Goal: Task Accomplishment & Management: Complete application form

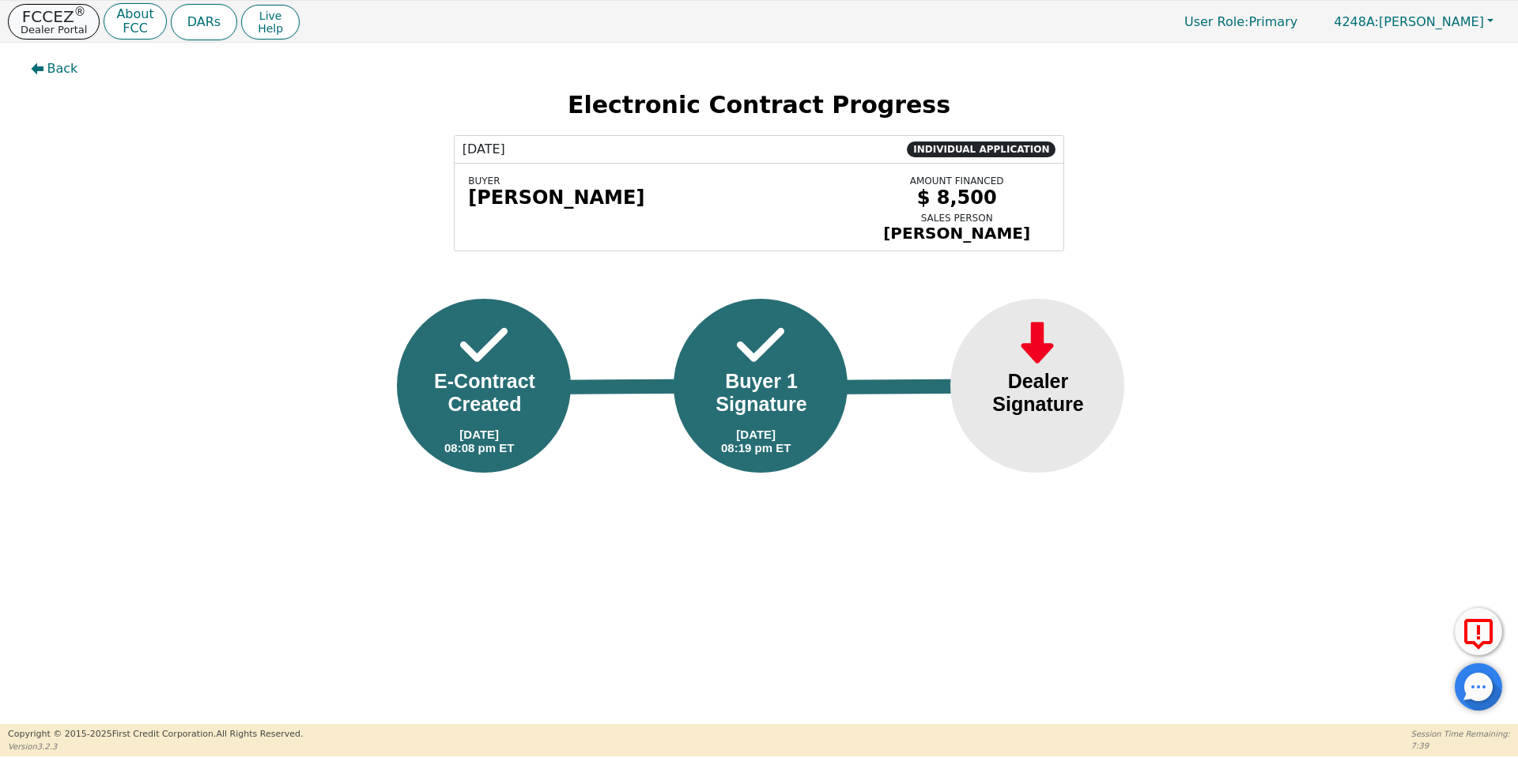
click at [46, 32] on p "Dealer Portal" at bounding box center [54, 30] width 66 height 10
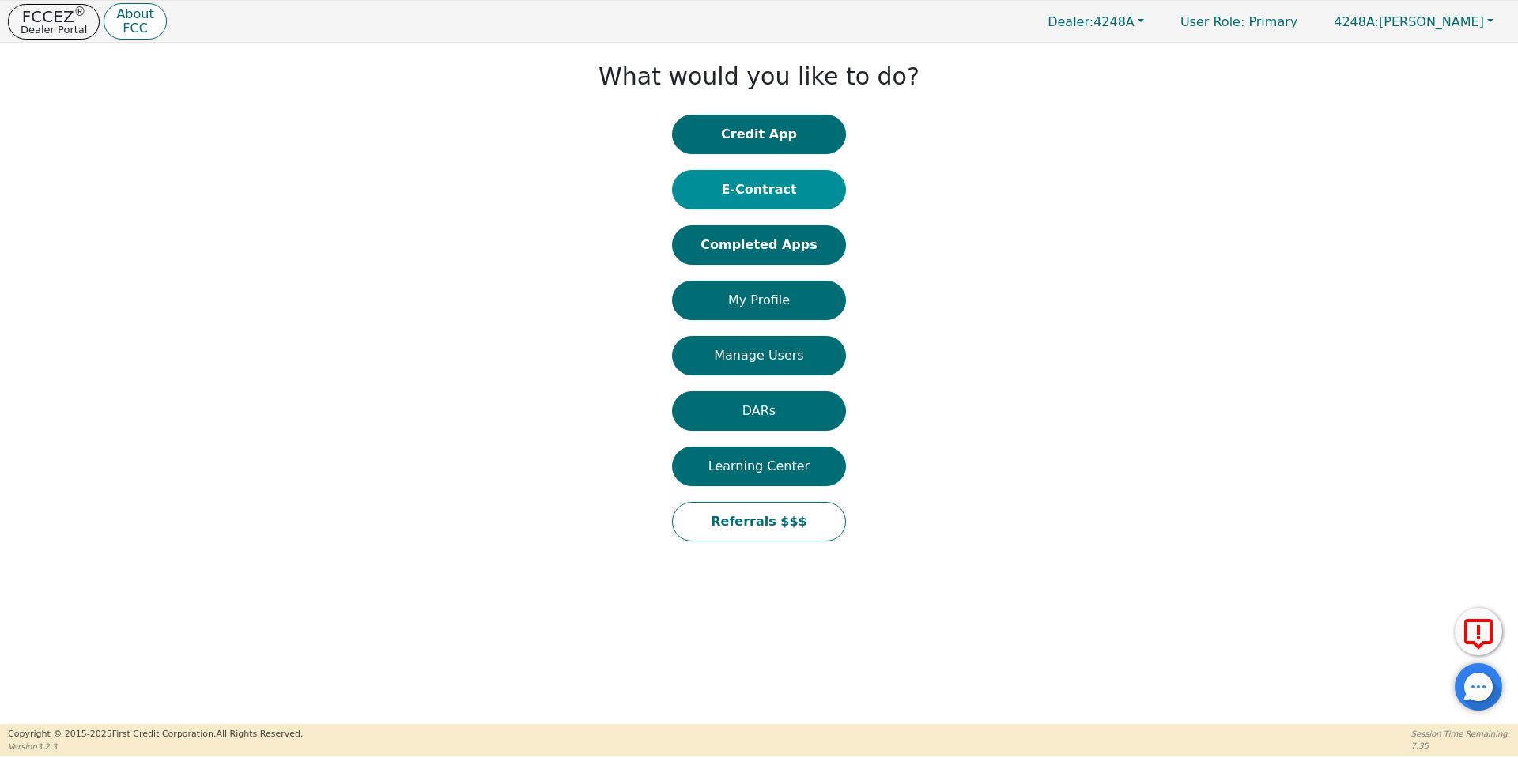
click at [750, 195] on button "E-Contract" at bounding box center [759, 190] width 174 height 40
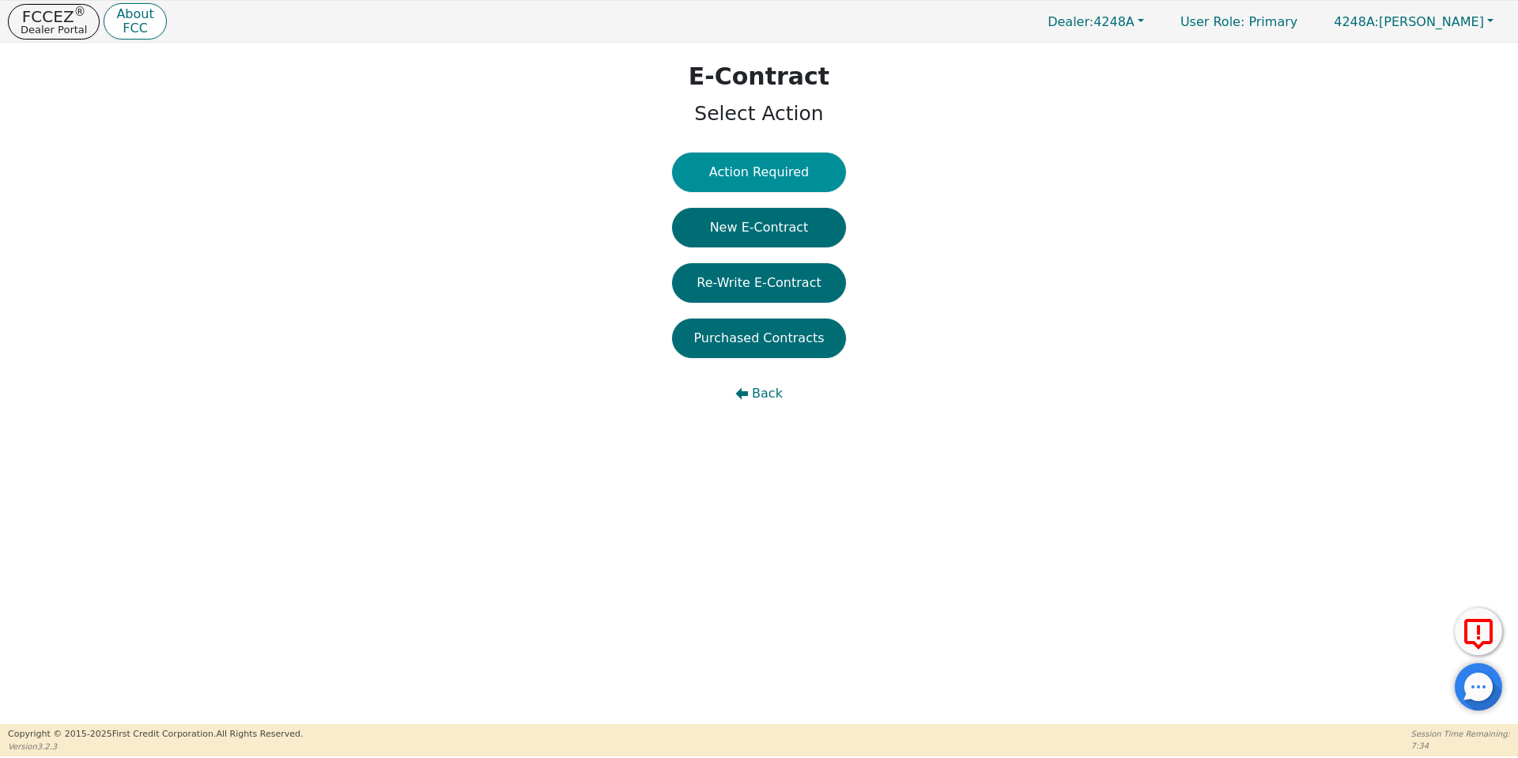
click at [726, 162] on button "Action Required" at bounding box center [759, 173] width 174 height 40
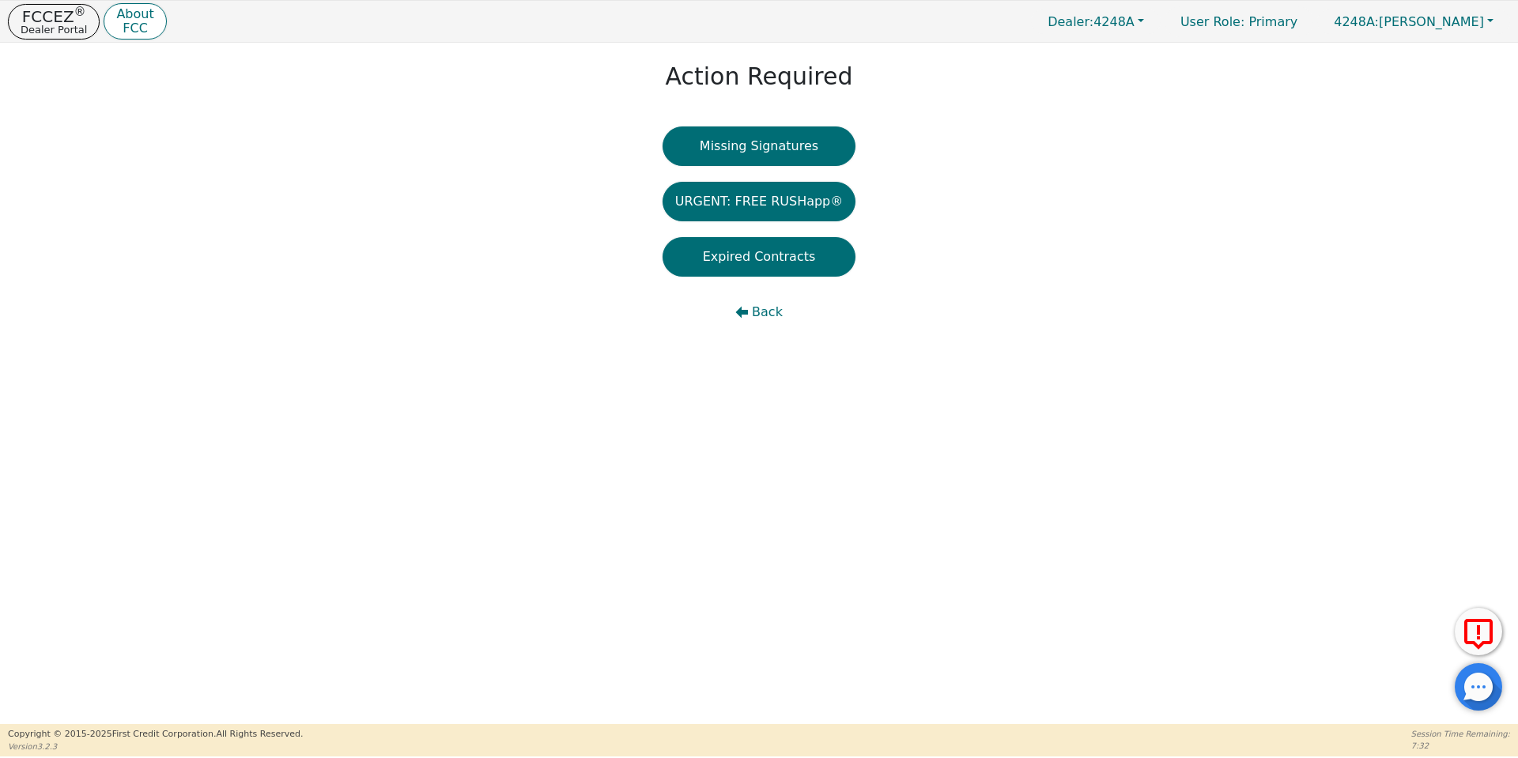
click at [726, 162] on button "Missing Signatures" at bounding box center [760, 147] width 194 height 40
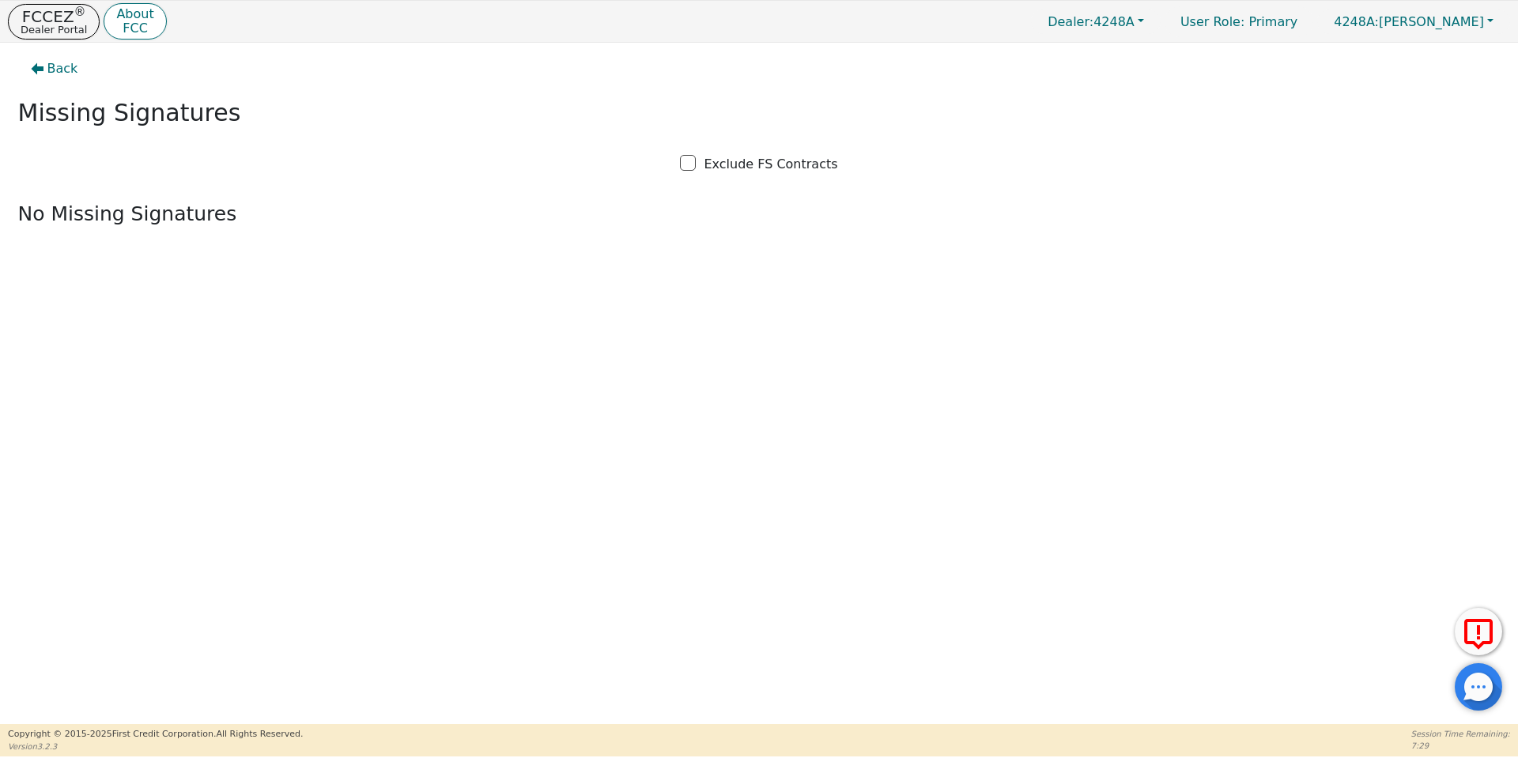
click at [724, 312] on div "Back Missing Signatures Exclude FS Contracts No Missing Signatures" at bounding box center [759, 384] width 1518 height 682
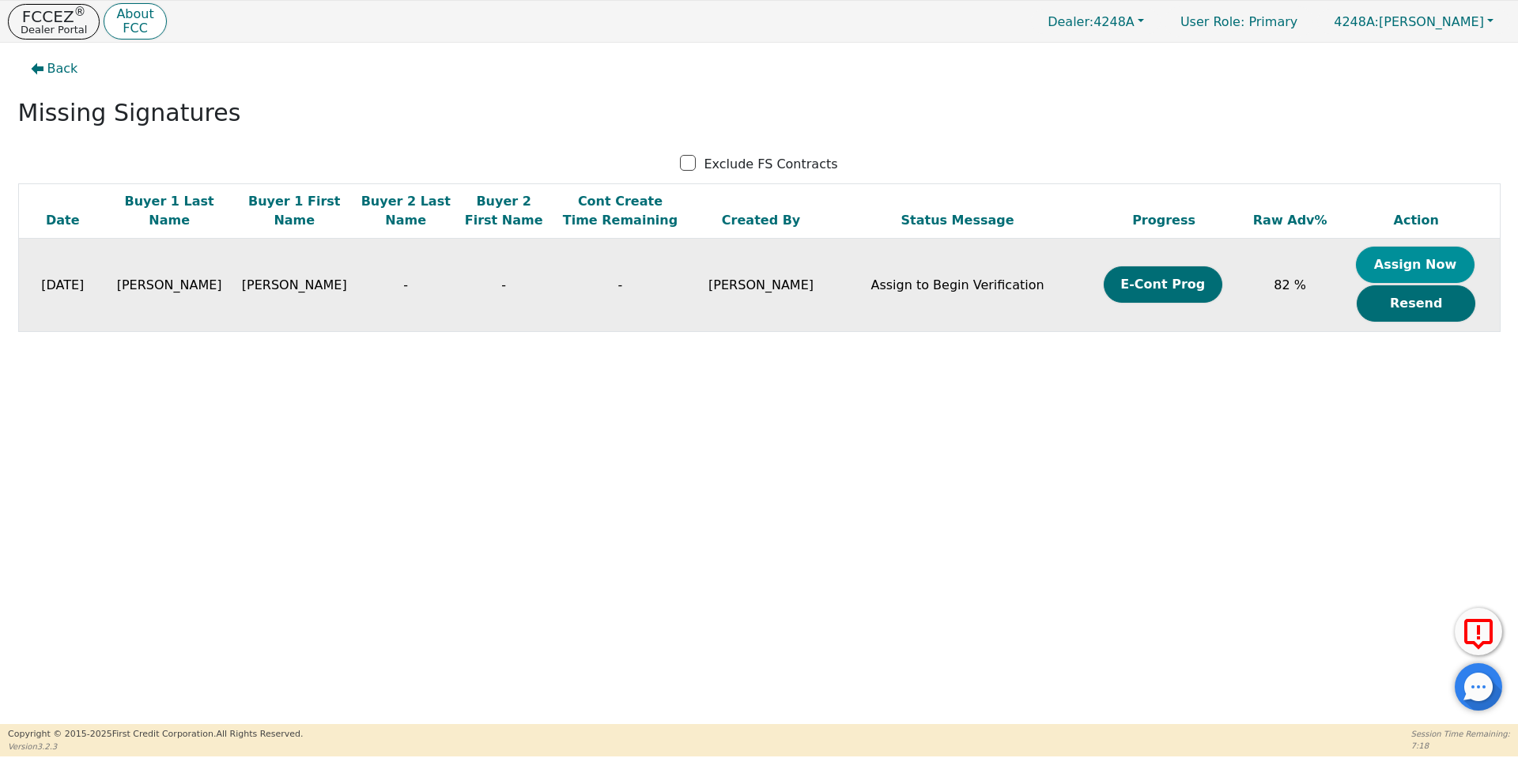
click at [1417, 255] on button "Assign Now" at bounding box center [1415, 265] width 119 height 36
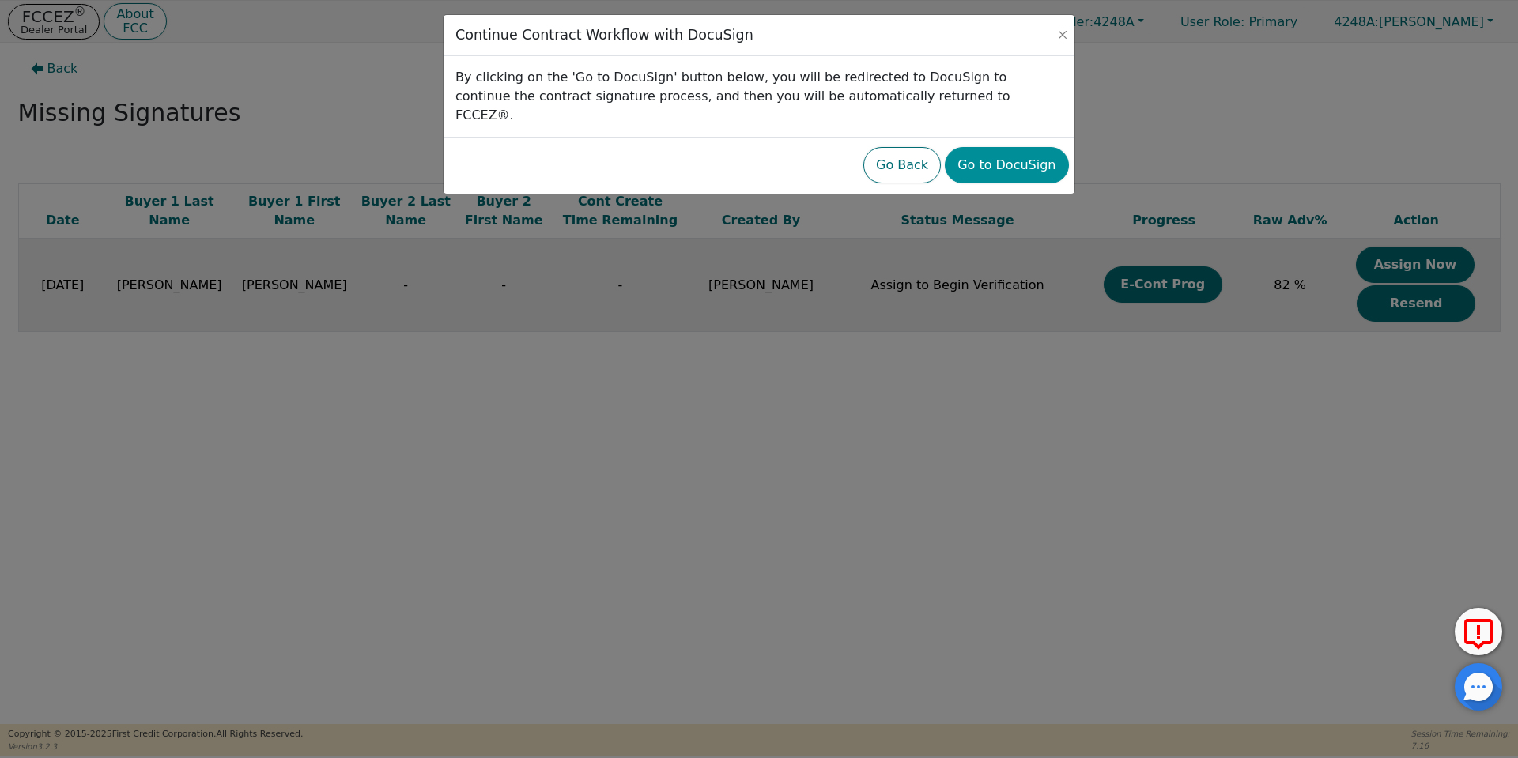
click at [1029, 158] on button "Go to DocuSign" at bounding box center [1006, 165] width 123 height 36
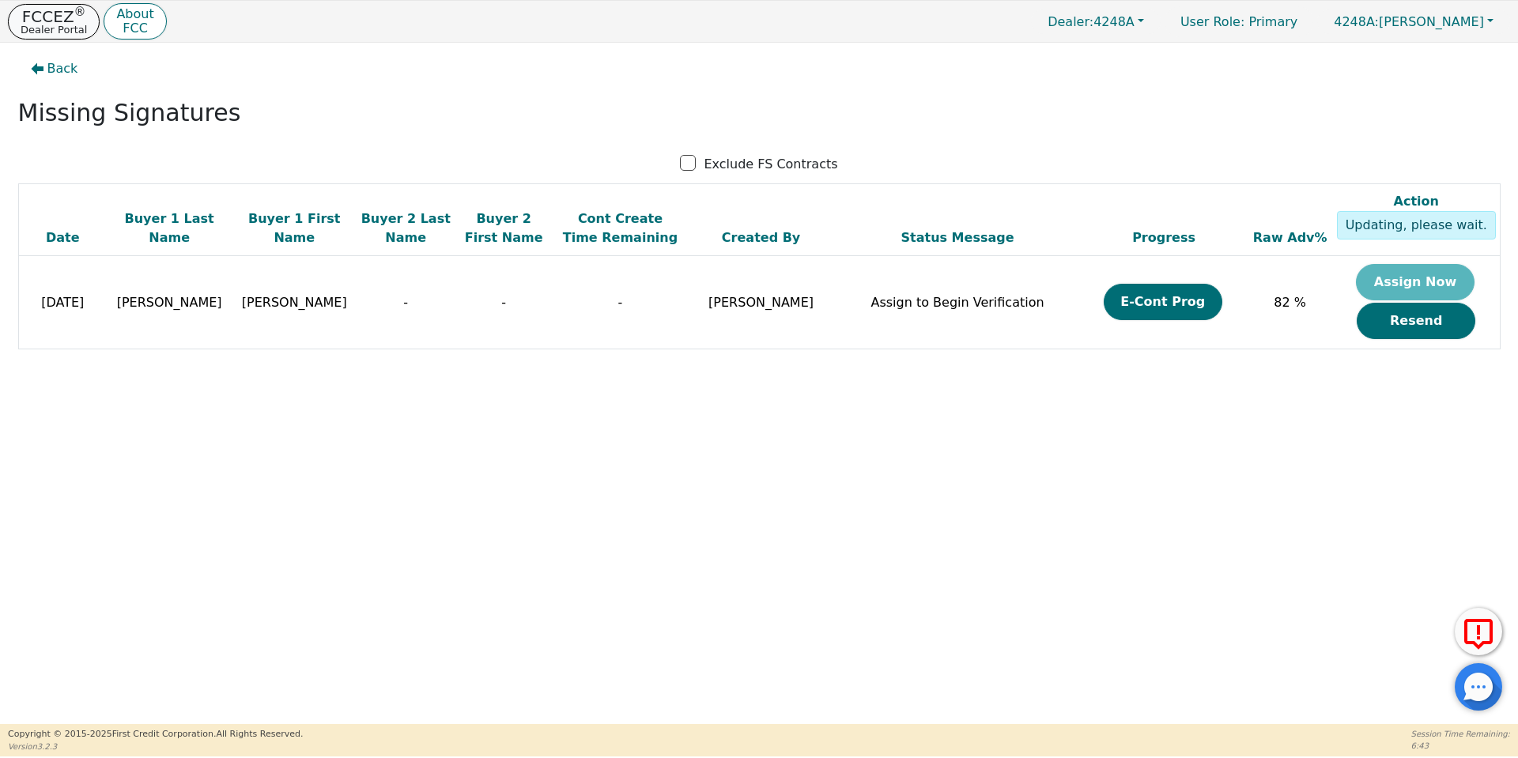
click at [67, 12] on p "FCCEZ ®" at bounding box center [54, 17] width 66 height 16
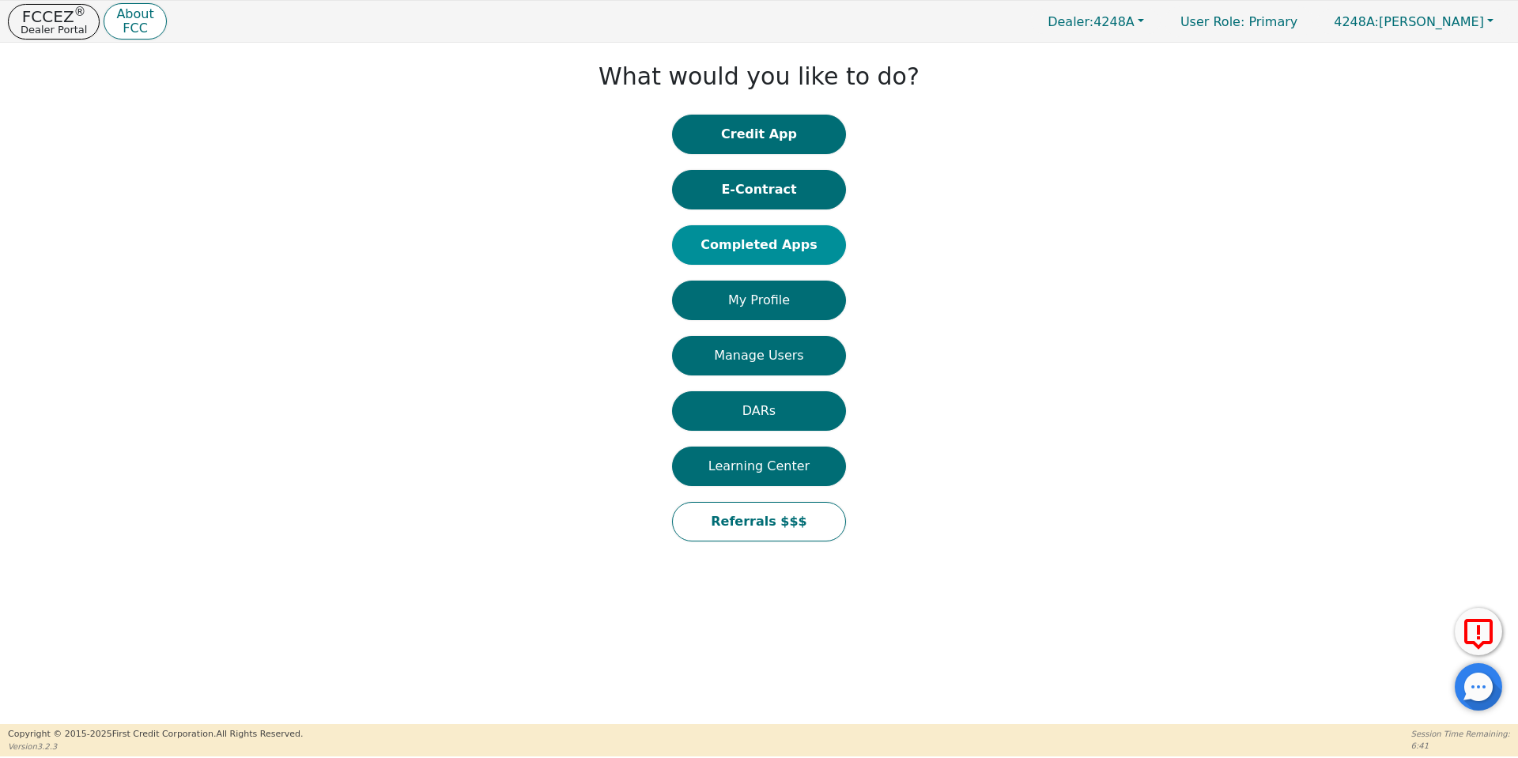
click at [754, 246] on button "Completed Apps" at bounding box center [759, 245] width 174 height 40
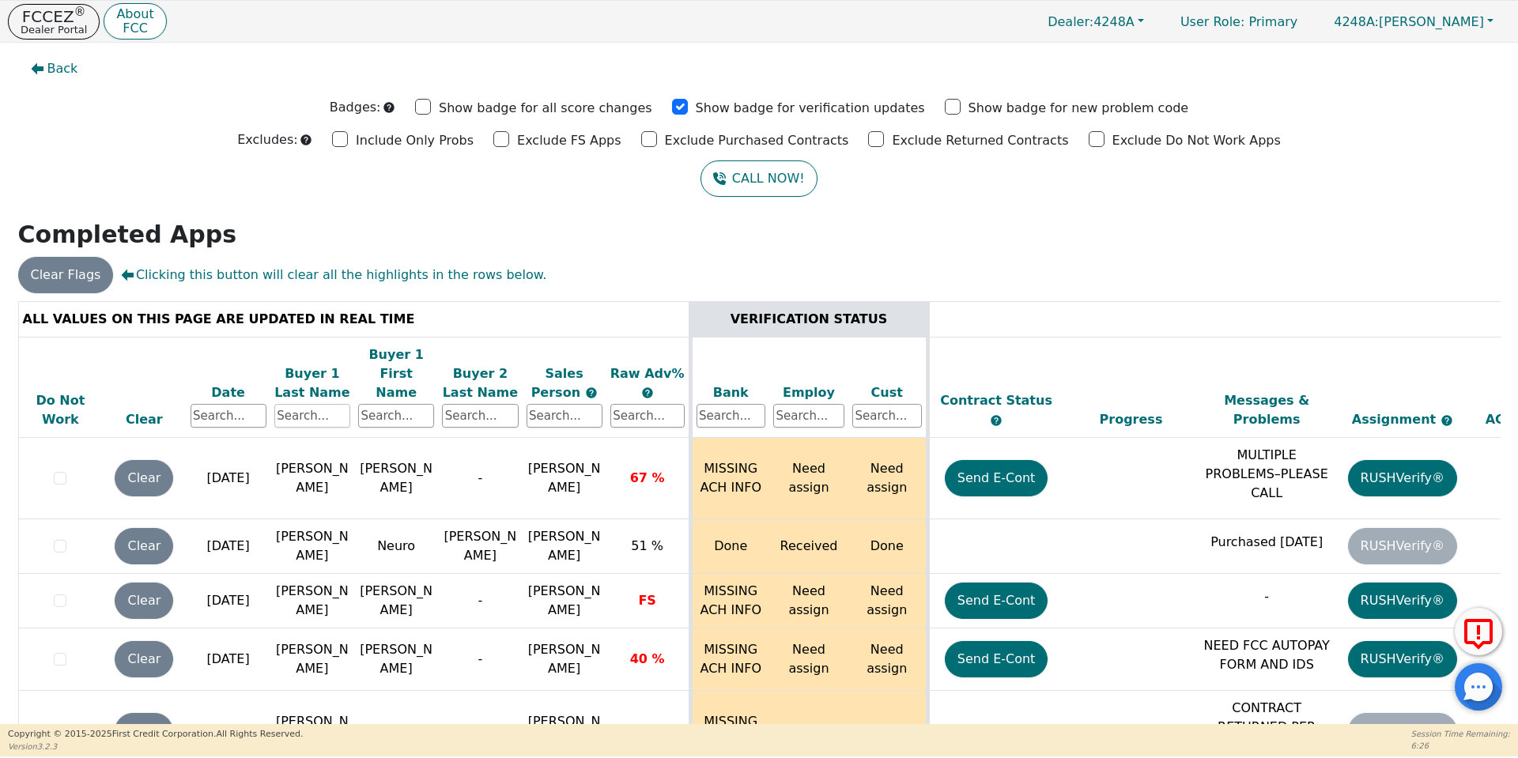
click at [303, 404] on input "text" at bounding box center [312, 416] width 76 height 24
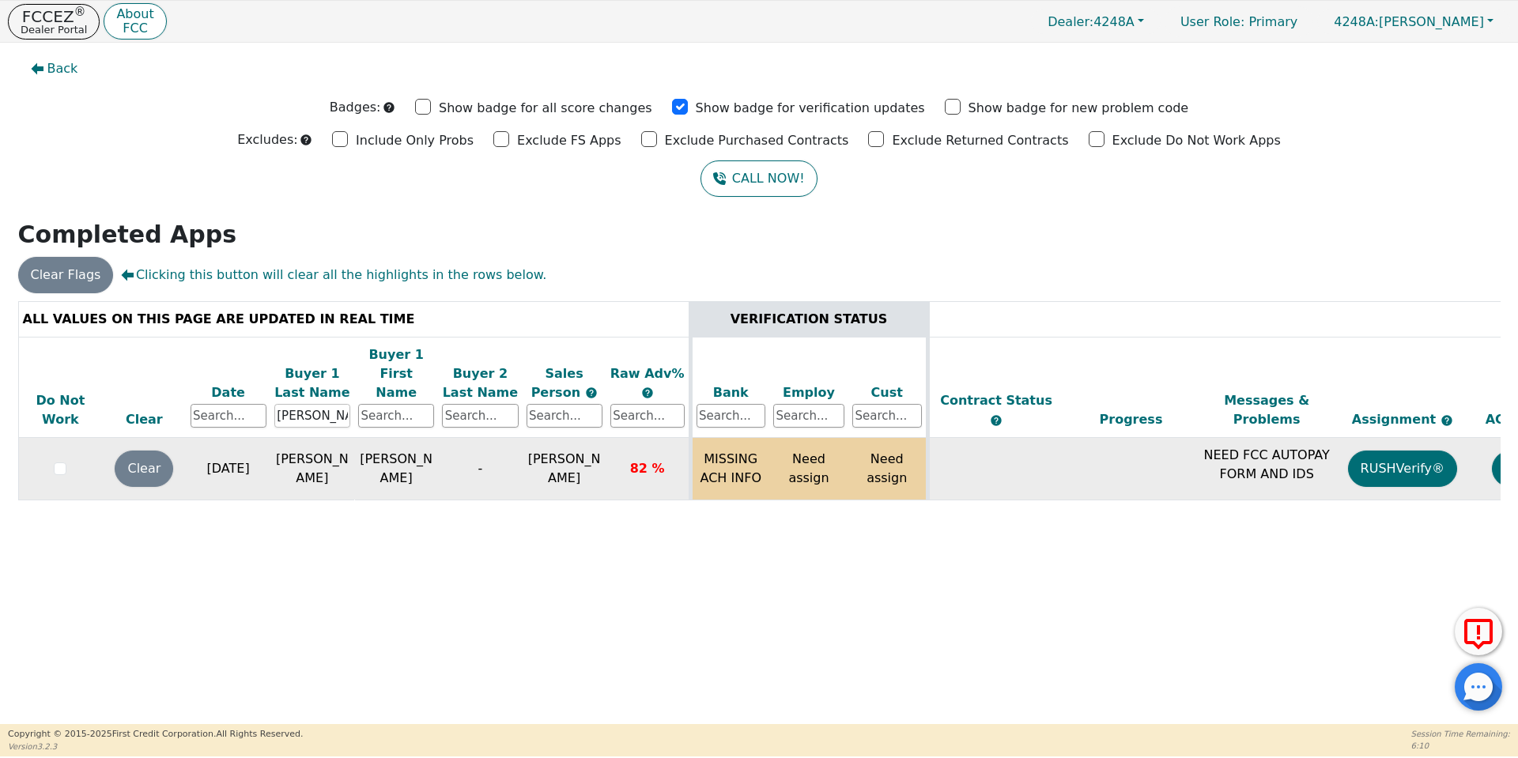
scroll to position [0, 242]
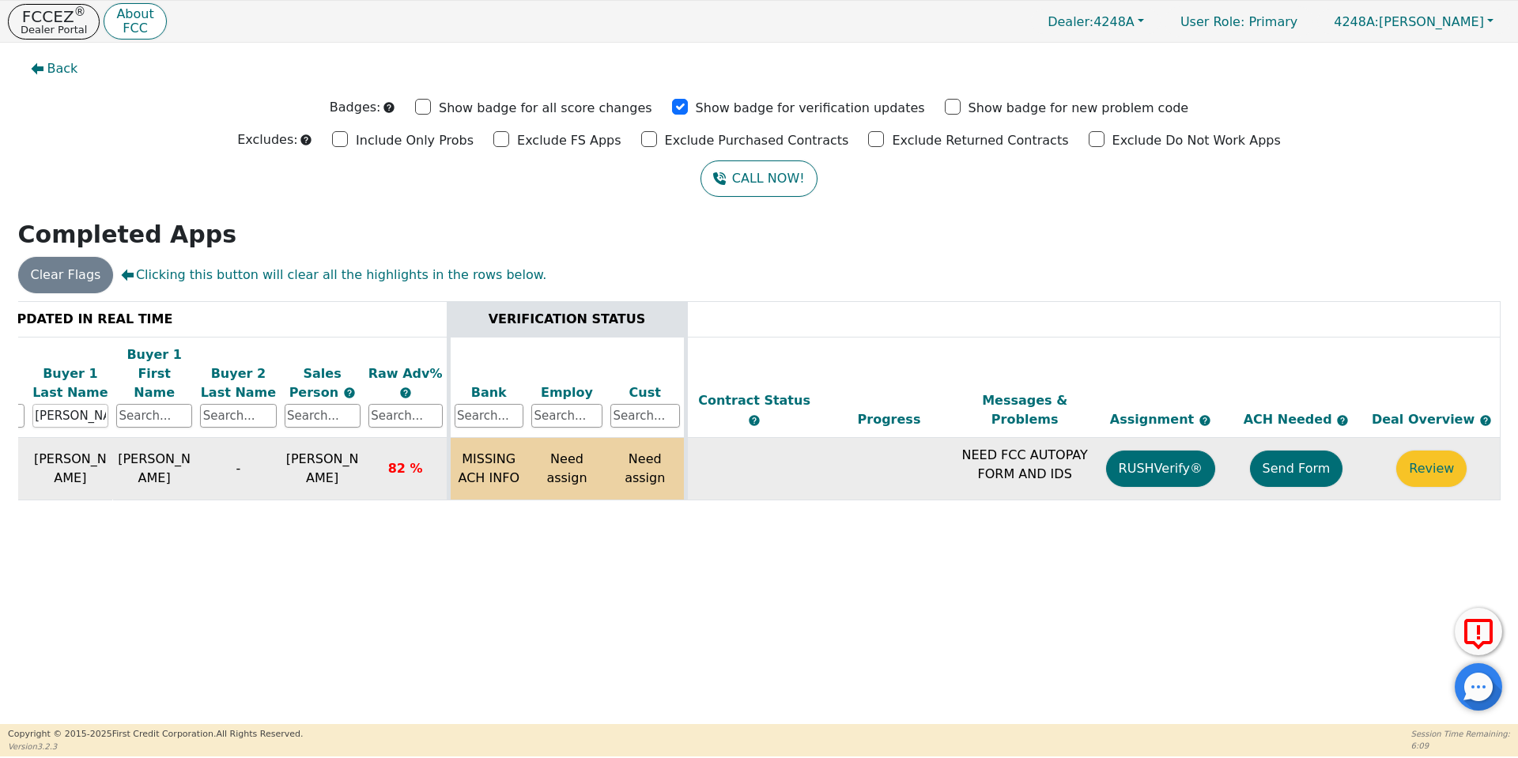
type input "[PERSON_NAME]"
click at [1295, 451] on button "Send Form" at bounding box center [1296, 469] width 93 height 36
click at [50, 9] on p "FCCEZ ®" at bounding box center [54, 17] width 66 height 16
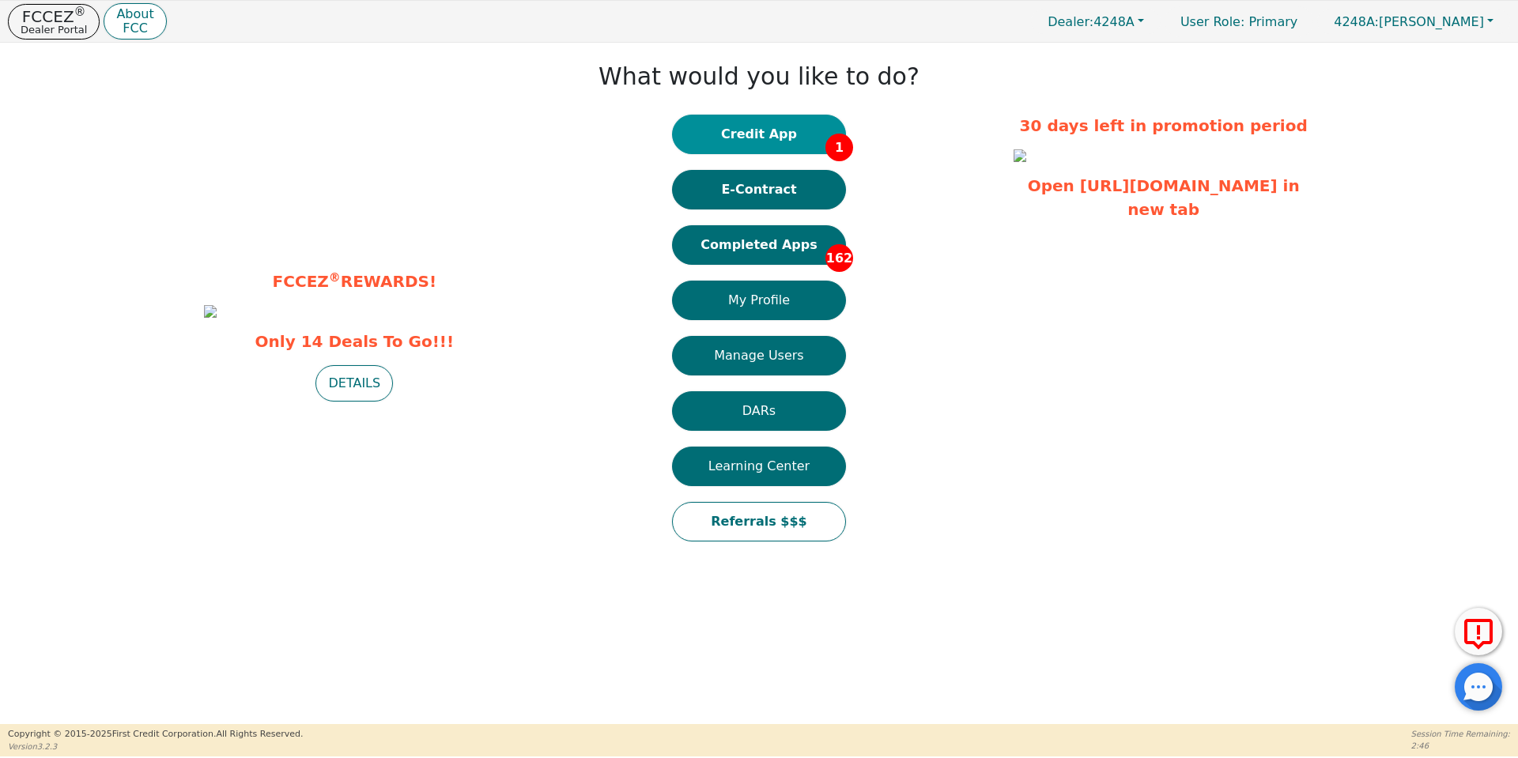
click at [773, 147] on button "Credit App 1" at bounding box center [759, 135] width 174 height 40
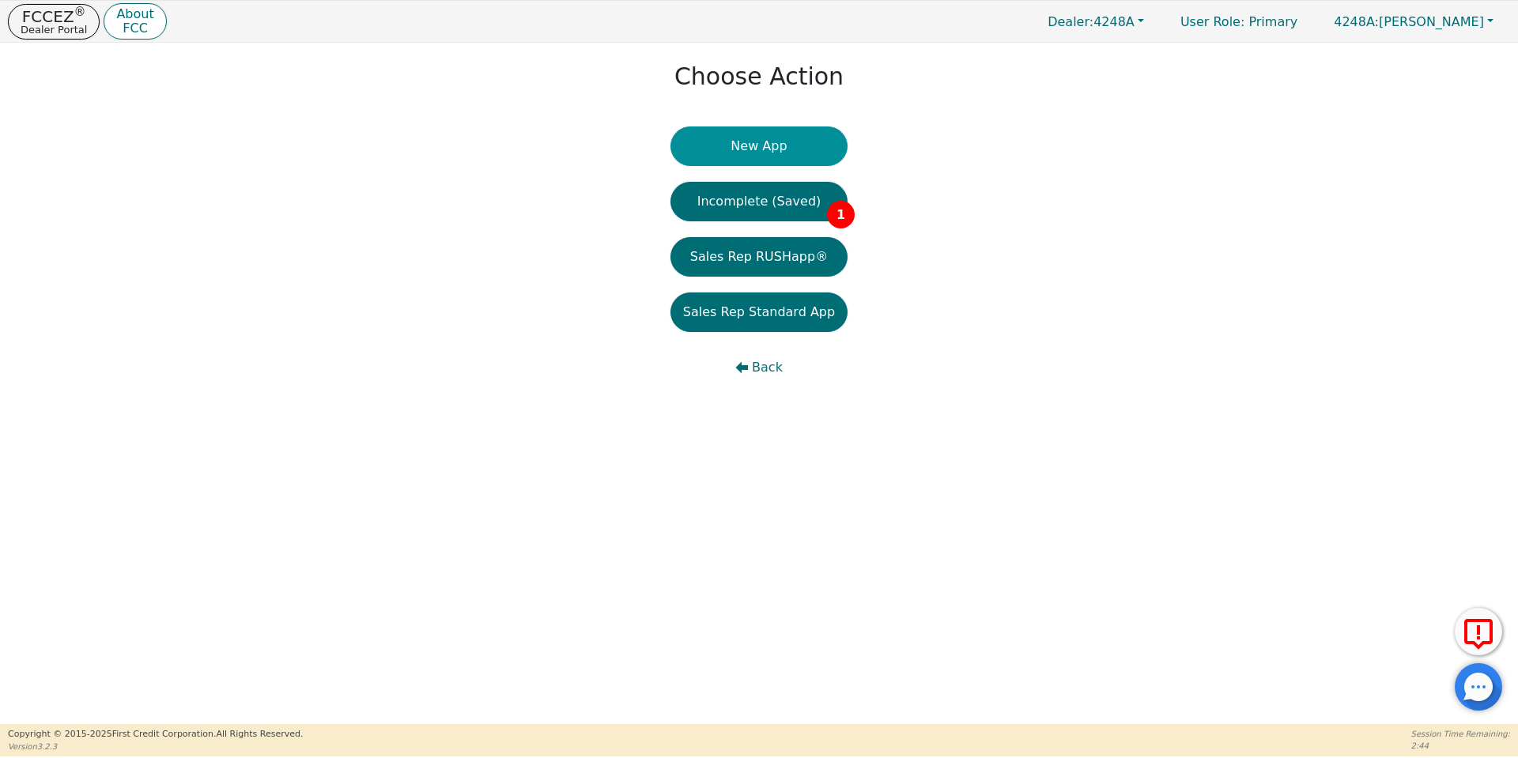
click at [773, 147] on button "New App" at bounding box center [759, 147] width 177 height 40
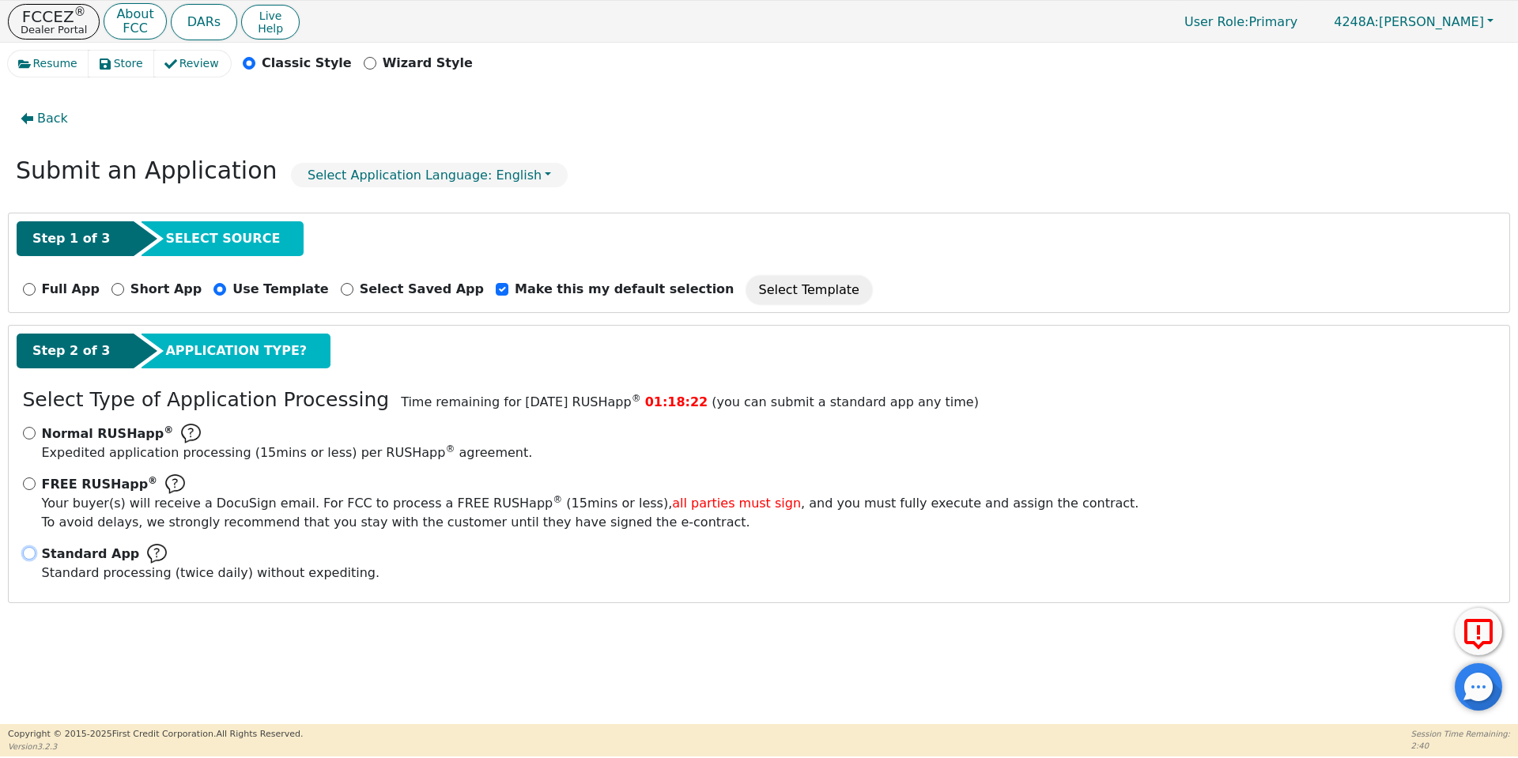
click at [32, 556] on input "Standard App Standard processing (twice daily) without expediting." at bounding box center [29, 553] width 13 height 13
radio input "true"
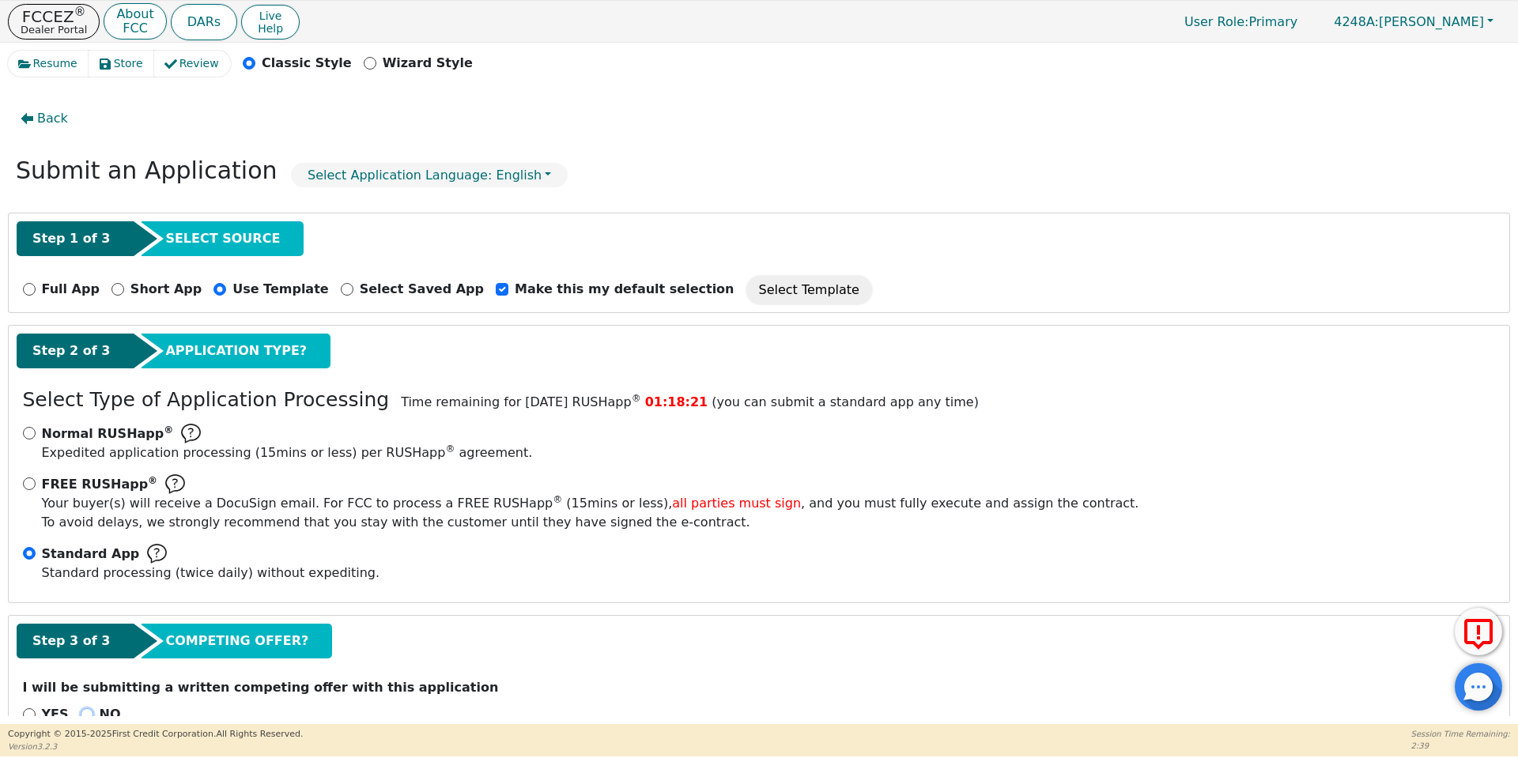
click at [86, 714] on input "NO" at bounding box center [87, 715] width 13 height 13
radio input "true"
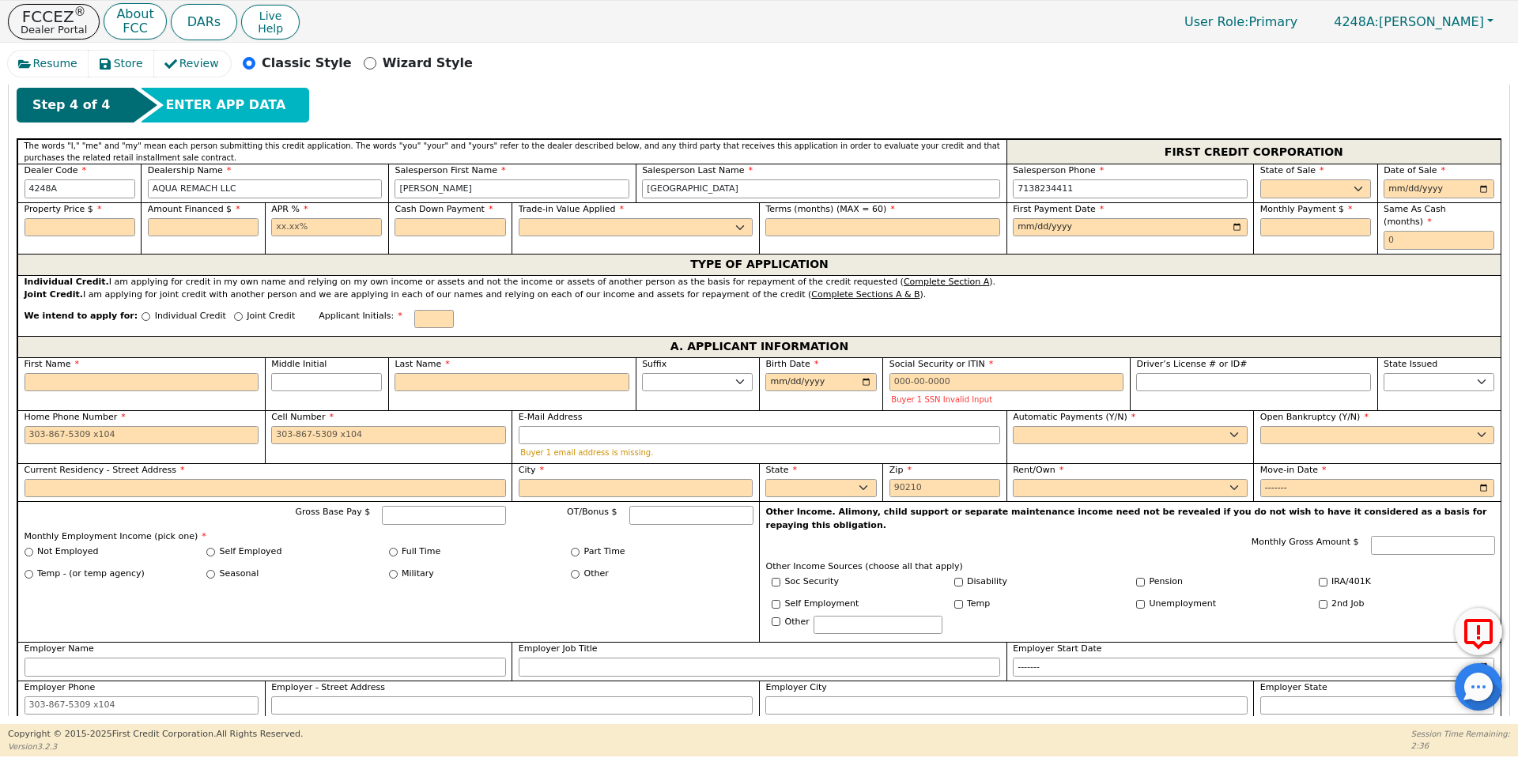
scroll to position [660, 0]
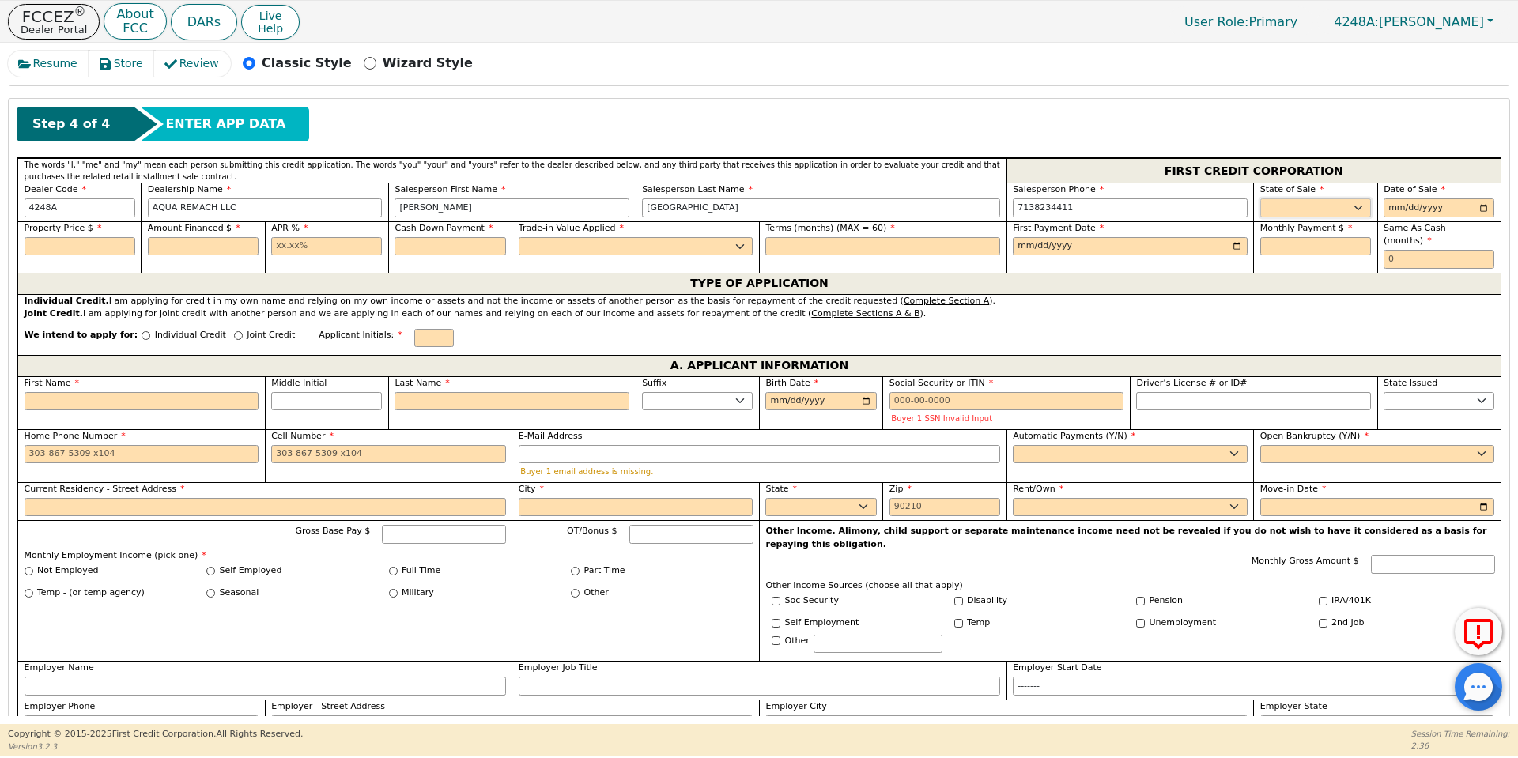
click at [1304, 212] on select "AK AL AR AZ CA CO CT DC DE FL [GEOGRAPHIC_DATA] HI IA ID IL IN KS [GEOGRAPHIC_D…" at bounding box center [1316, 208] width 111 height 19
select select "[GEOGRAPHIC_DATA]"
click at [1261, 199] on select "AK AL AR AZ CA CO CT DC DE FL [GEOGRAPHIC_DATA] HI IA ID IL IN KS [GEOGRAPHIC_D…" at bounding box center [1316, 208] width 111 height 19
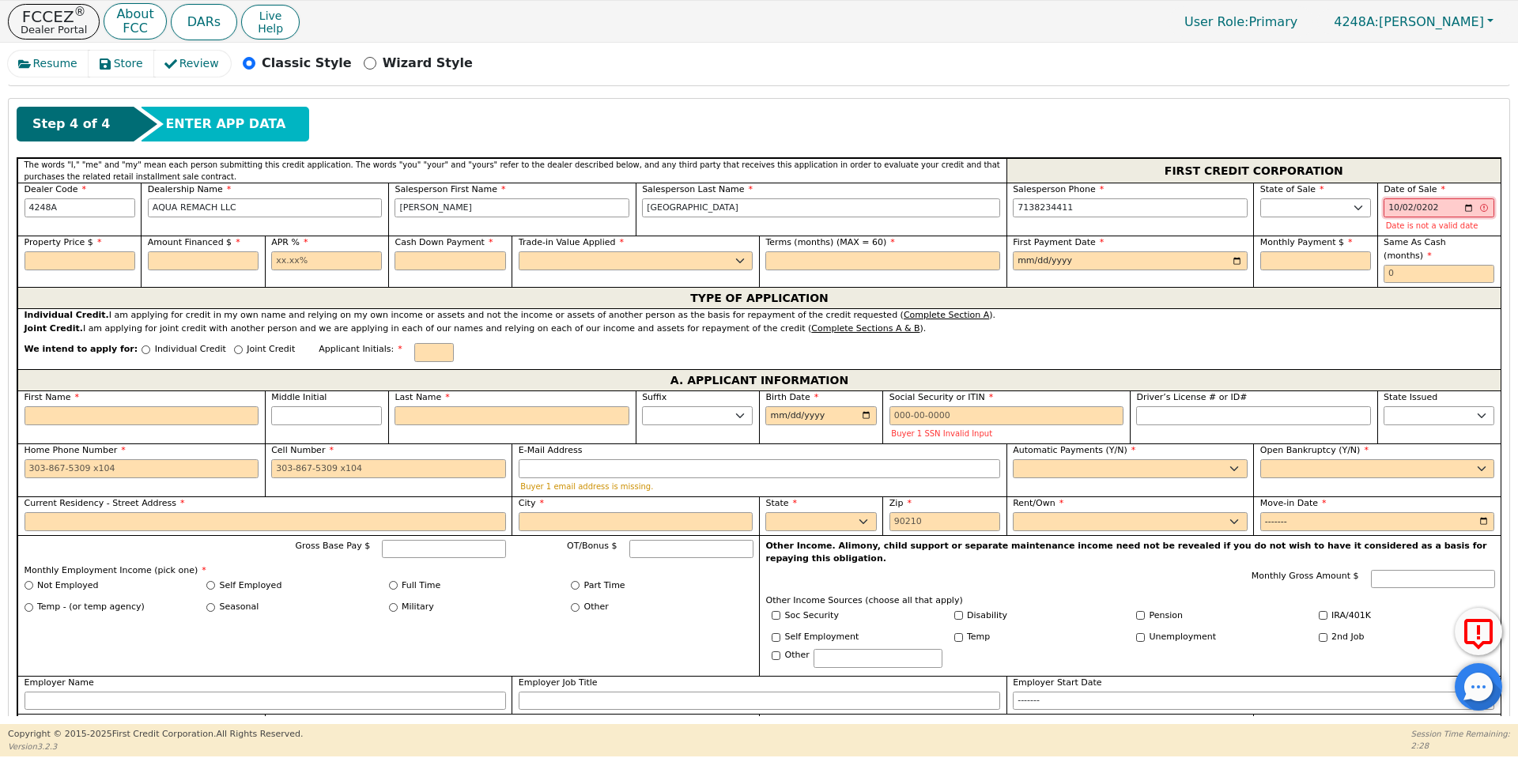
type input "[DATE]"
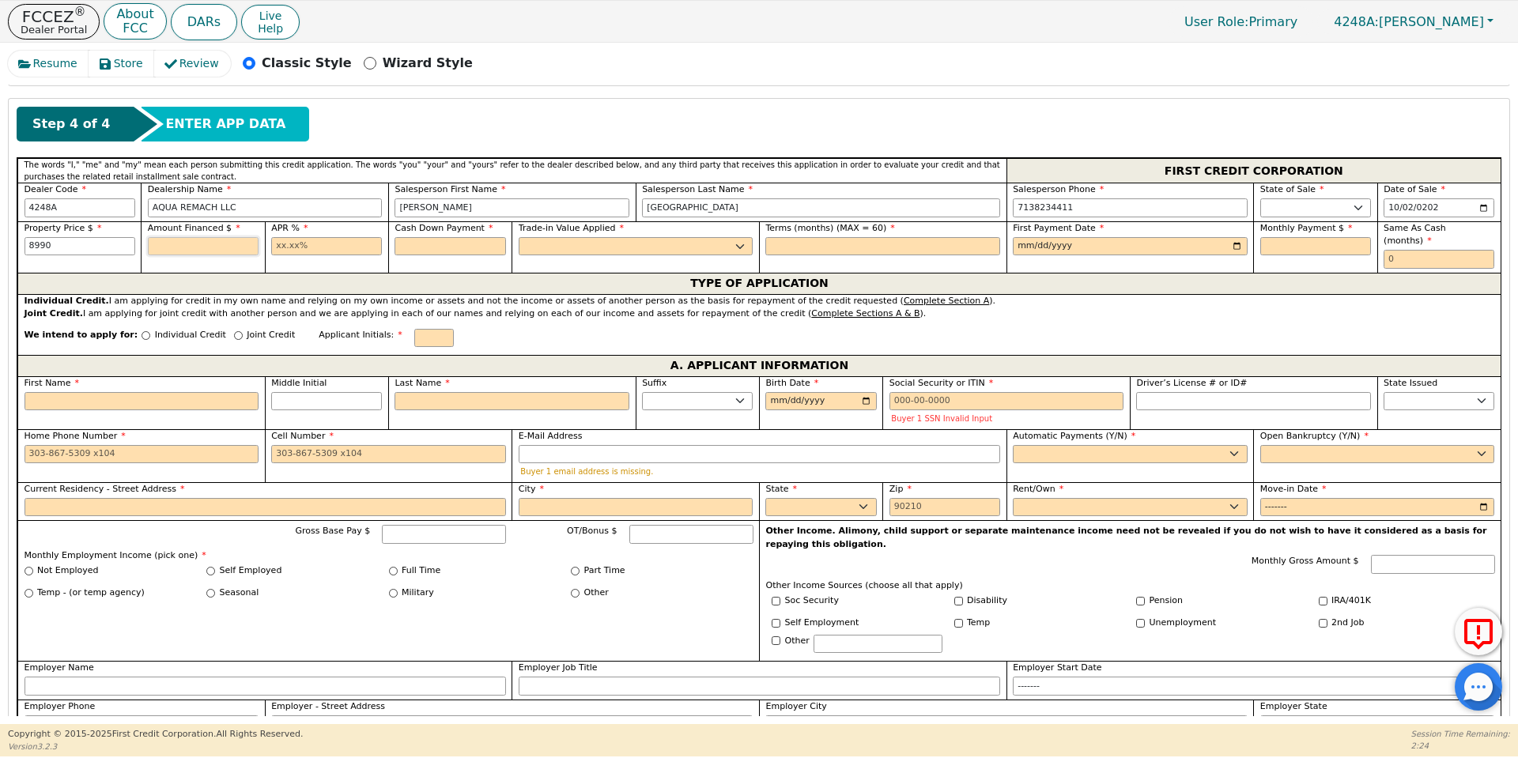
type input "8990.00"
type input "17.99"
type input "0.00"
select select "n"
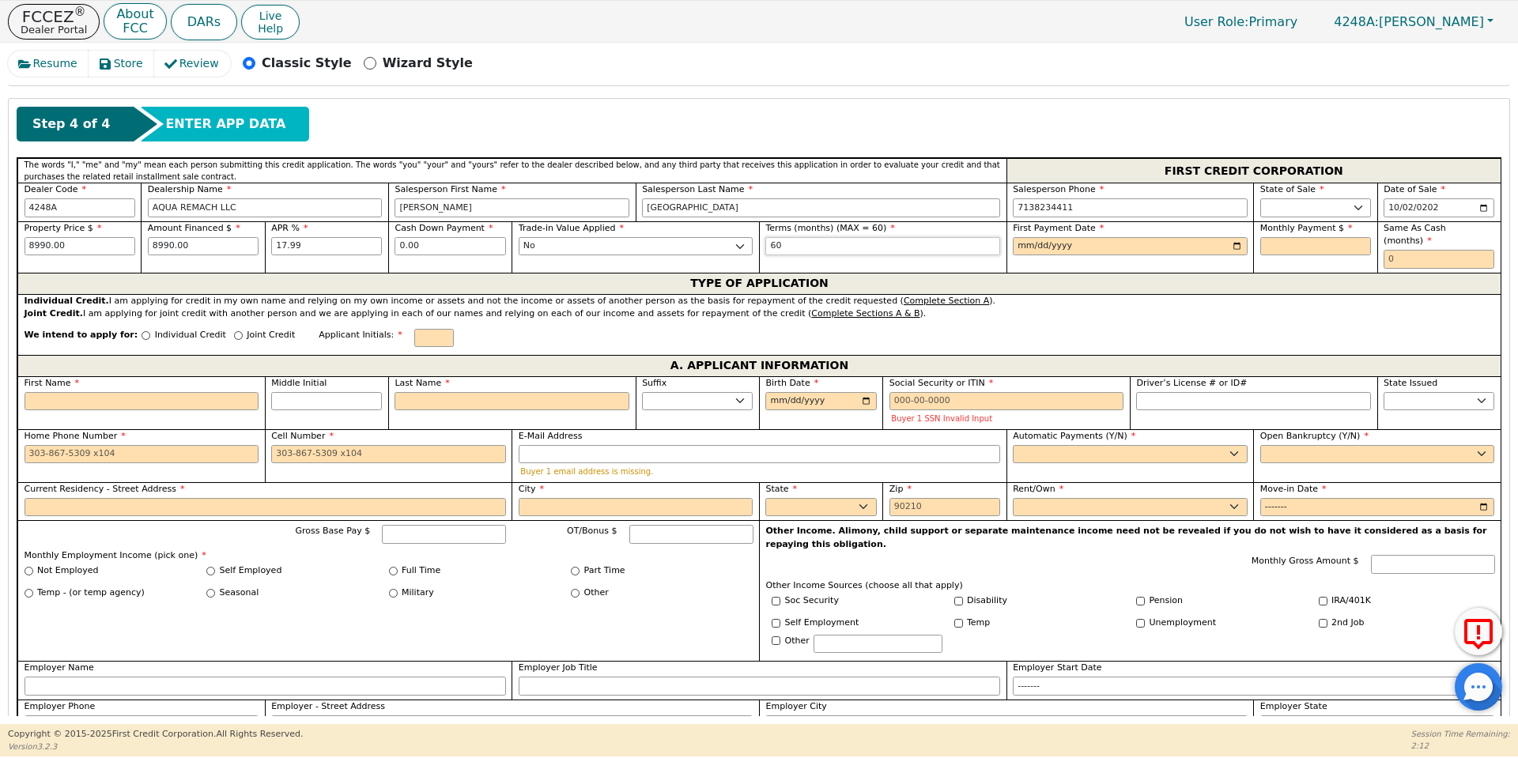
type input "60"
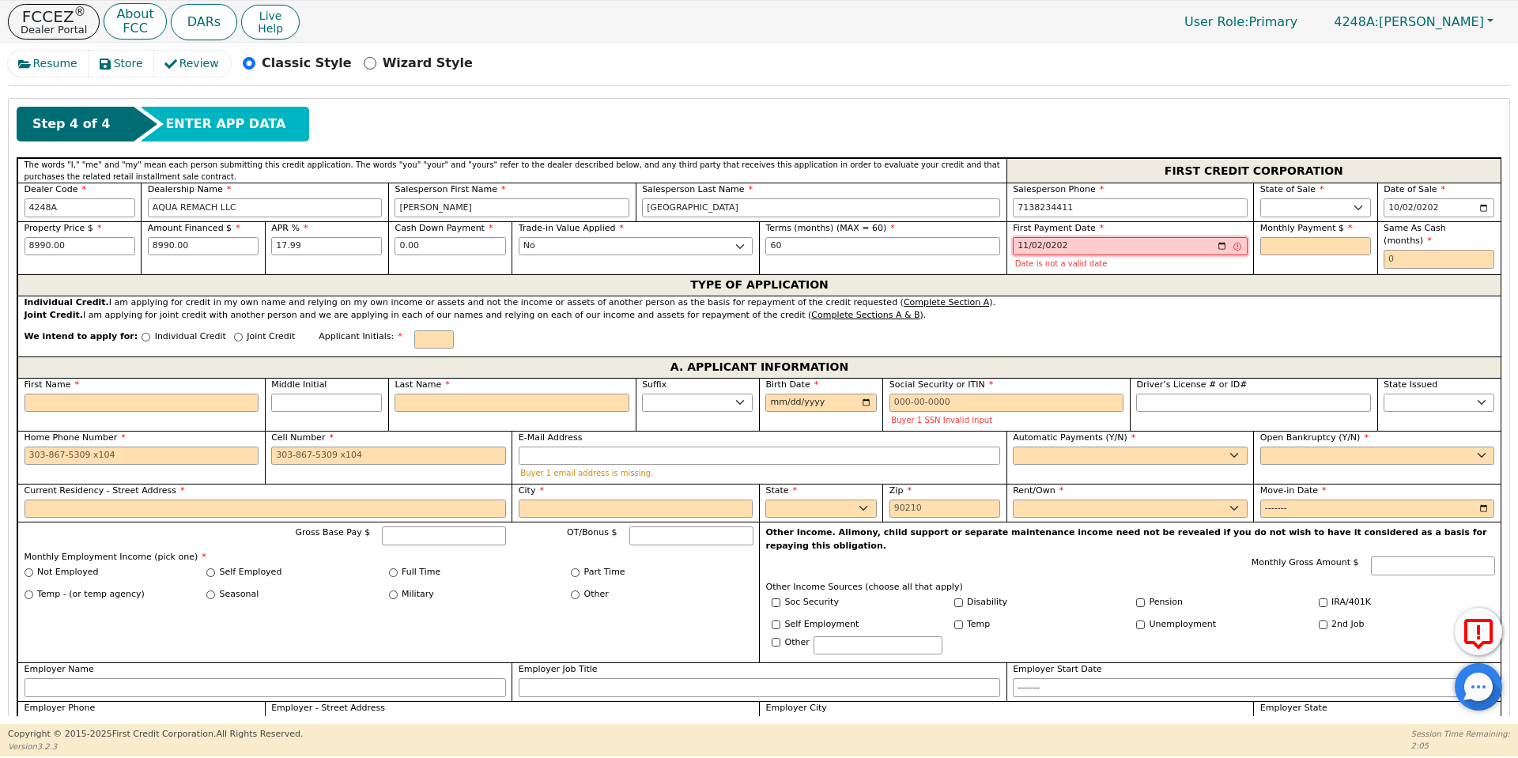
type input "[DATE]"
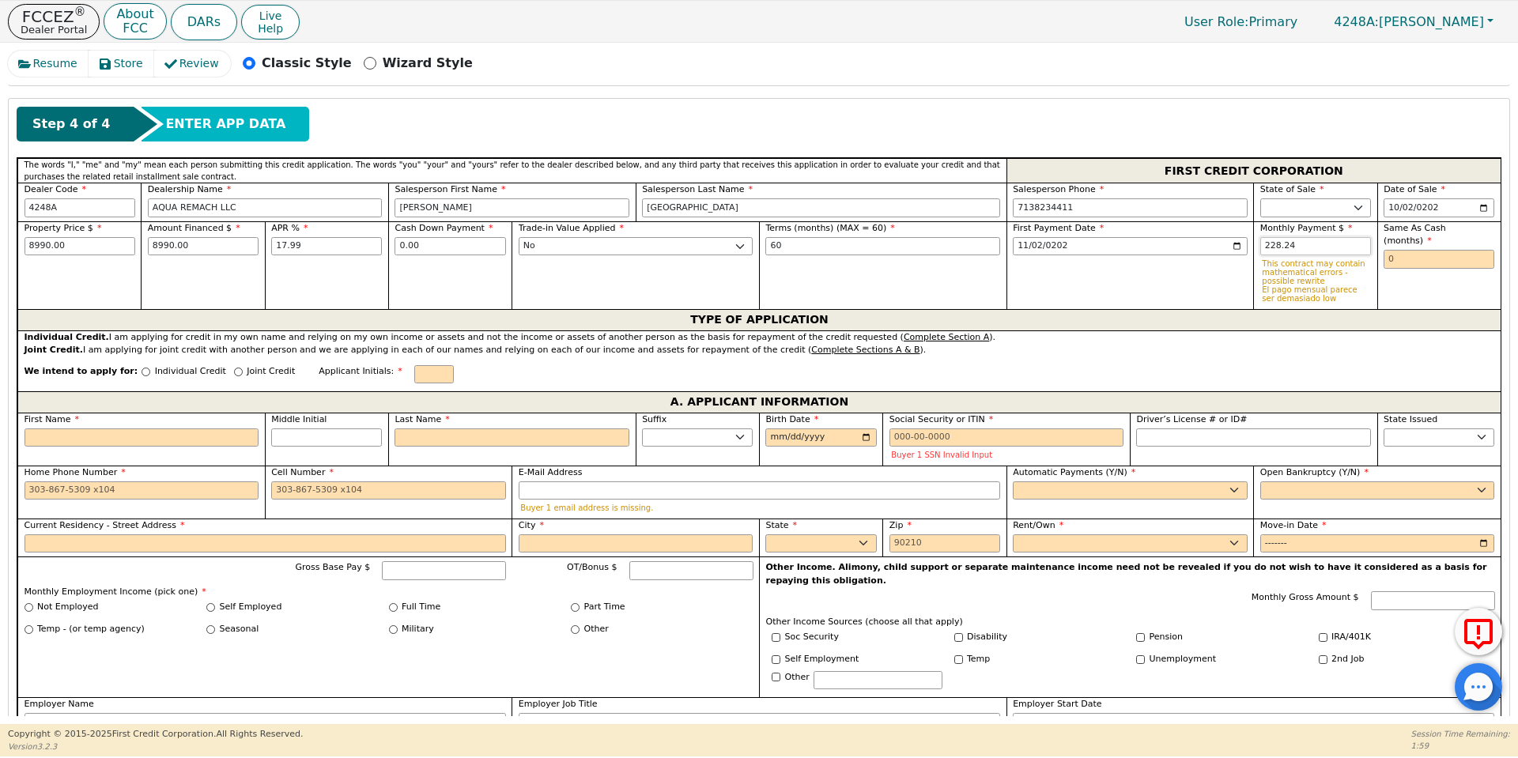
type input "228.24"
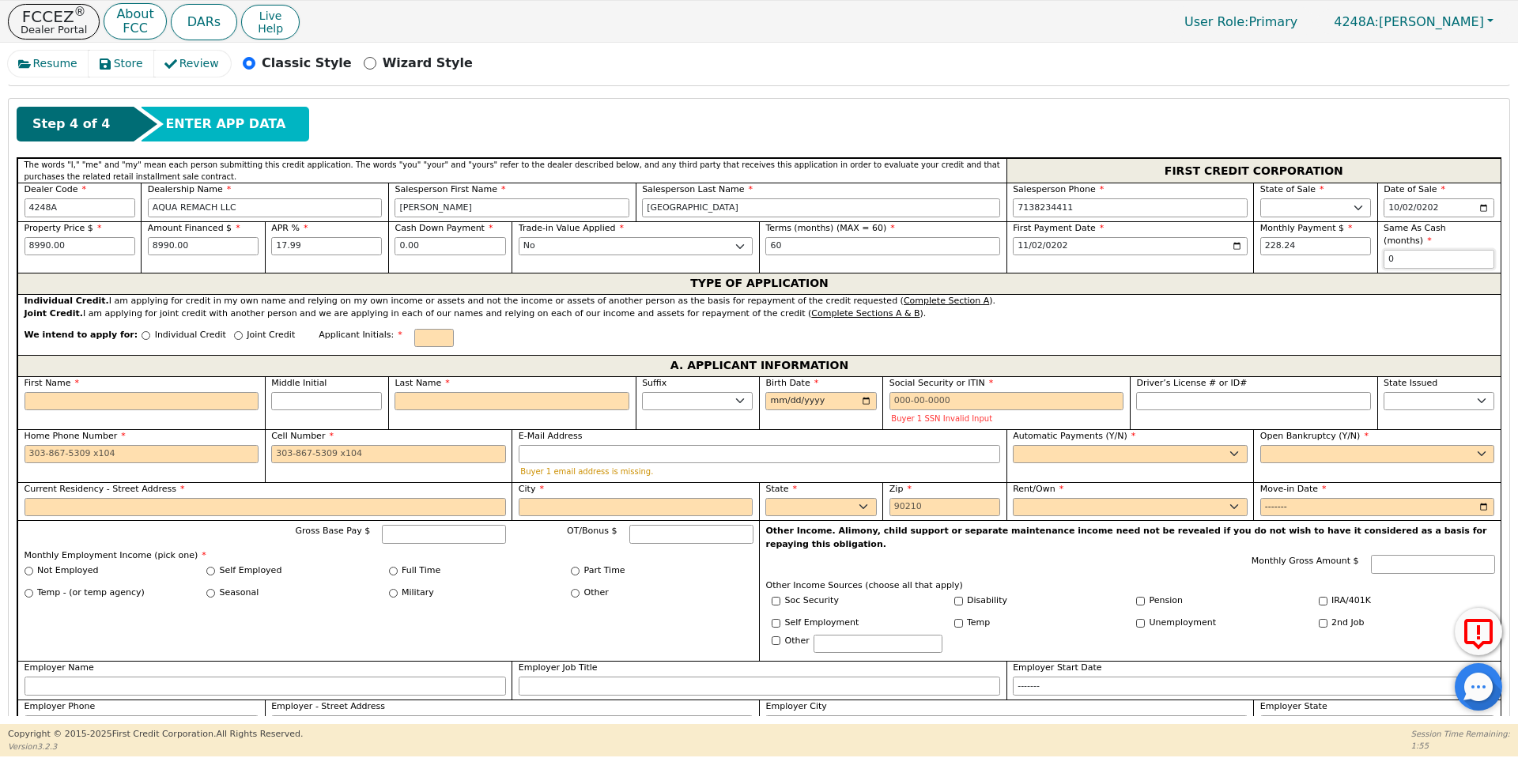
type input "0"
click at [142, 331] on input "Individual Credit" at bounding box center [146, 335] width 9 height 9
radio input "true"
click at [150, 395] on input "First Name" at bounding box center [142, 401] width 235 height 19
type input "E"
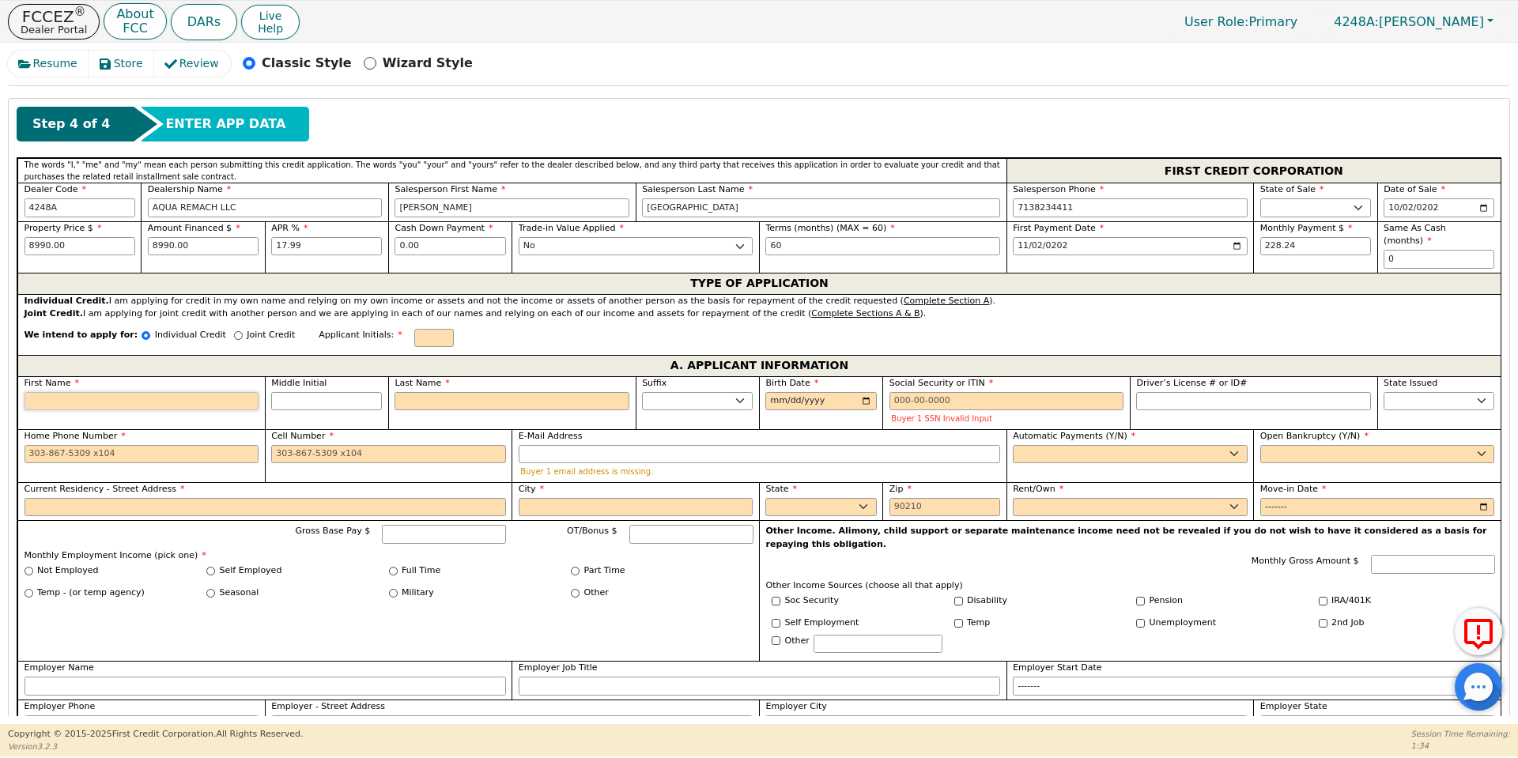
type input "e"
type input "W"
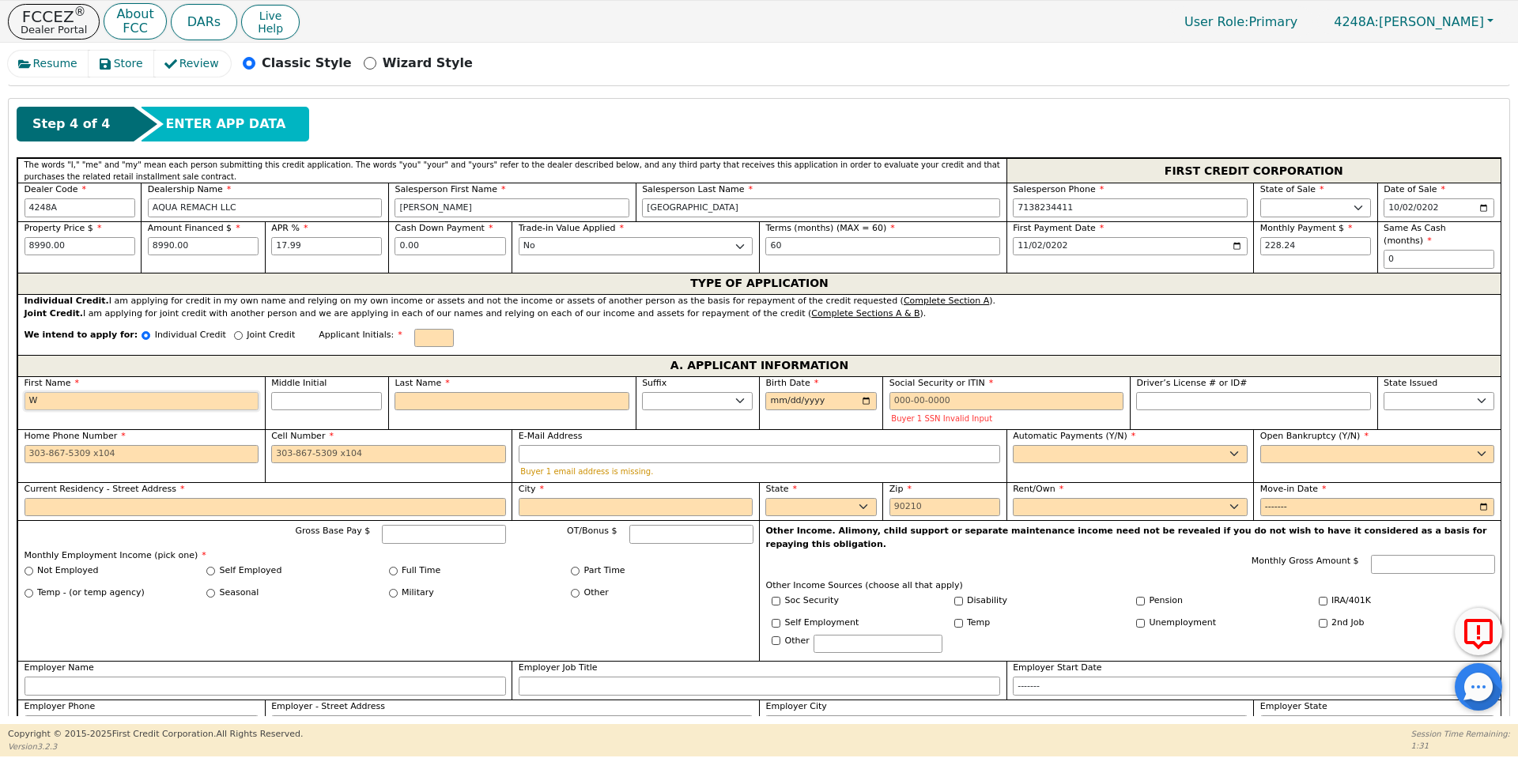
type input "W"
type input "E"
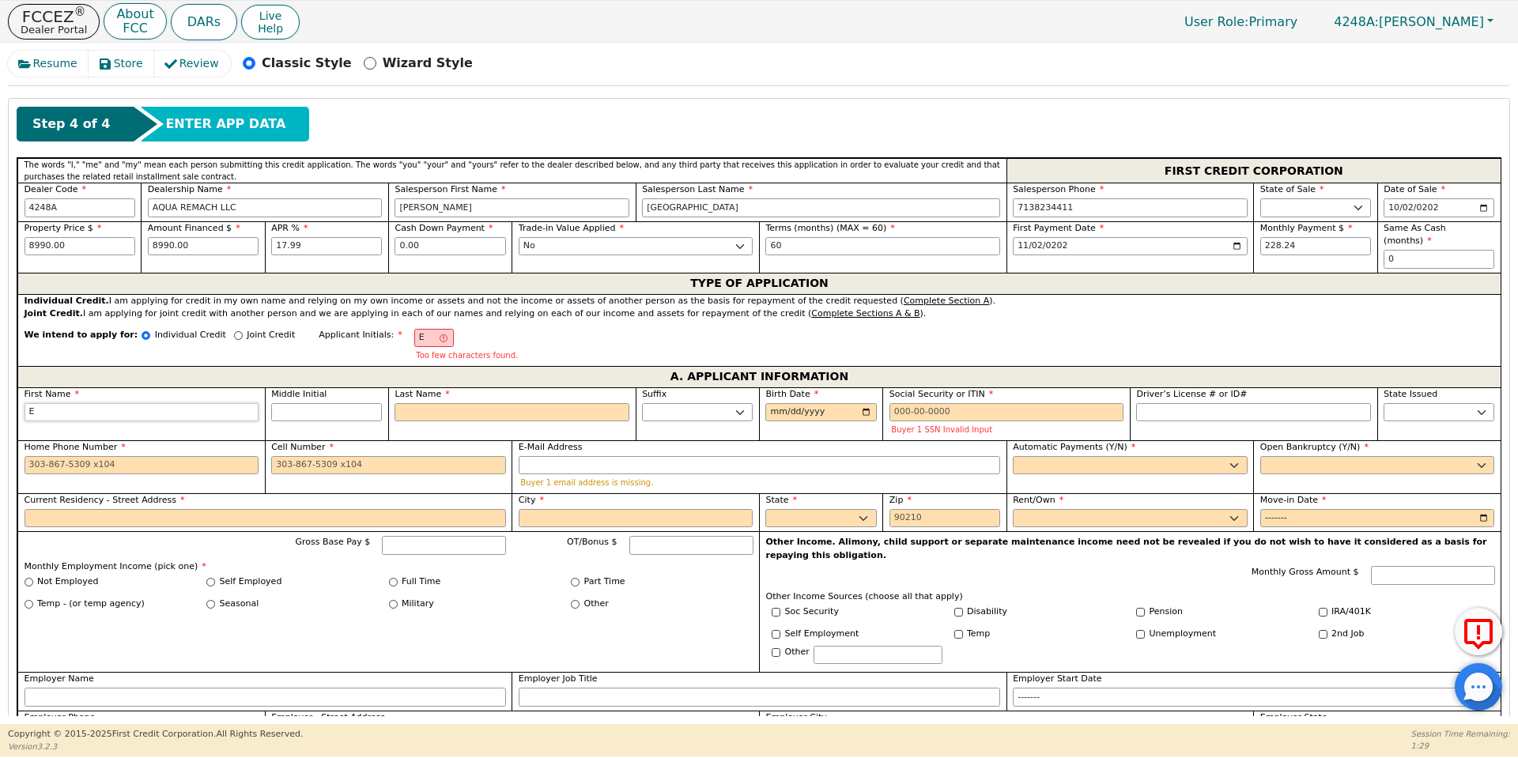
type input "El"
type input "Ele"
type input "Elen"
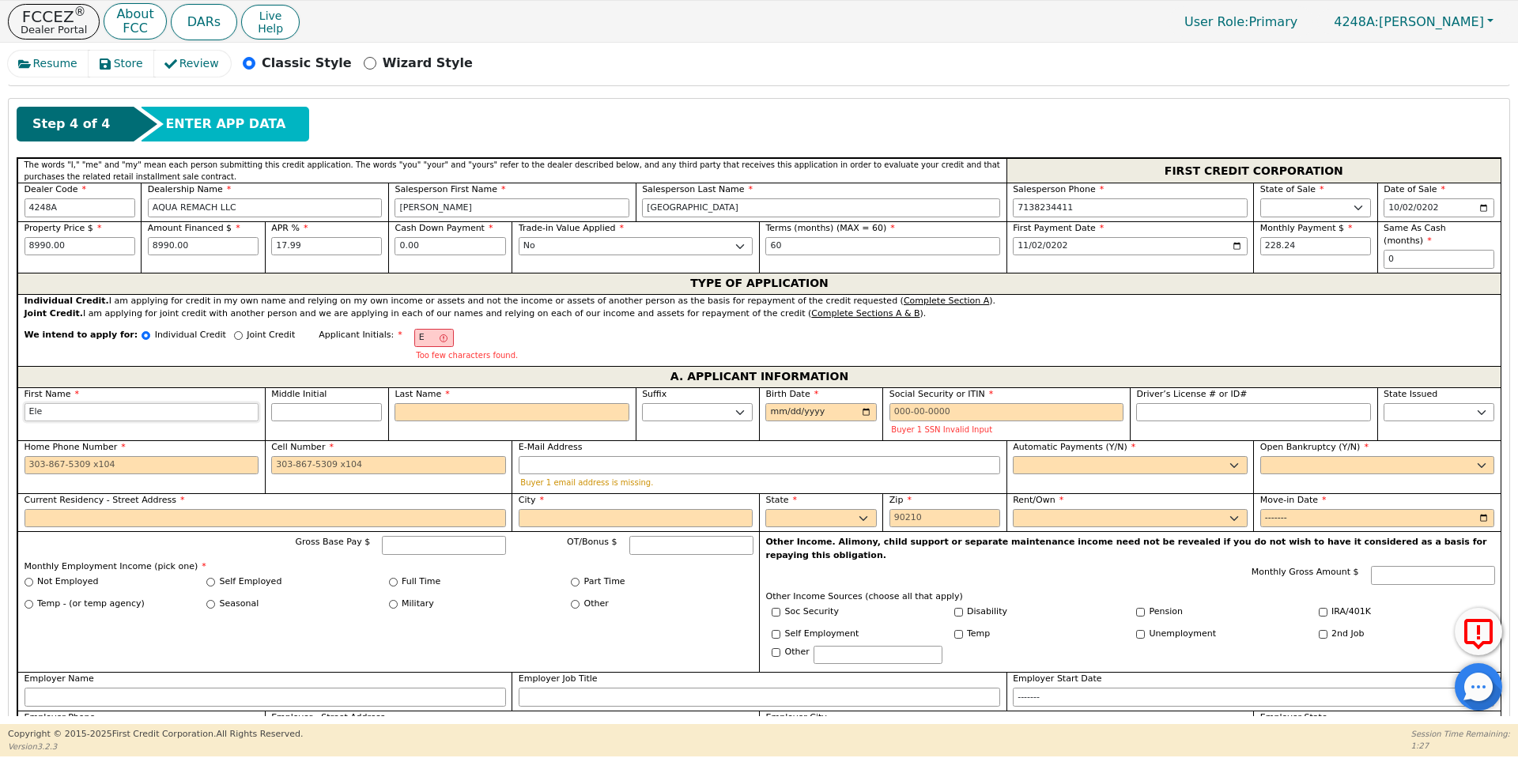
type input "Elen"
type input "[PERSON_NAME]"
type input "EB"
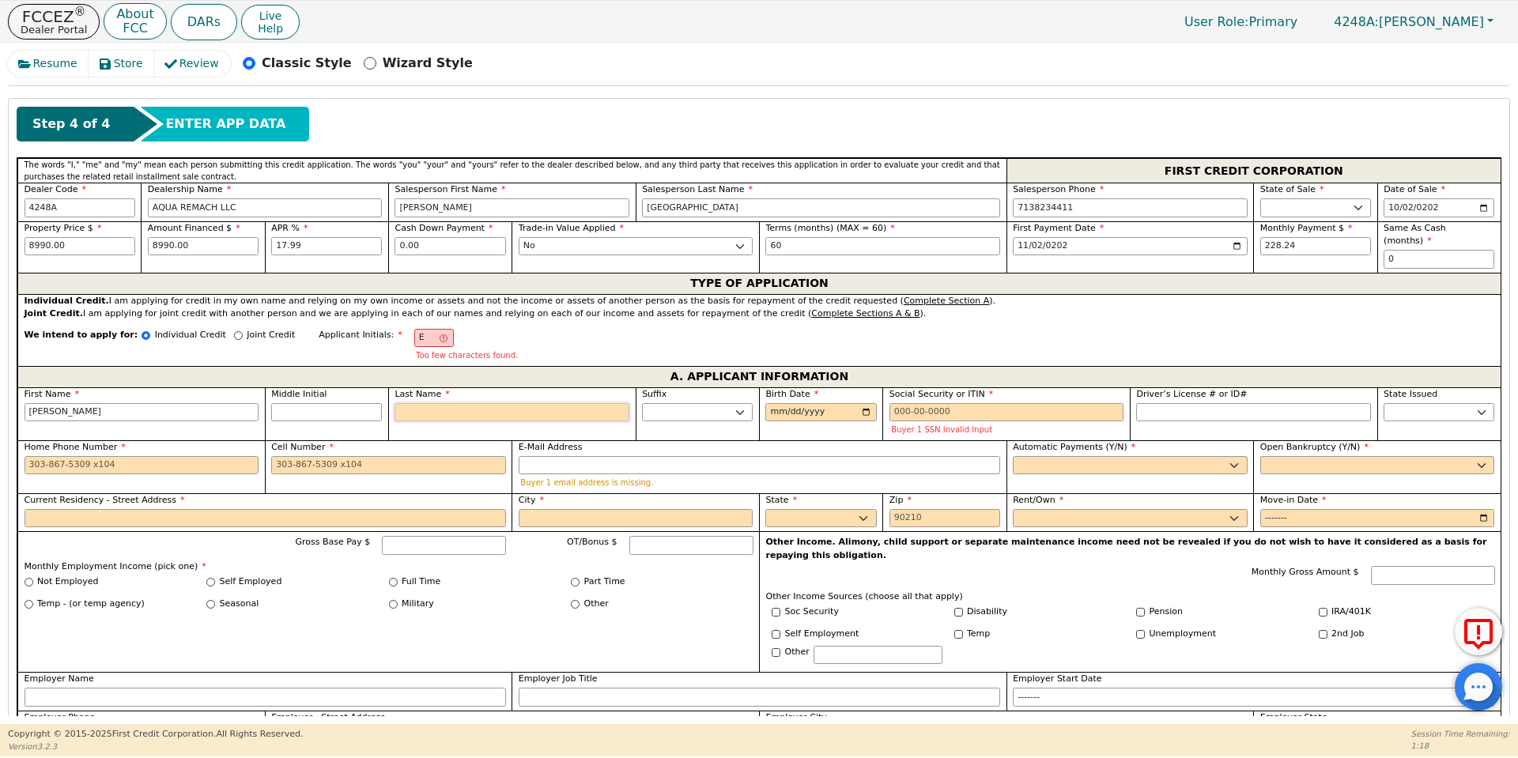
type input "B"
type input "[PERSON_NAME]"
type input "Bu"
type input "[PERSON_NAME]"
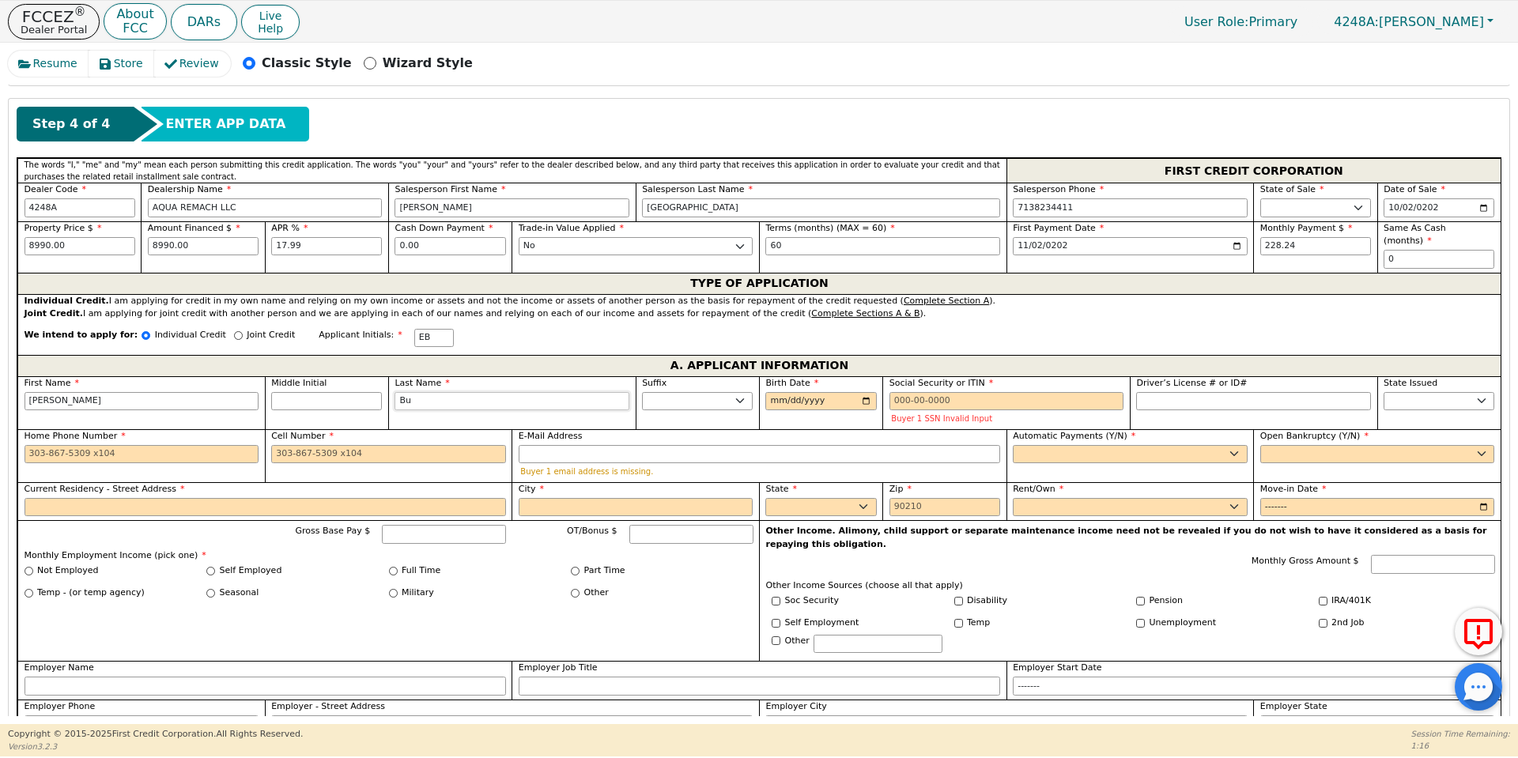
type input "Bur"
type input "[PERSON_NAME]"
type input "Burle"
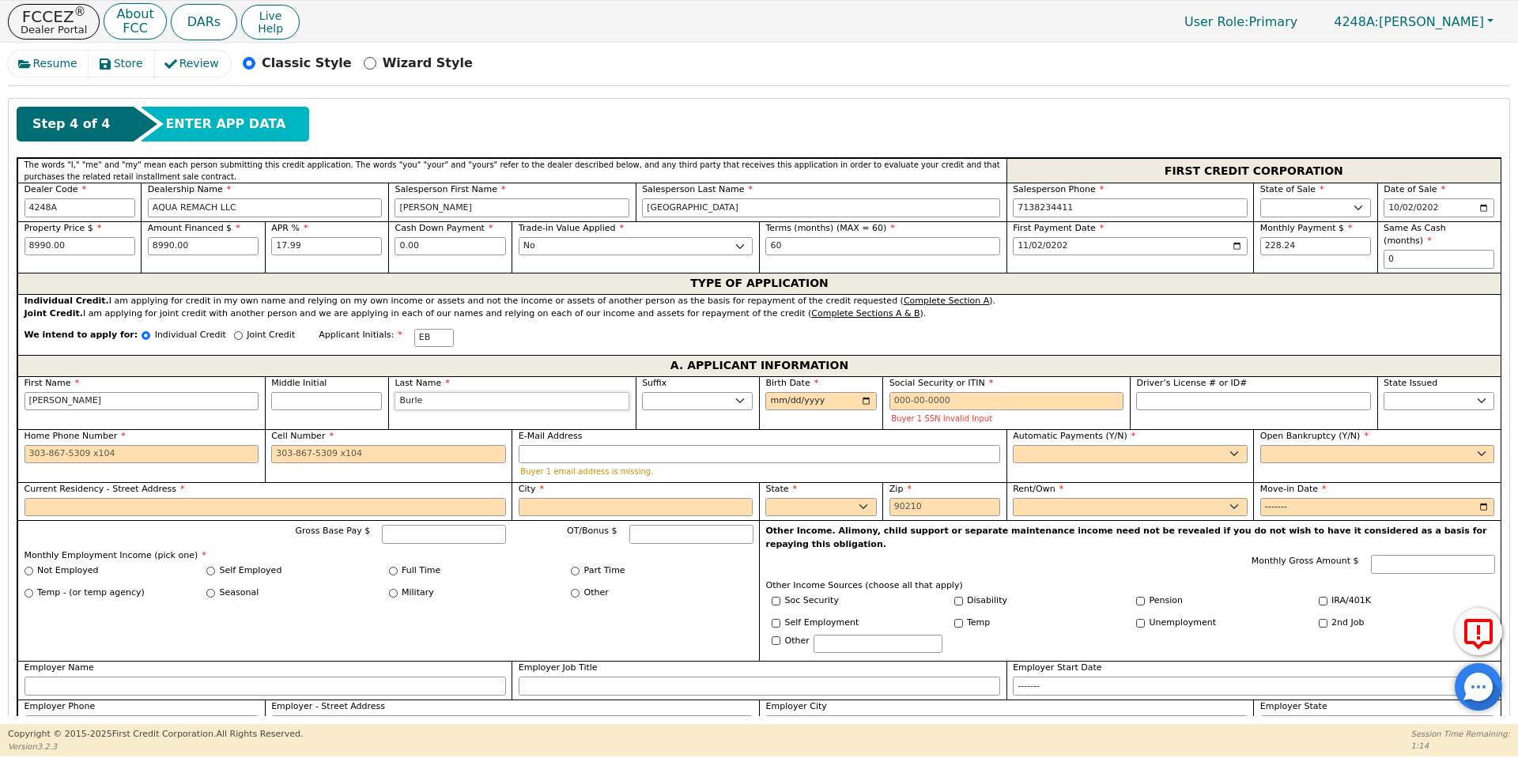
type input "[PERSON_NAME]"
type input "Burles"
type input "[PERSON_NAME]"
type input "Burleso"
type input "[PERSON_NAME]"
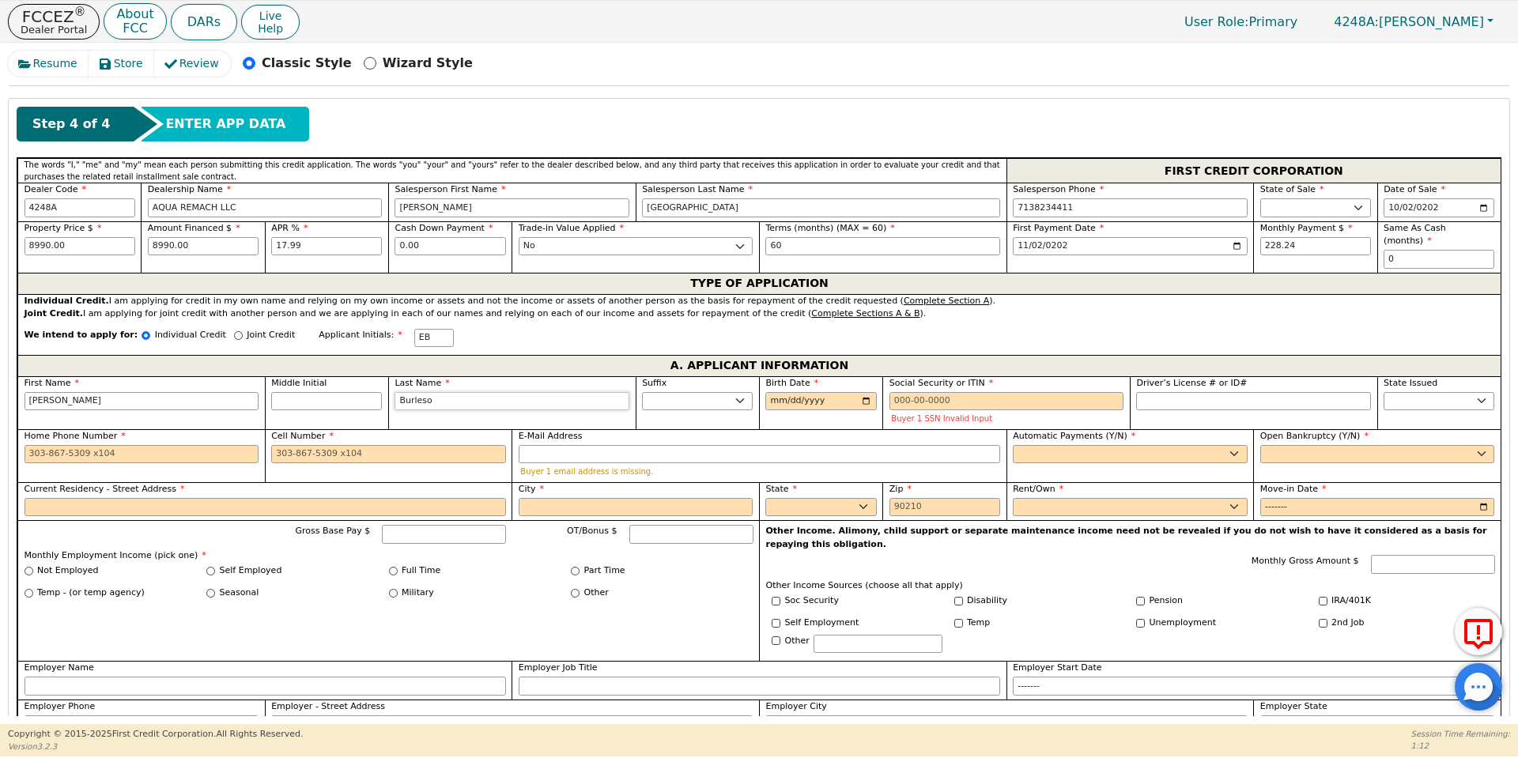
type input "[PERSON_NAME]"
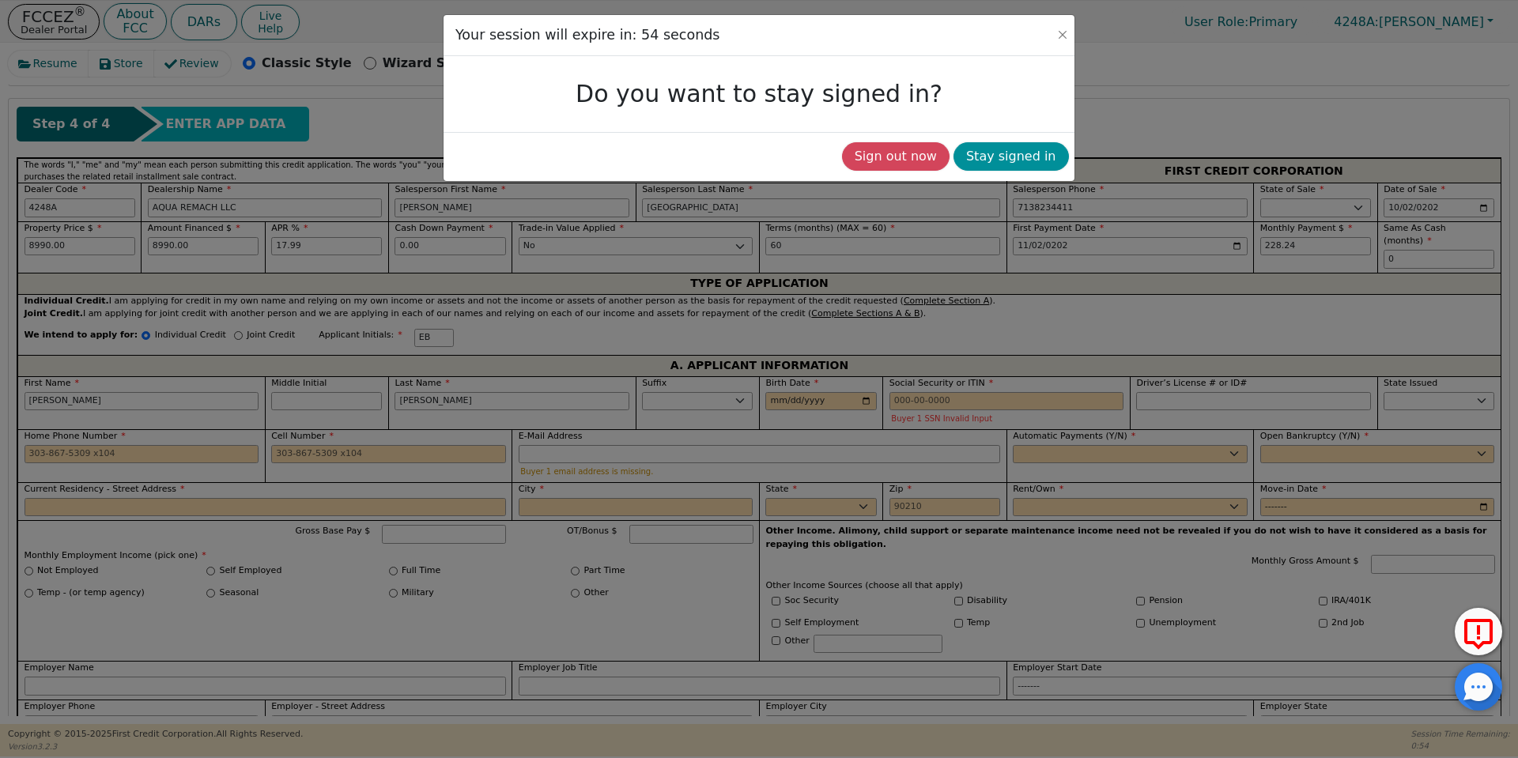
click at [985, 154] on button "Stay signed in" at bounding box center [1011, 156] width 115 height 28
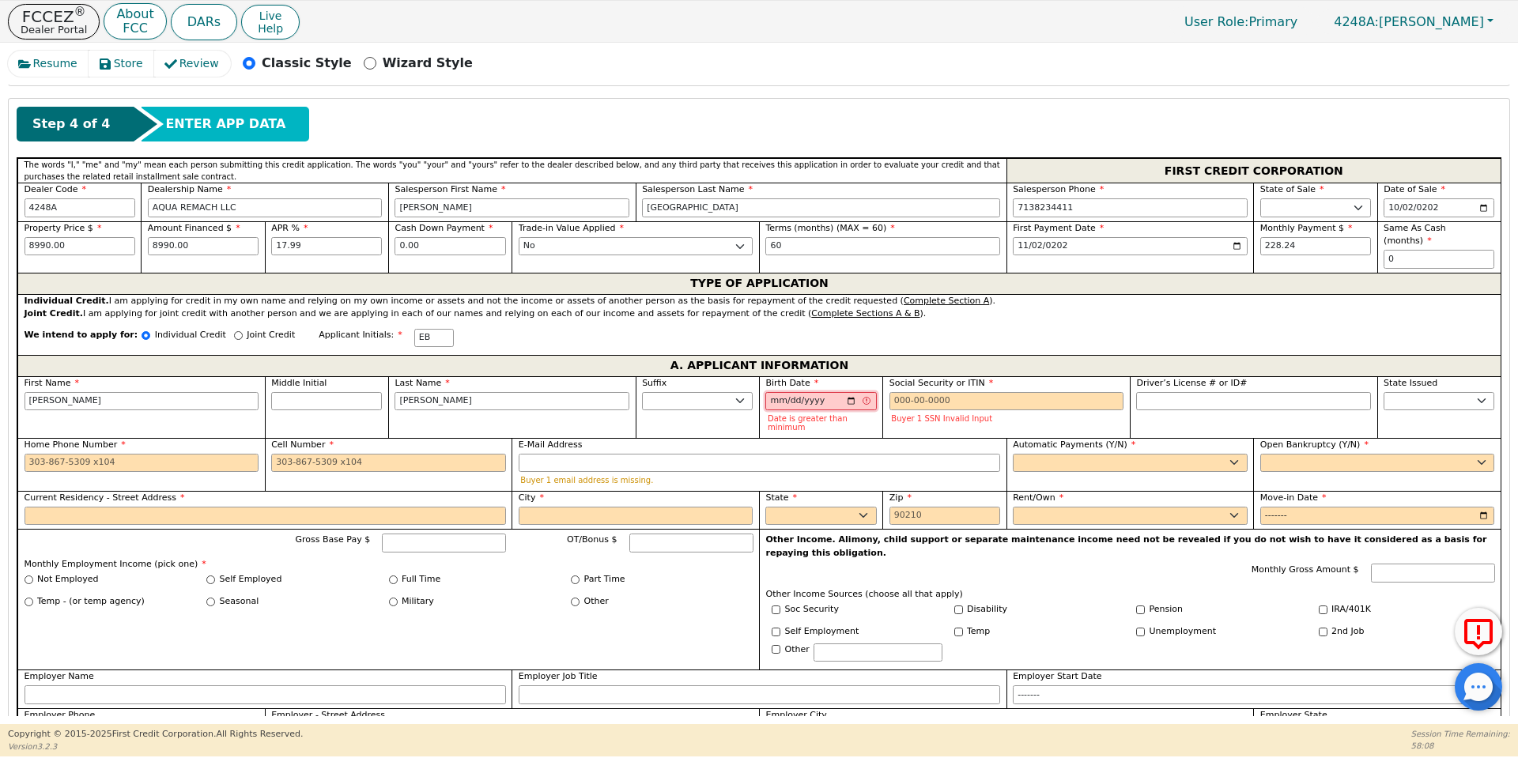
click at [798, 394] on input "[DATE]" at bounding box center [821, 401] width 111 height 19
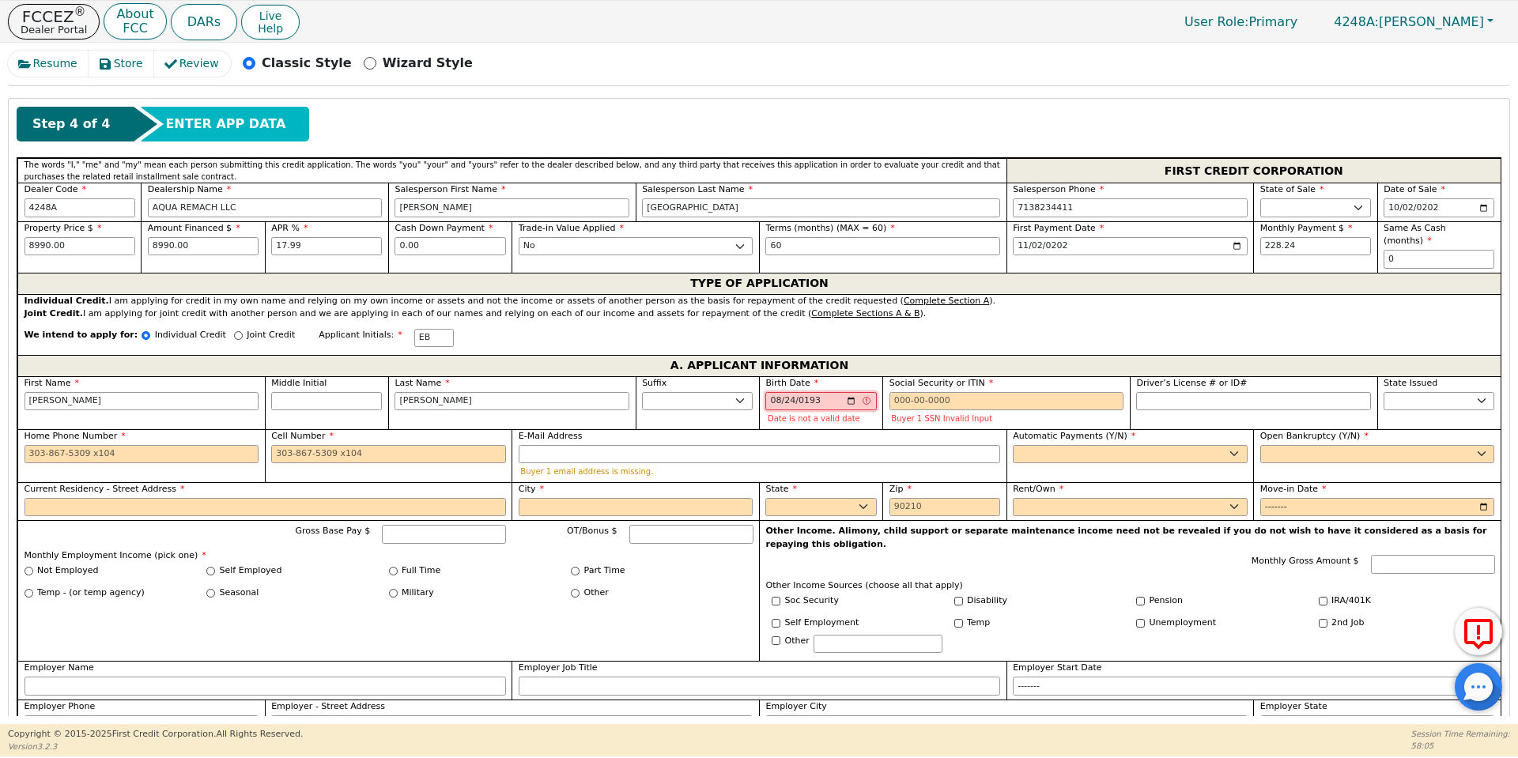
type input "[DATE]"
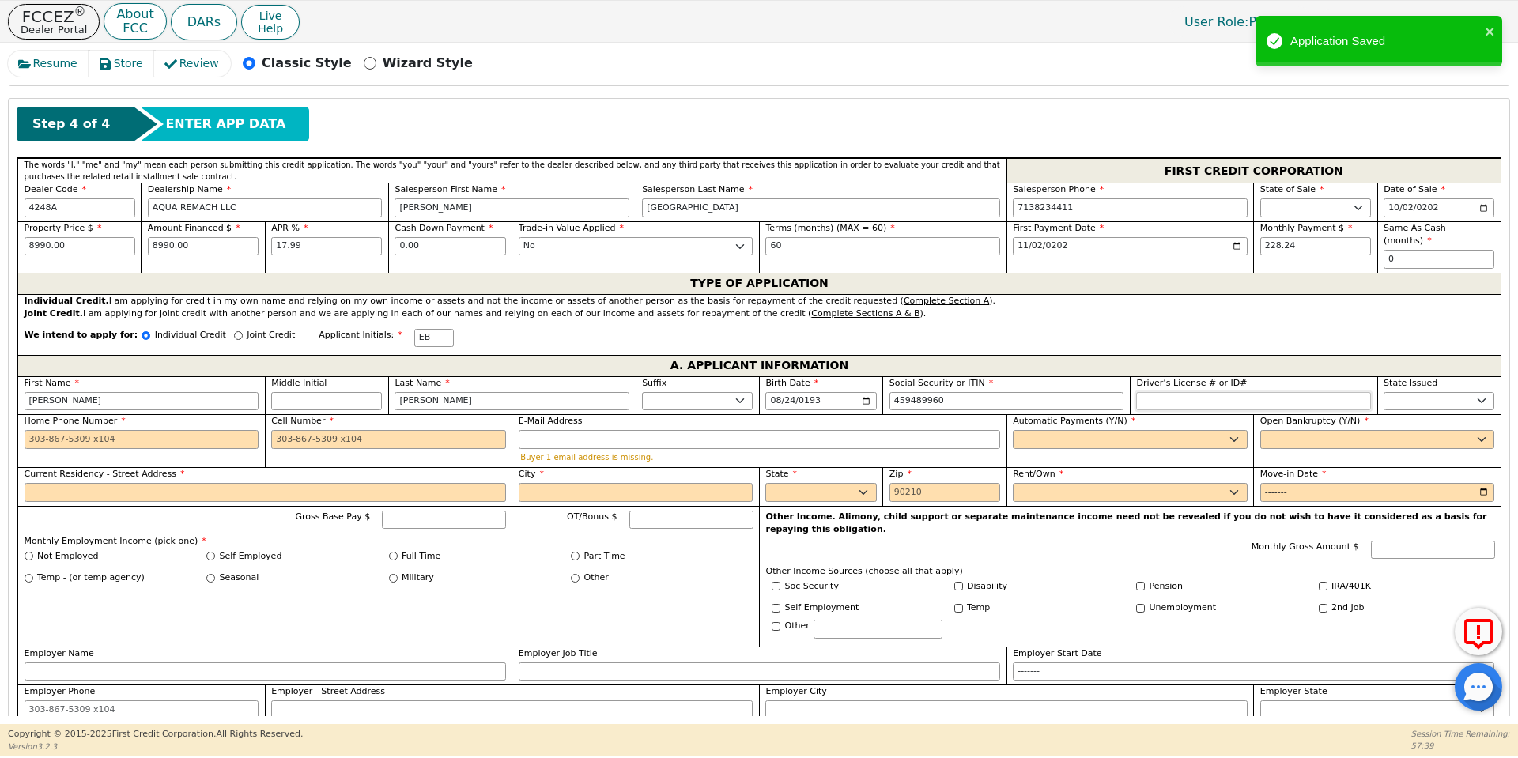
type input "***-**-9960"
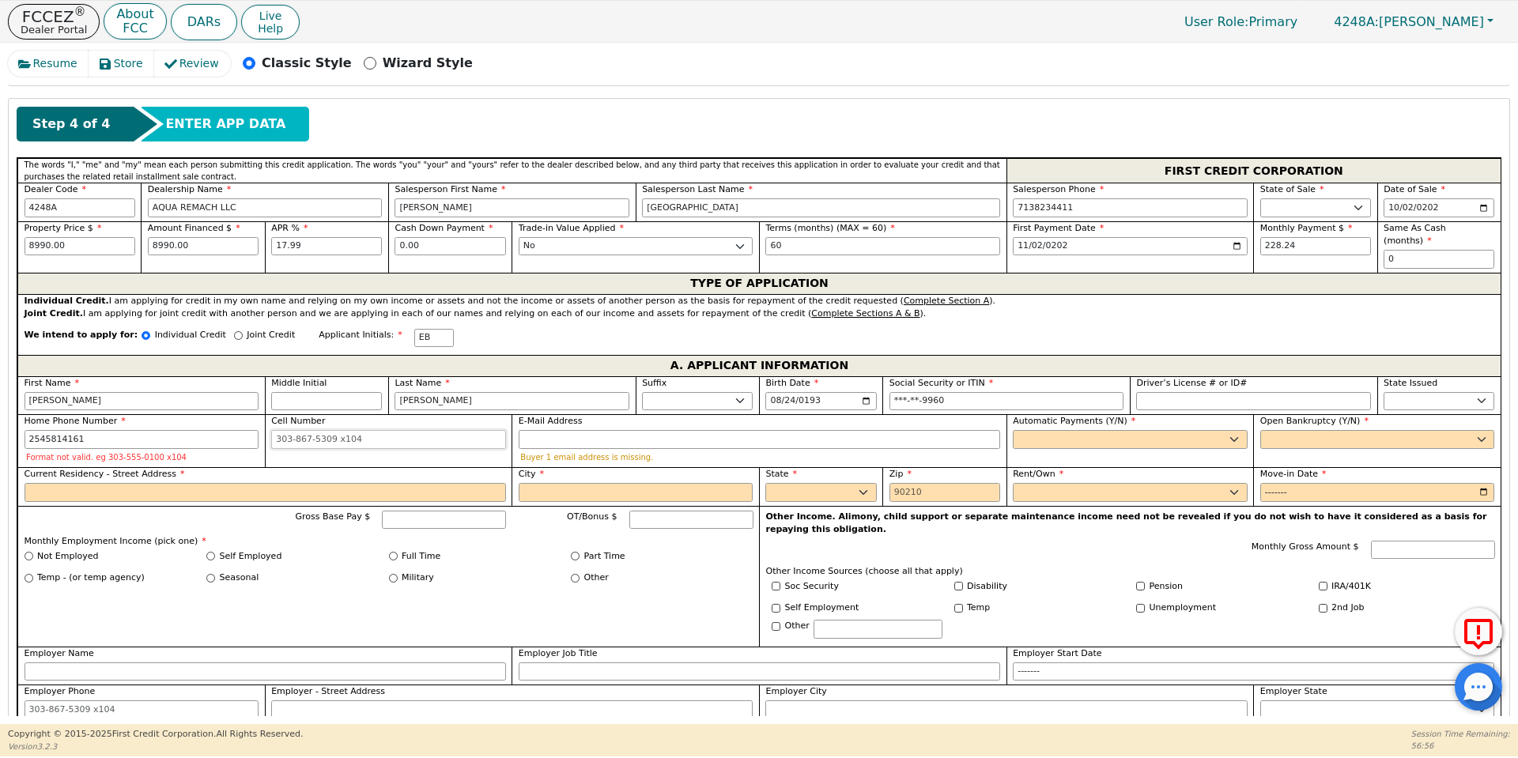
type input "[PHONE_NUMBER]"
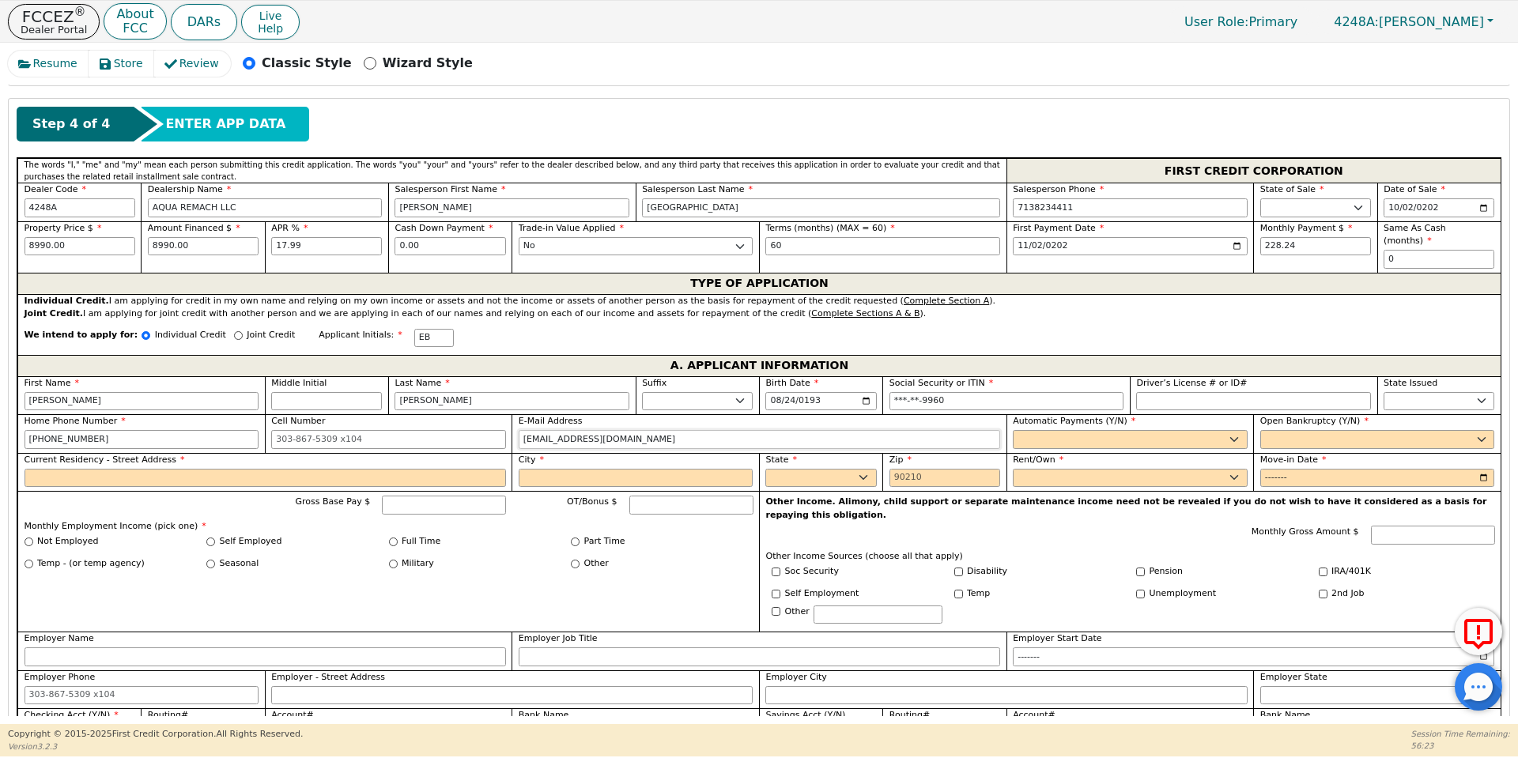
type input "[EMAIL_ADDRESS][DOMAIN_NAME]"
select select "y"
type input "[PERSON_NAME]"
select select "n"
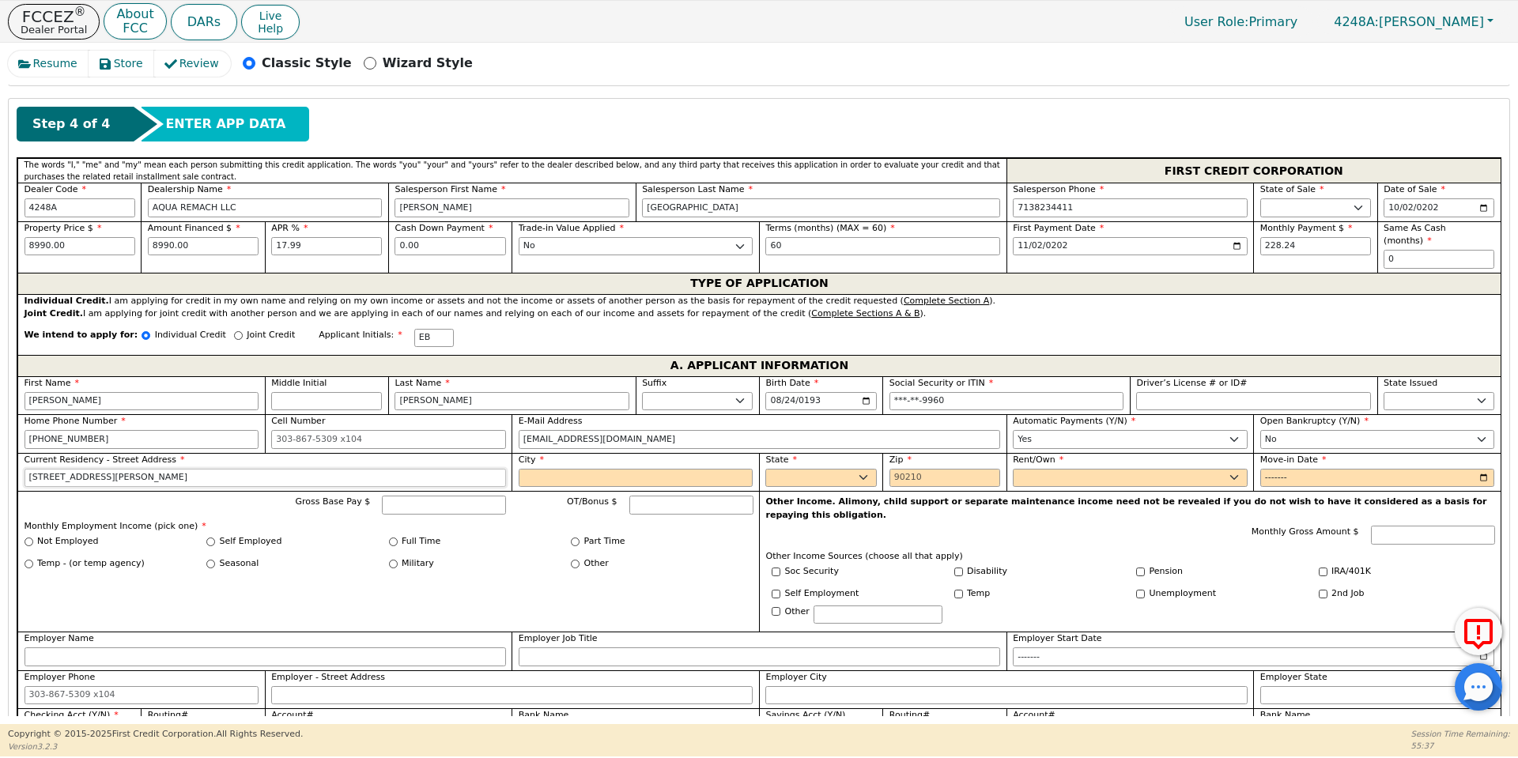
type input "[STREET_ADDRESS][PERSON_NAME]"
type input "[PERSON_NAME]"
select select "[GEOGRAPHIC_DATA]"
type input "76520"
select select "Own"
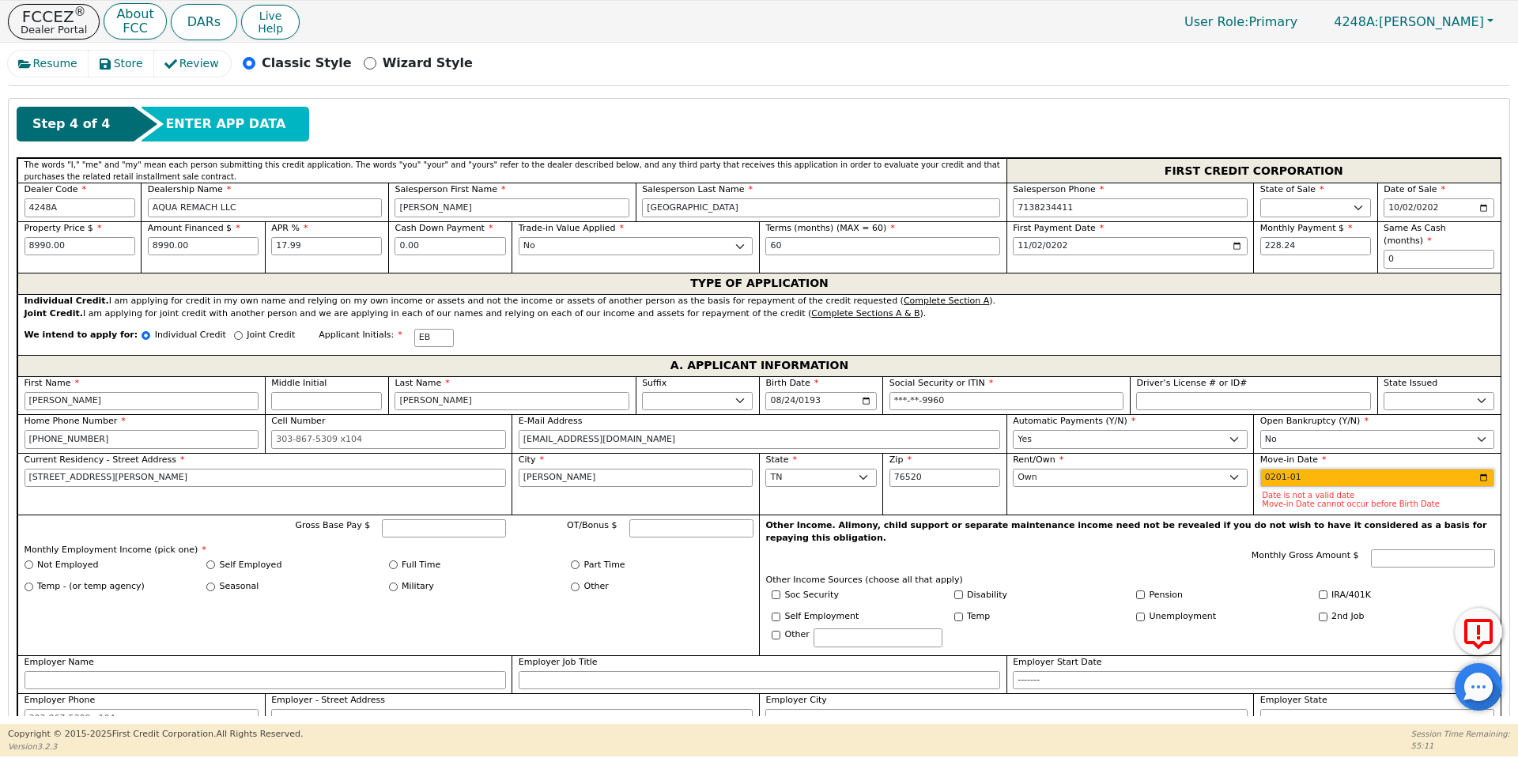
type input "2019-01"
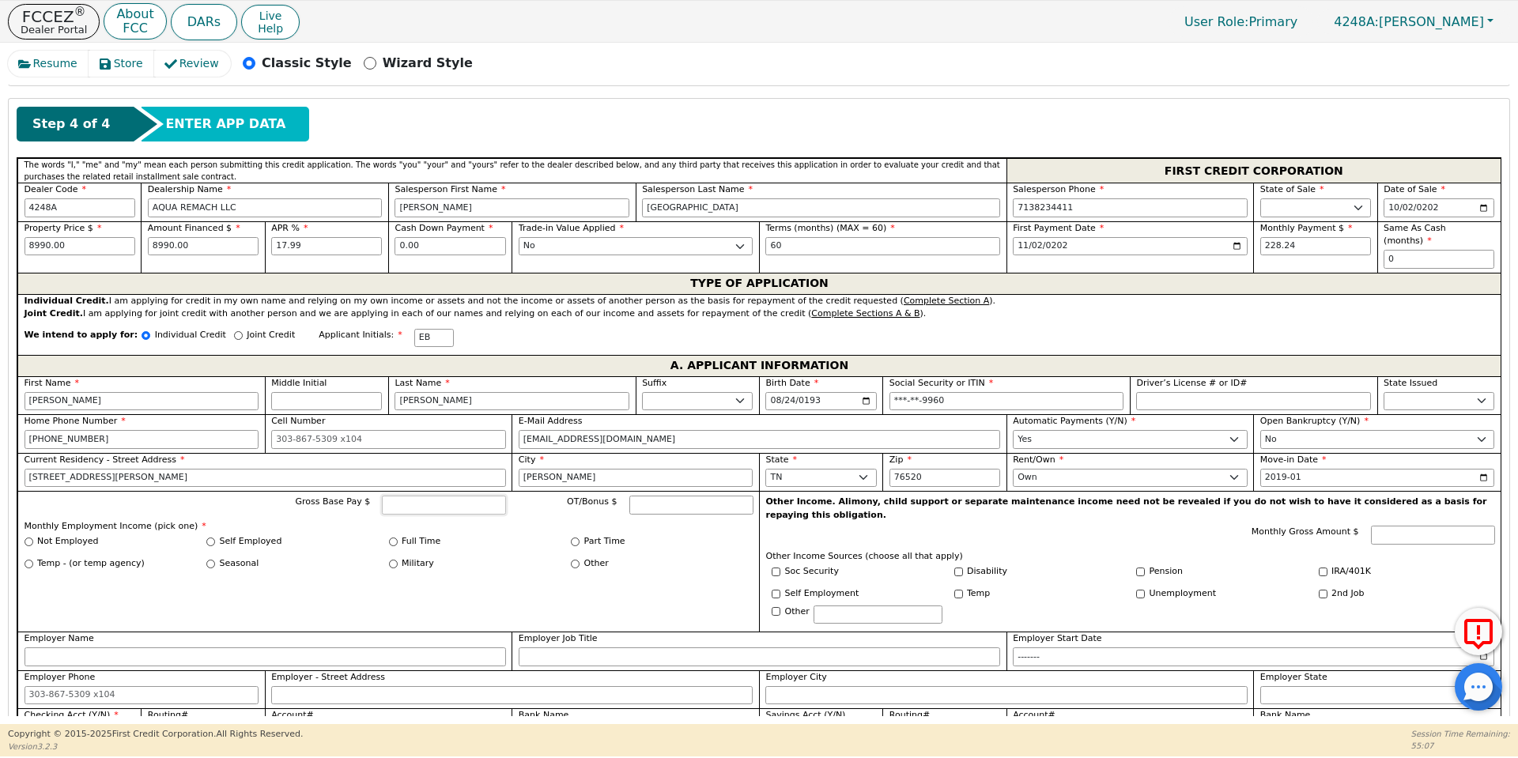
click at [425, 496] on input "Gross Base Pay $" at bounding box center [444, 505] width 124 height 19
click at [1140, 568] on input "Pension" at bounding box center [1140, 572] width 9 height 9
checkbox input "true"
click at [572, 560] on input "Other" at bounding box center [575, 564] width 9 height 9
radio input "true"
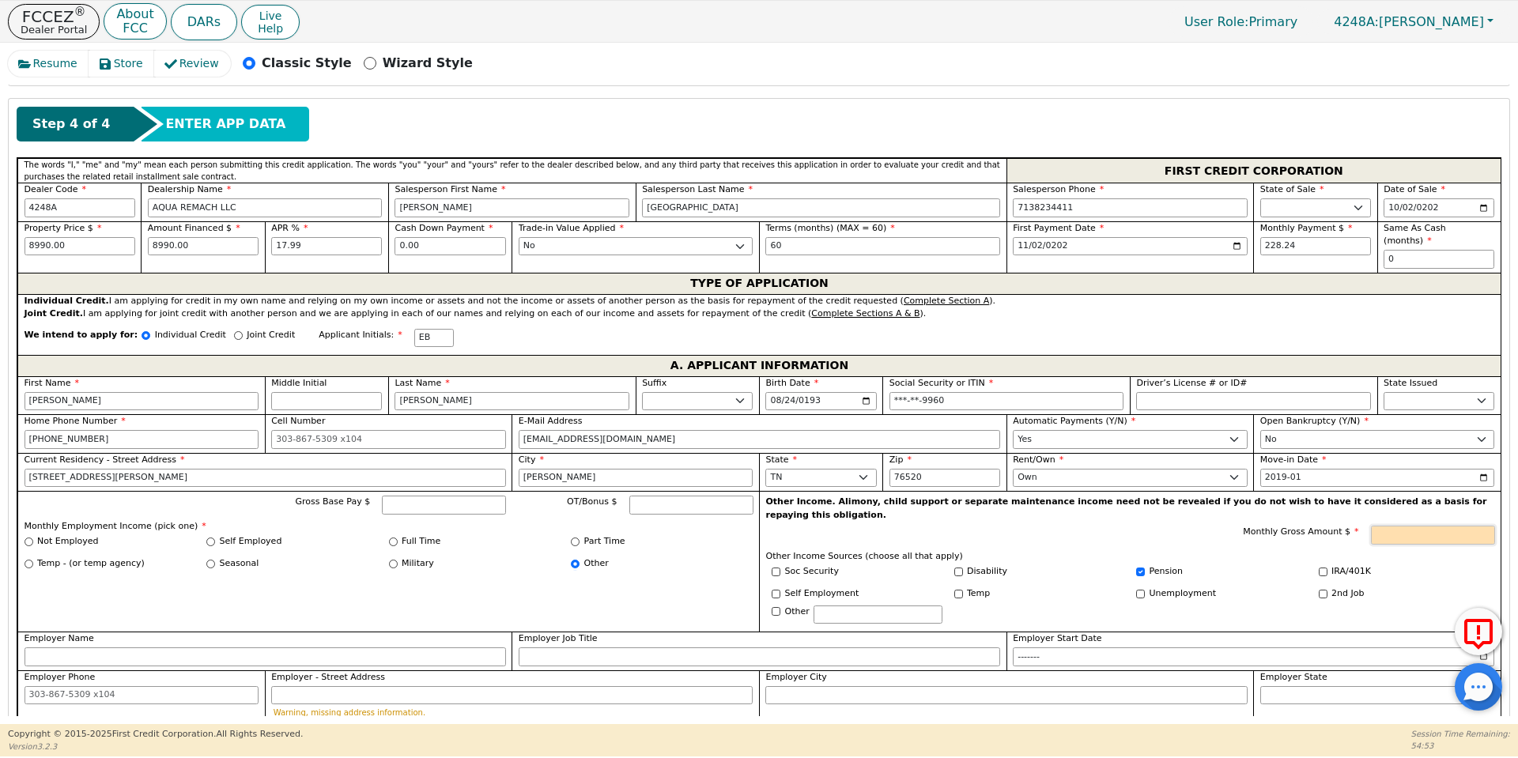
click at [1402, 526] on input "Monthly Gross Amount $" at bounding box center [1433, 535] width 124 height 19
click at [1246, 550] on p "Other Income Sources (choose all that apply)" at bounding box center [1130, 556] width 729 height 13
type input "5800.00"
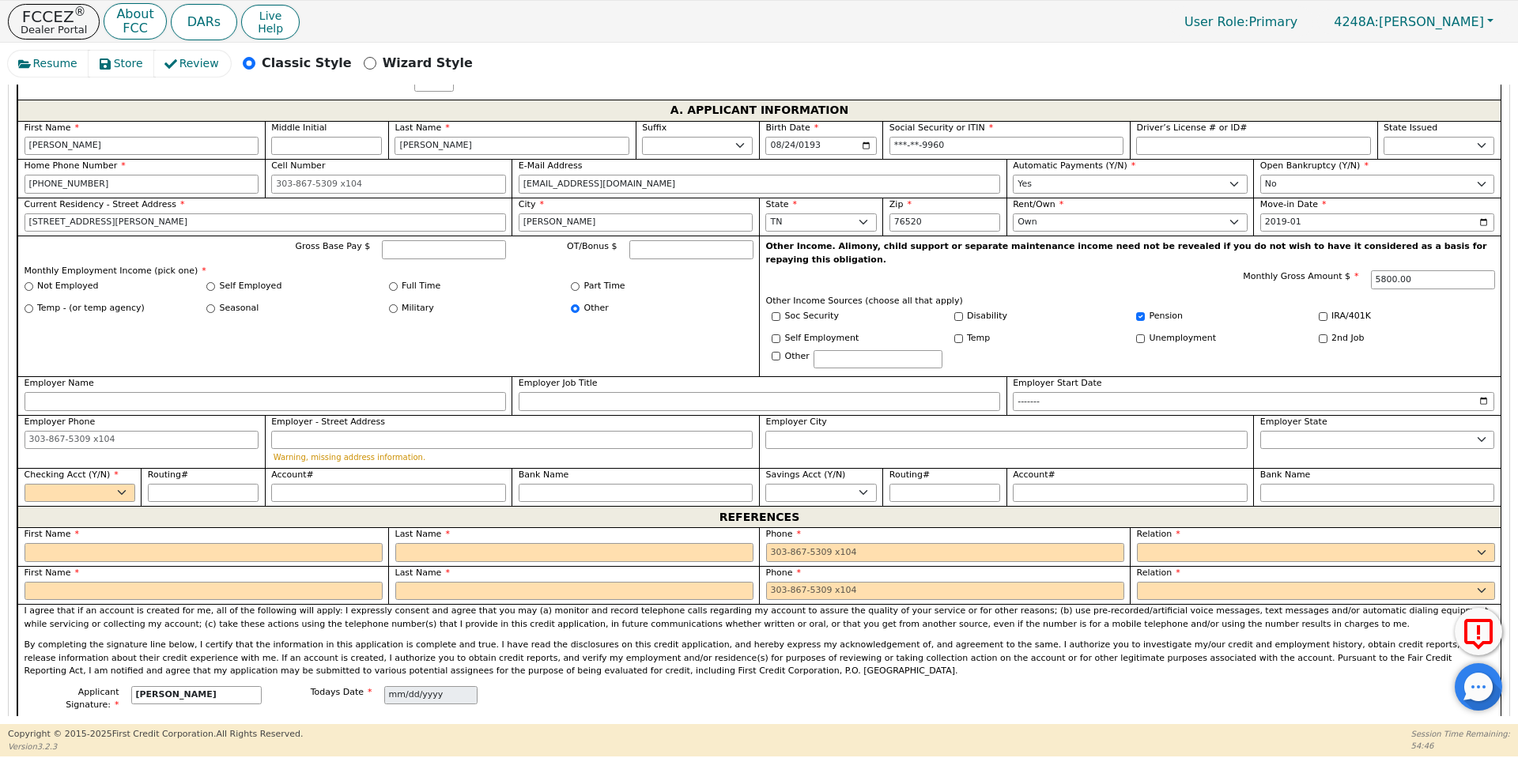
scroll to position [918, 0]
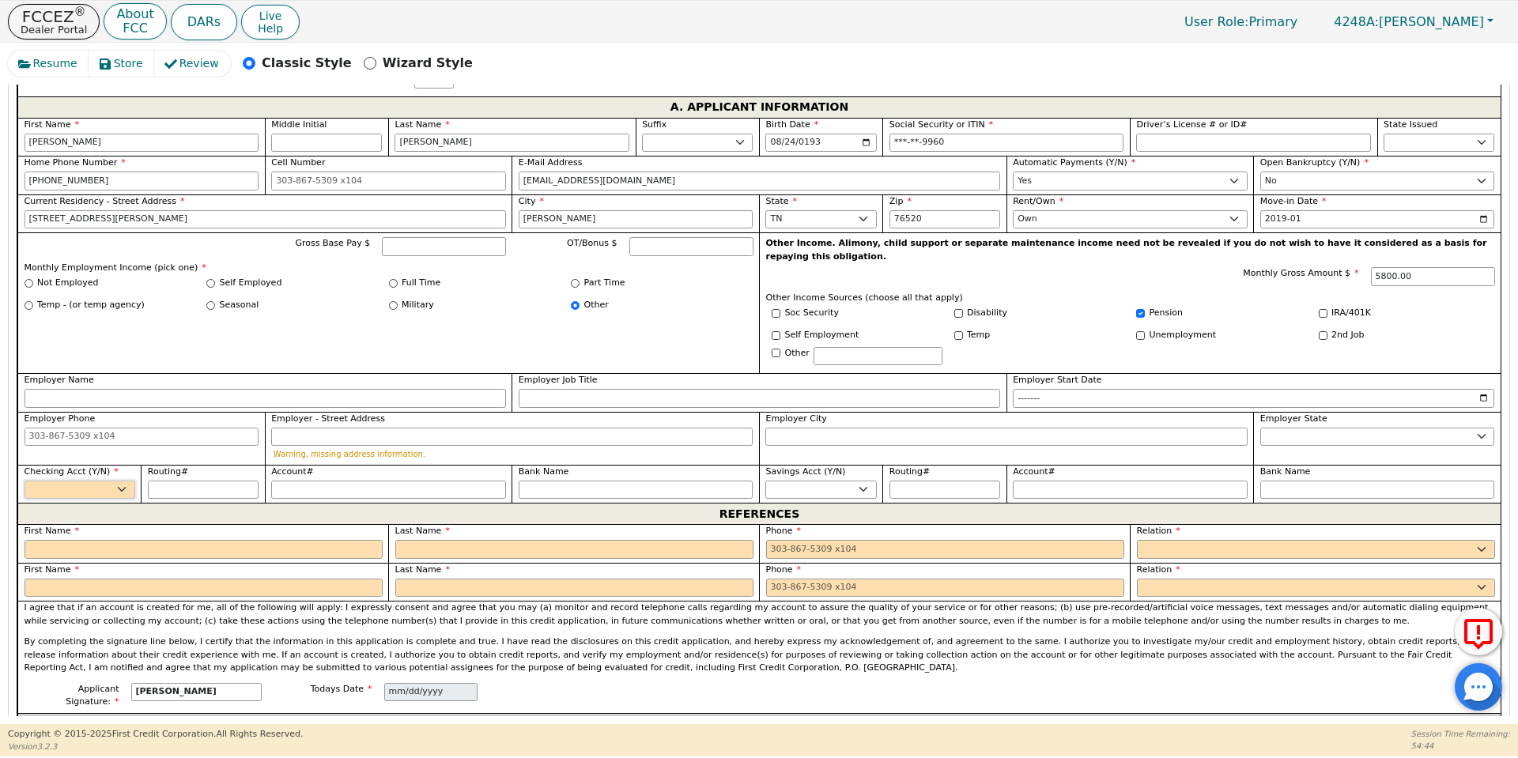
click at [99, 481] on select "Yes No" at bounding box center [80, 490] width 111 height 19
select select "y"
click at [25, 481] on select "Yes No" at bounding box center [80, 490] width 111 height 19
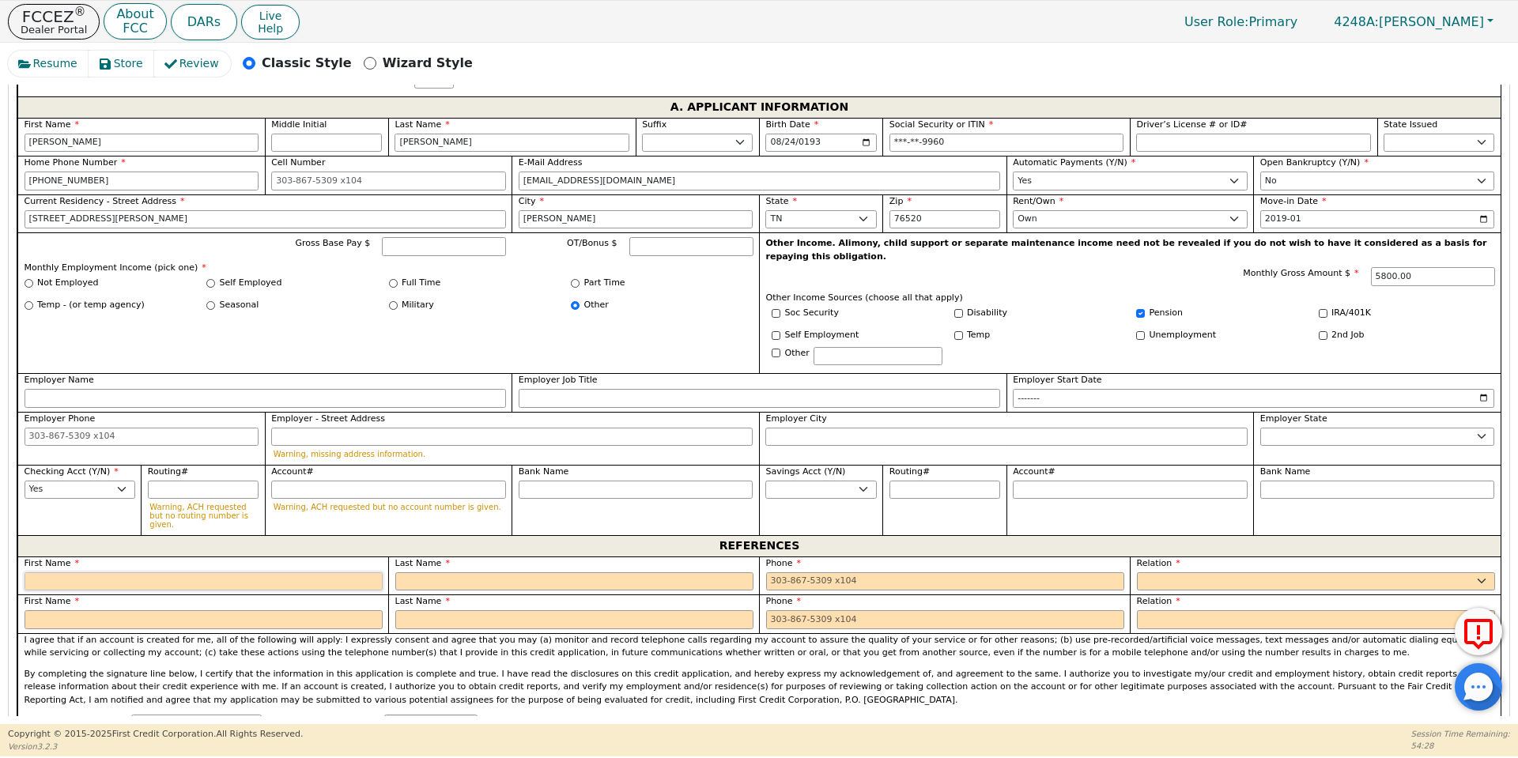
click at [114, 573] on input "text" at bounding box center [204, 582] width 358 height 19
type input "[PERSON_NAME]"
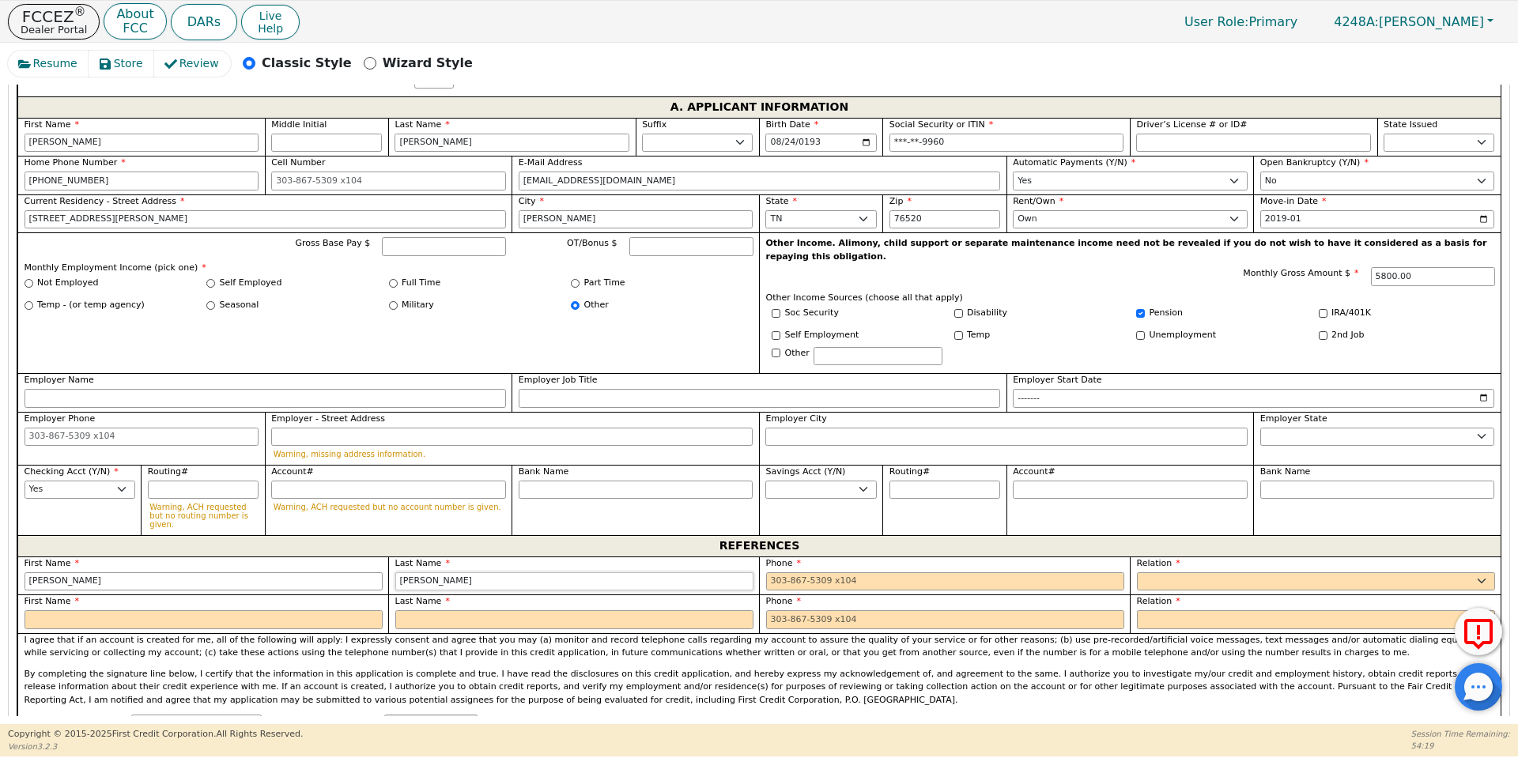
type input "[PERSON_NAME]"
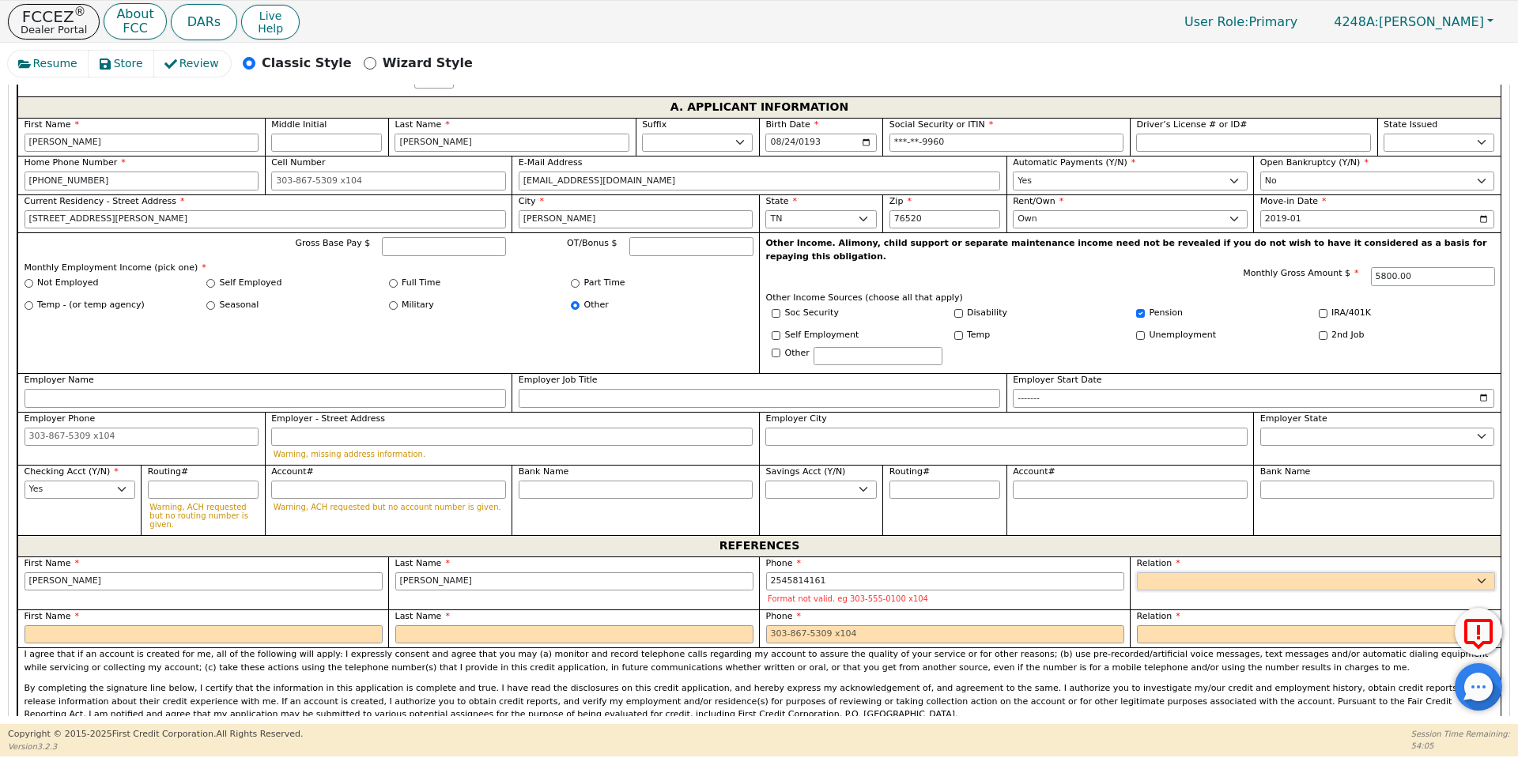
type input "[PHONE_NUMBER]"
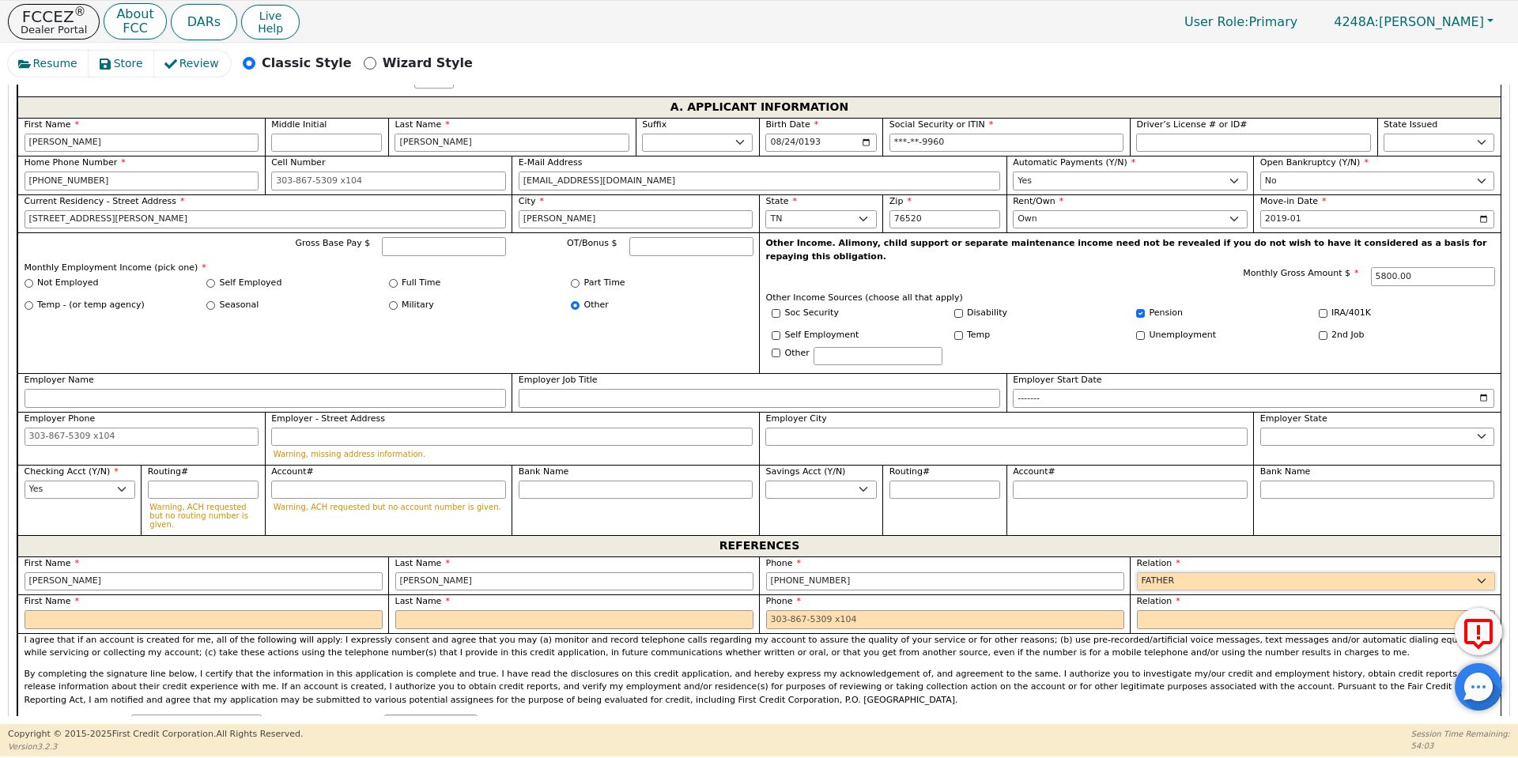
select select "FRIEND"
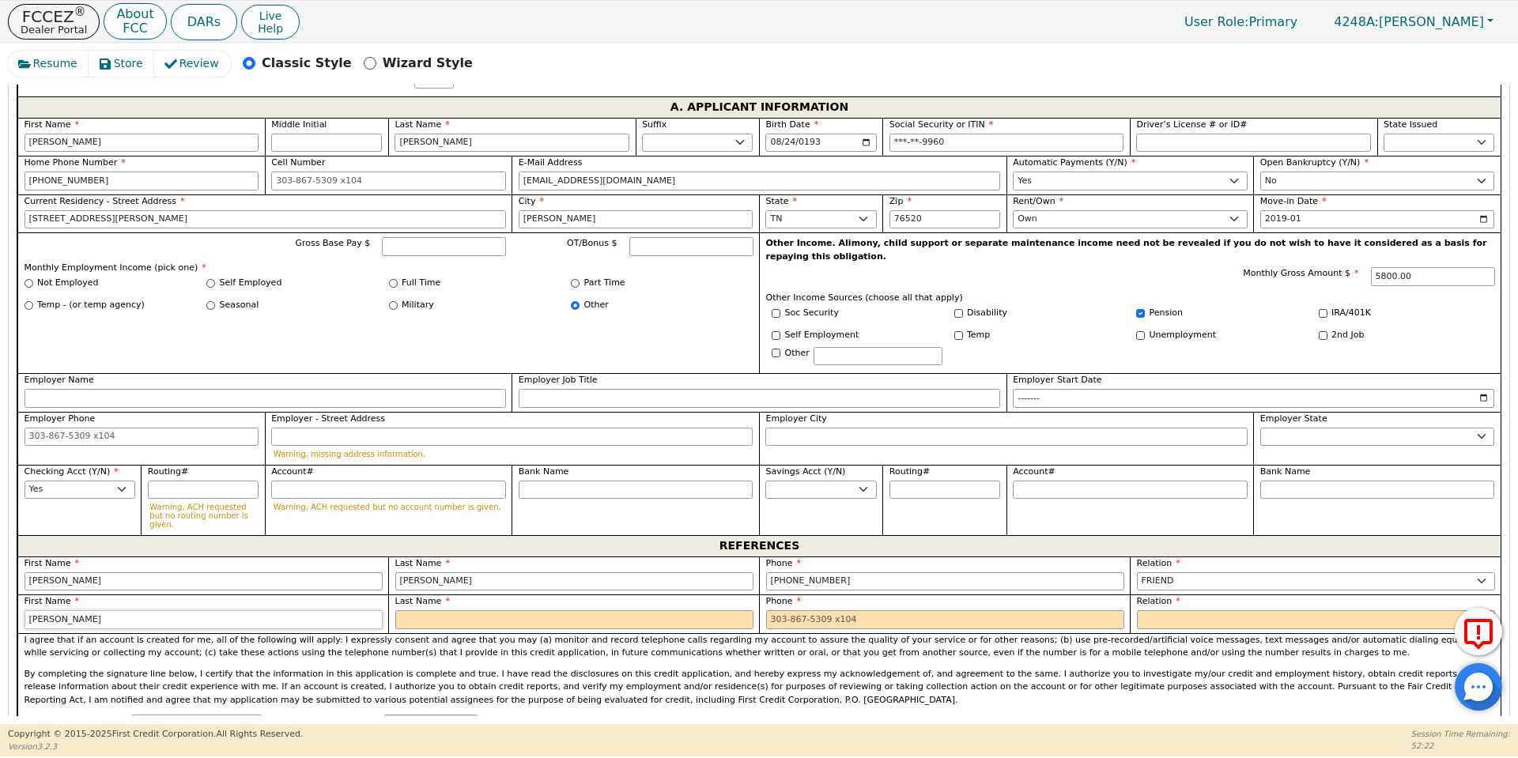
type input "[PERSON_NAME]"
click at [692, 611] on input "text" at bounding box center [574, 620] width 358 height 19
click at [145, 134] on input "[PERSON_NAME]" at bounding box center [142, 143] width 235 height 19
type input "Elen"
type input "[PERSON_NAME]"
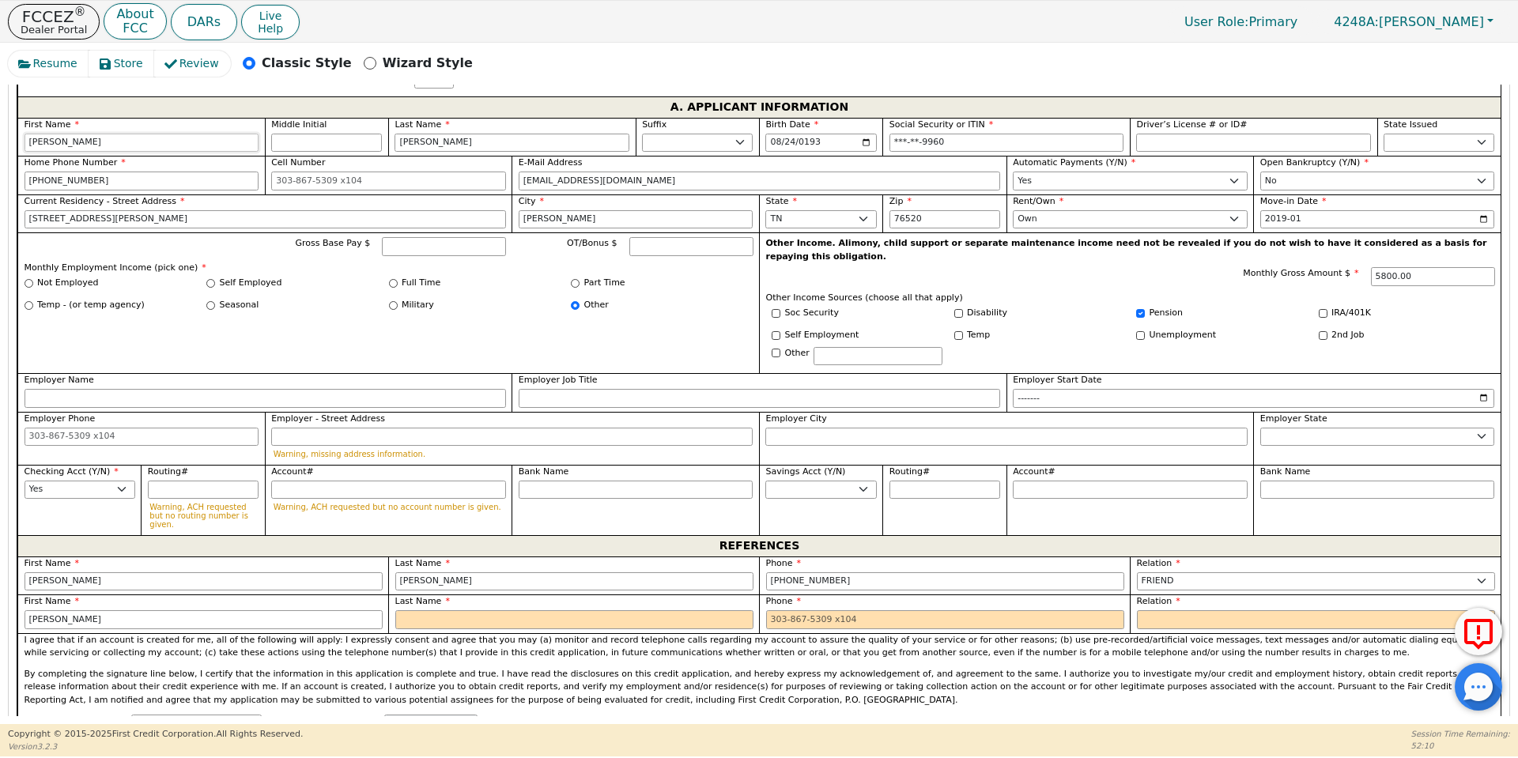
type input "[PERSON_NAME]"
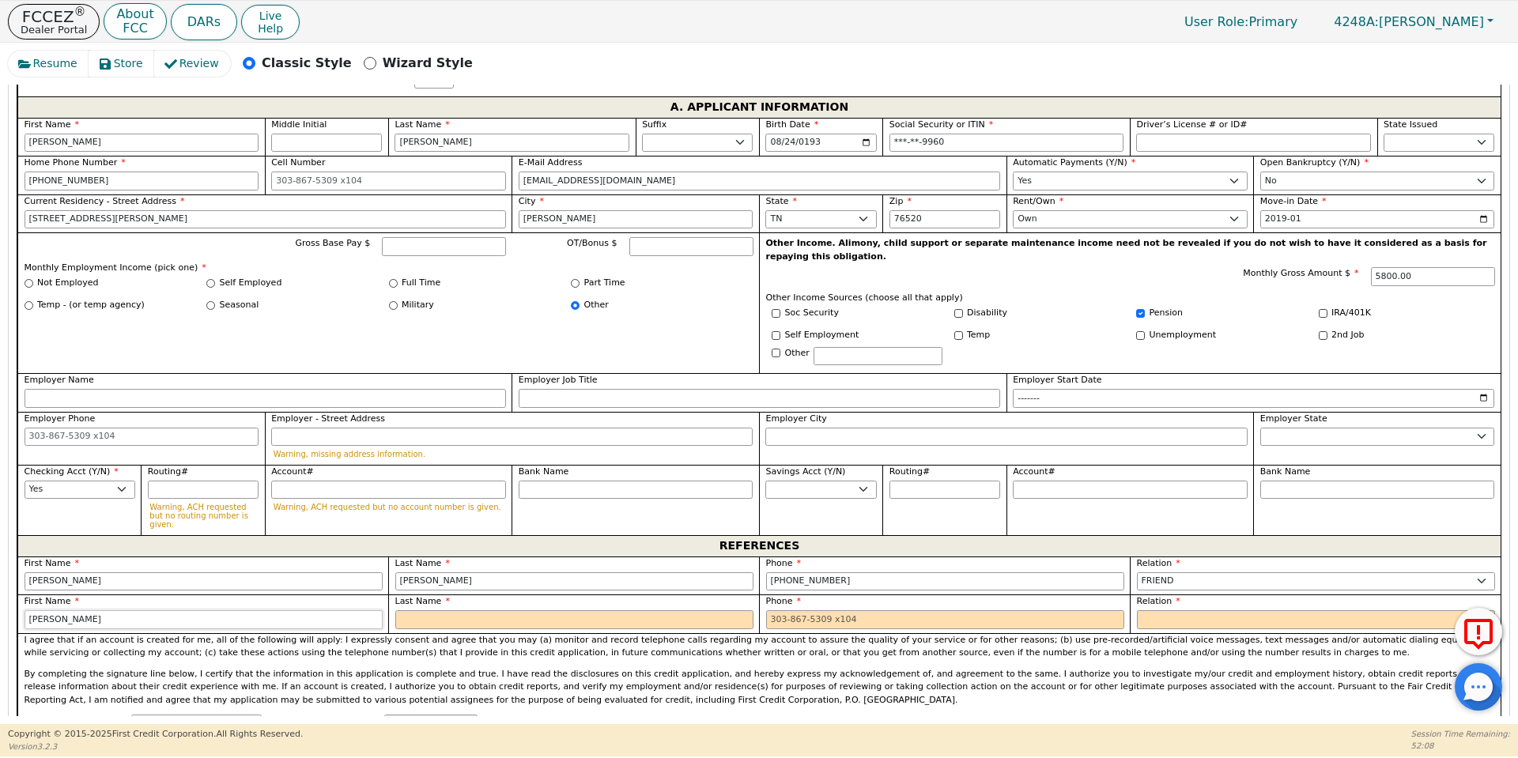
click at [187, 611] on input "[PERSON_NAME]" at bounding box center [204, 620] width 358 height 19
click at [416, 611] on input "text" at bounding box center [574, 620] width 358 height 19
type input "[PERSON_NAME]"
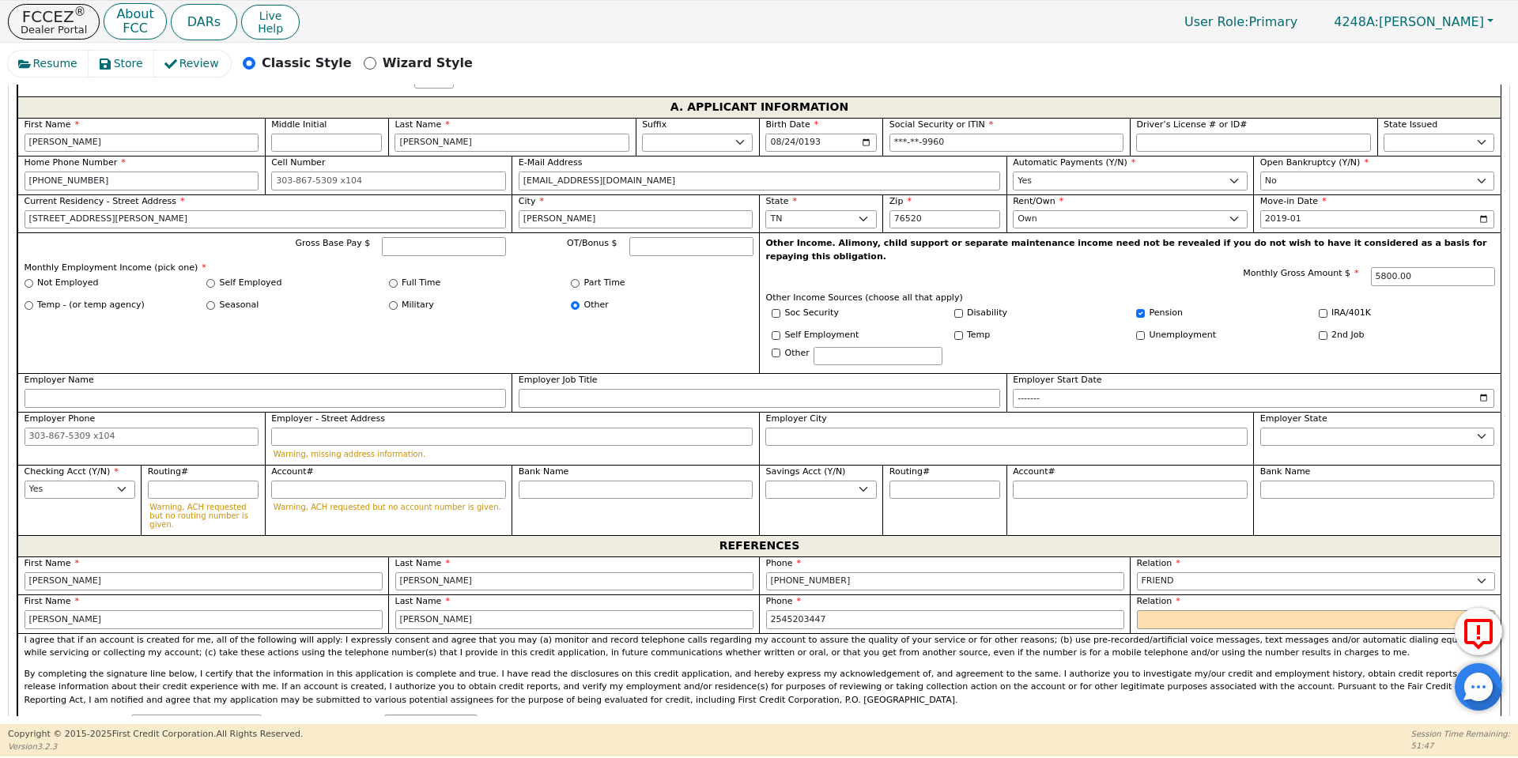
click at [803, 668] on p "By completing the signature line below, I certify that the information in this …" at bounding box center [760, 688] width 1471 height 40
type input "[PHONE_NUMBER]"
click at [1184, 611] on select "FATHER MOTHER SISTER BROTHER DAUGHTER SON CO-WORKER NEIGHBOR FRIEND COUSIN G-MO…" at bounding box center [1316, 620] width 358 height 19
select select "FRIEND"
click at [1106, 611] on input "[PHONE_NUMBER]" at bounding box center [945, 620] width 358 height 19
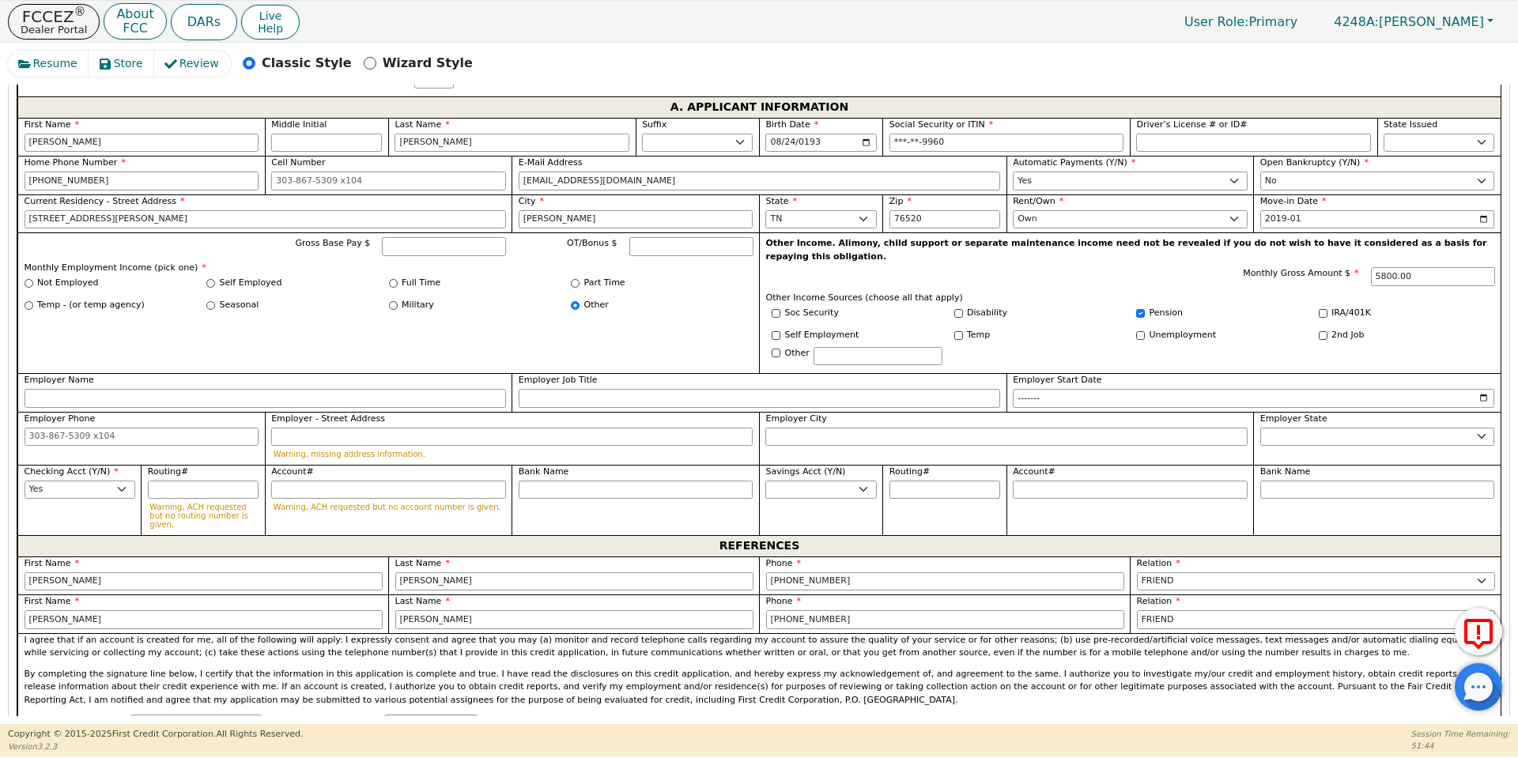
click at [1098, 633] on div "I agree that if an account is created for me, all of the following will apply: …" at bounding box center [759, 674] width 1484 height 82
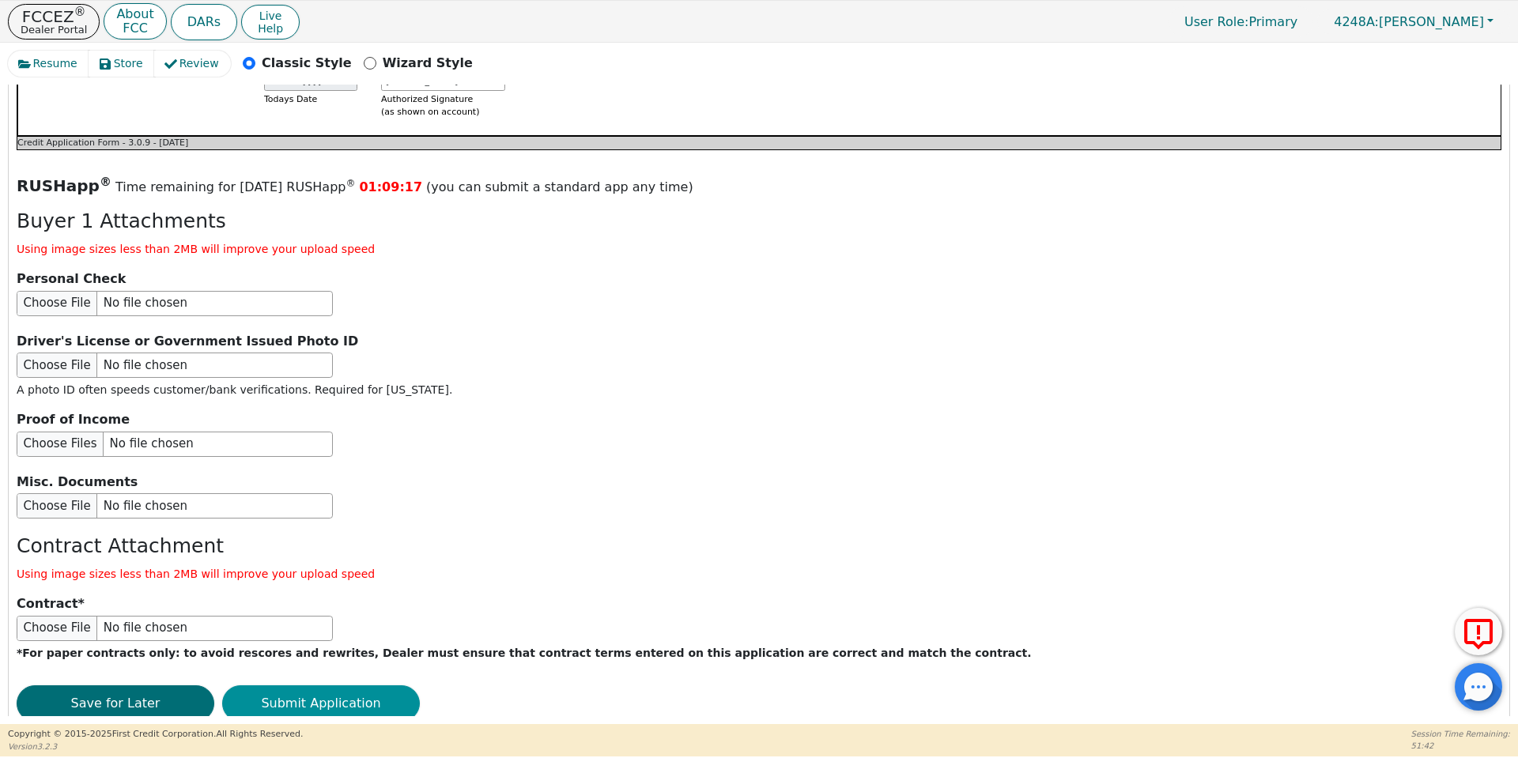
click at [349, 686] on button "Submit Application" at bounding box center [321, 704] width 198 height 36
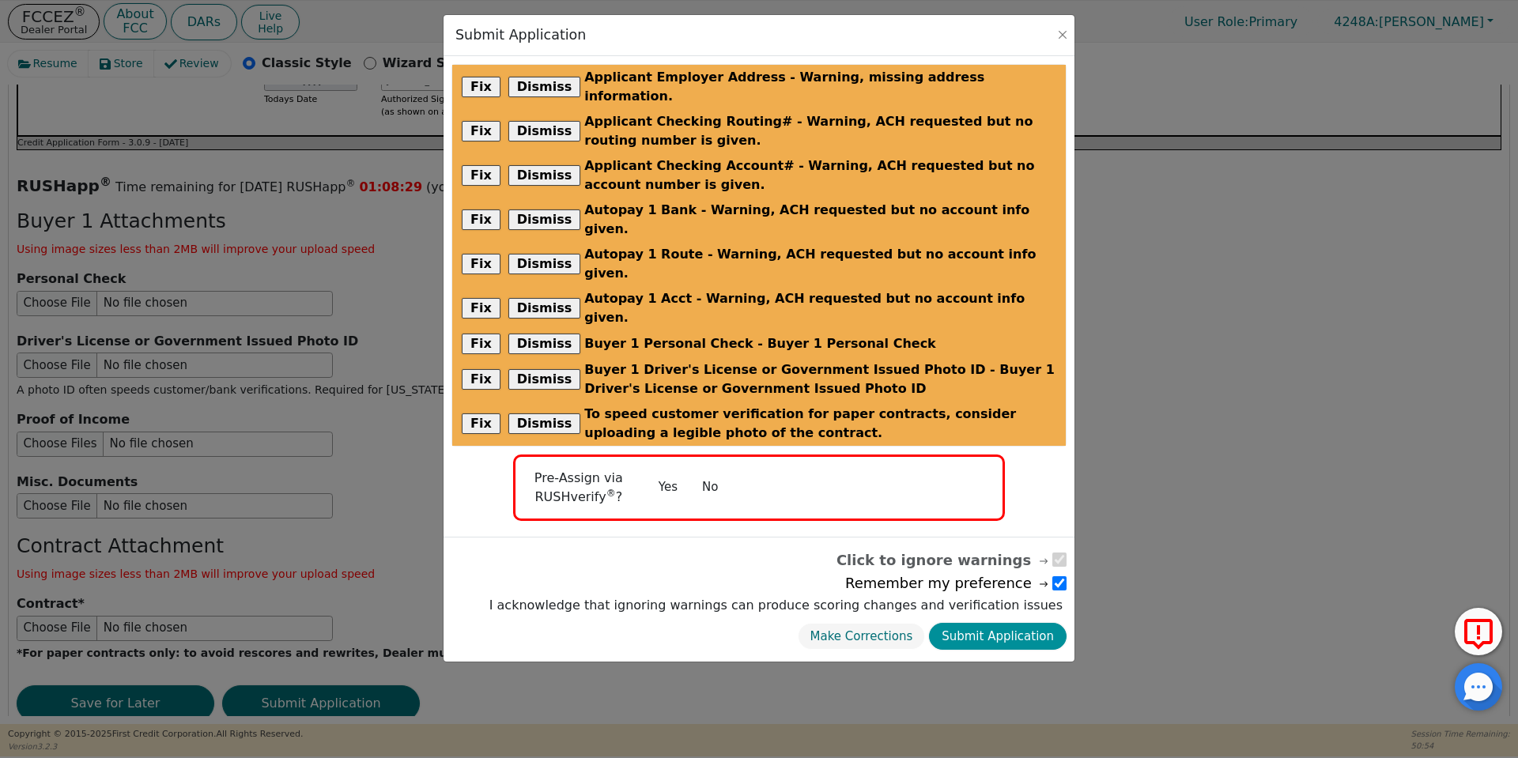
click at [966, 623] on button "Submit Application" at bounding box center [998, 637] width 138 height 28
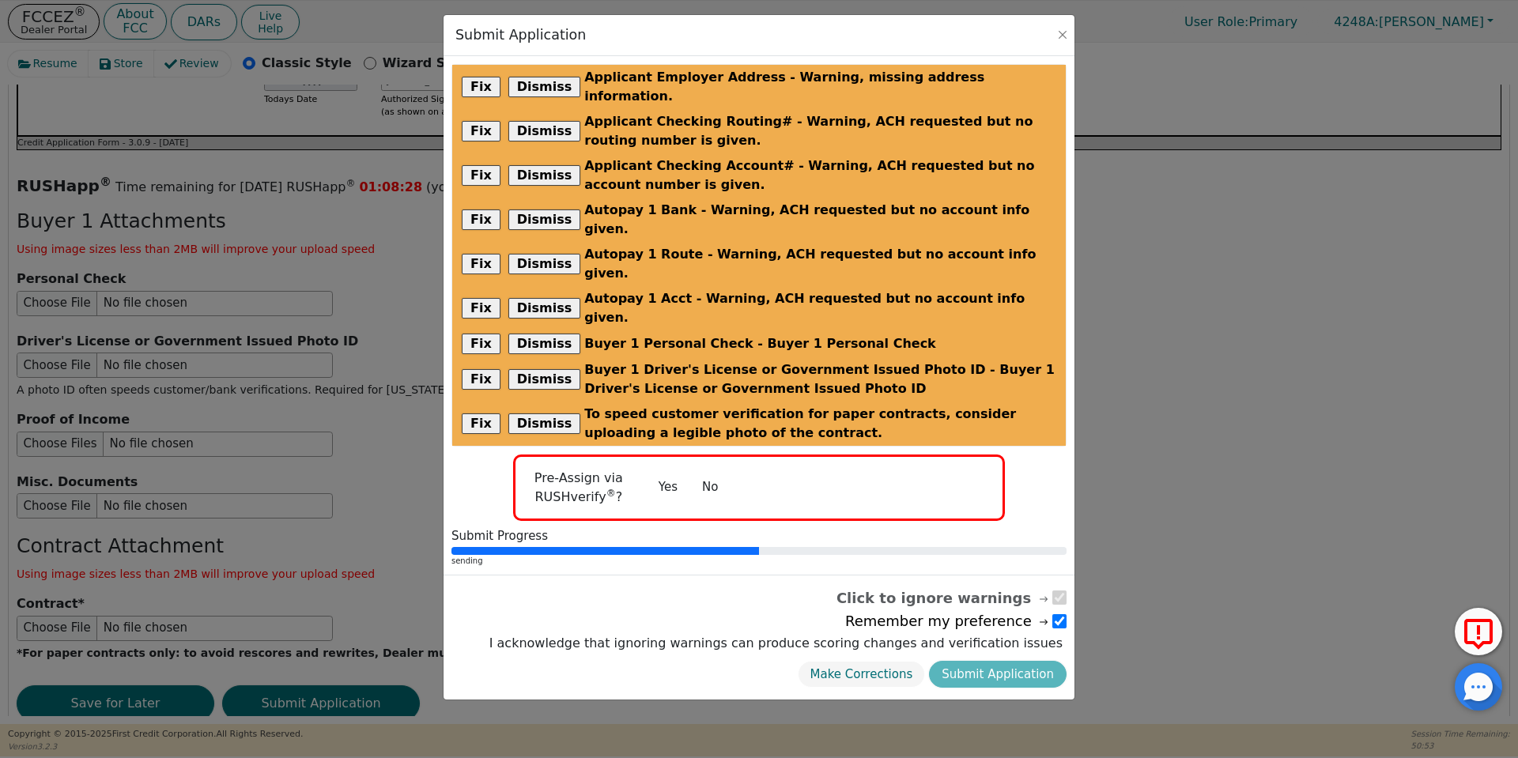
radio input "false"
checkbox input "false"
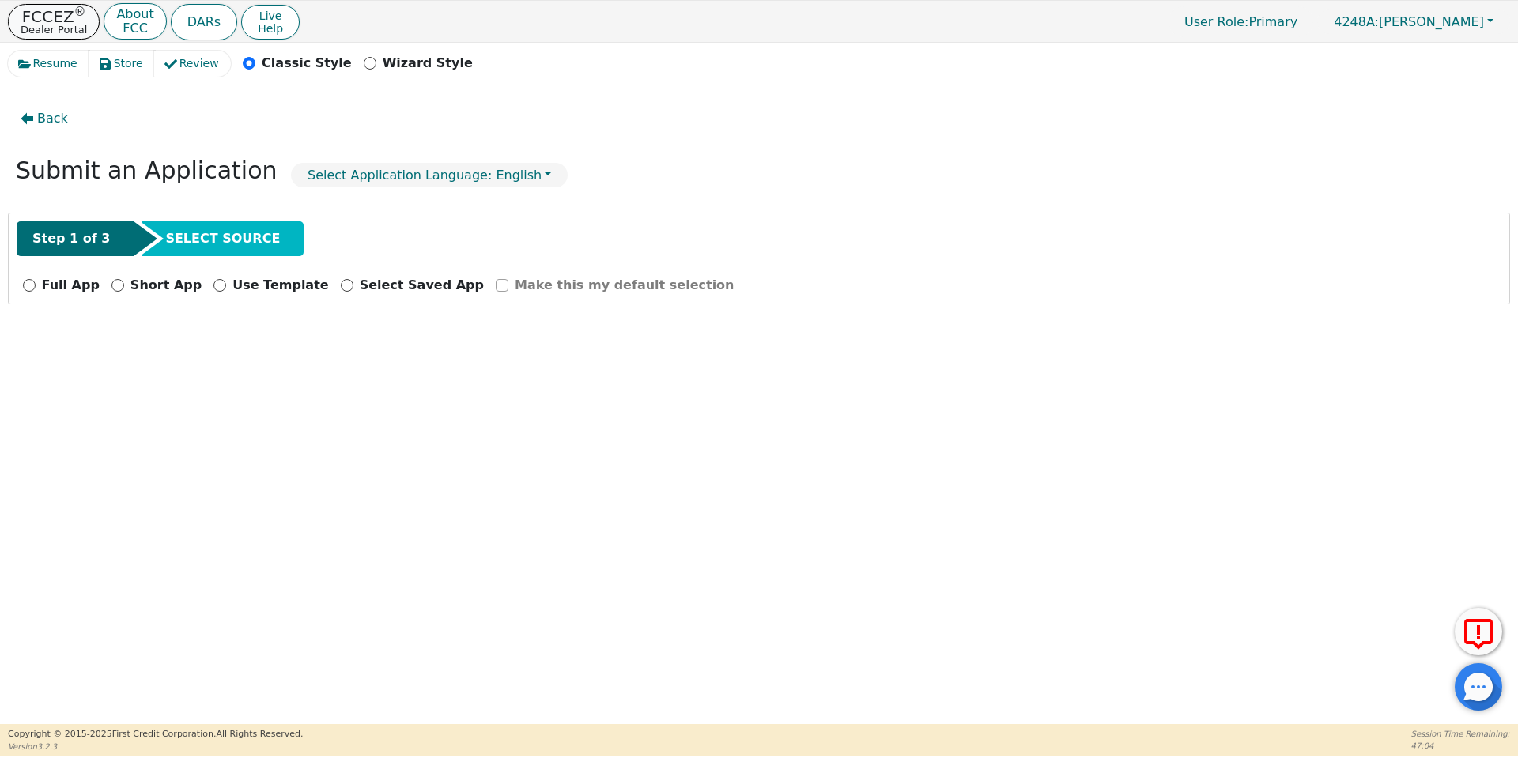
click at [43, 21] on p "FCCEZ ®" at bounding box center [54, 17] width 66 height 16
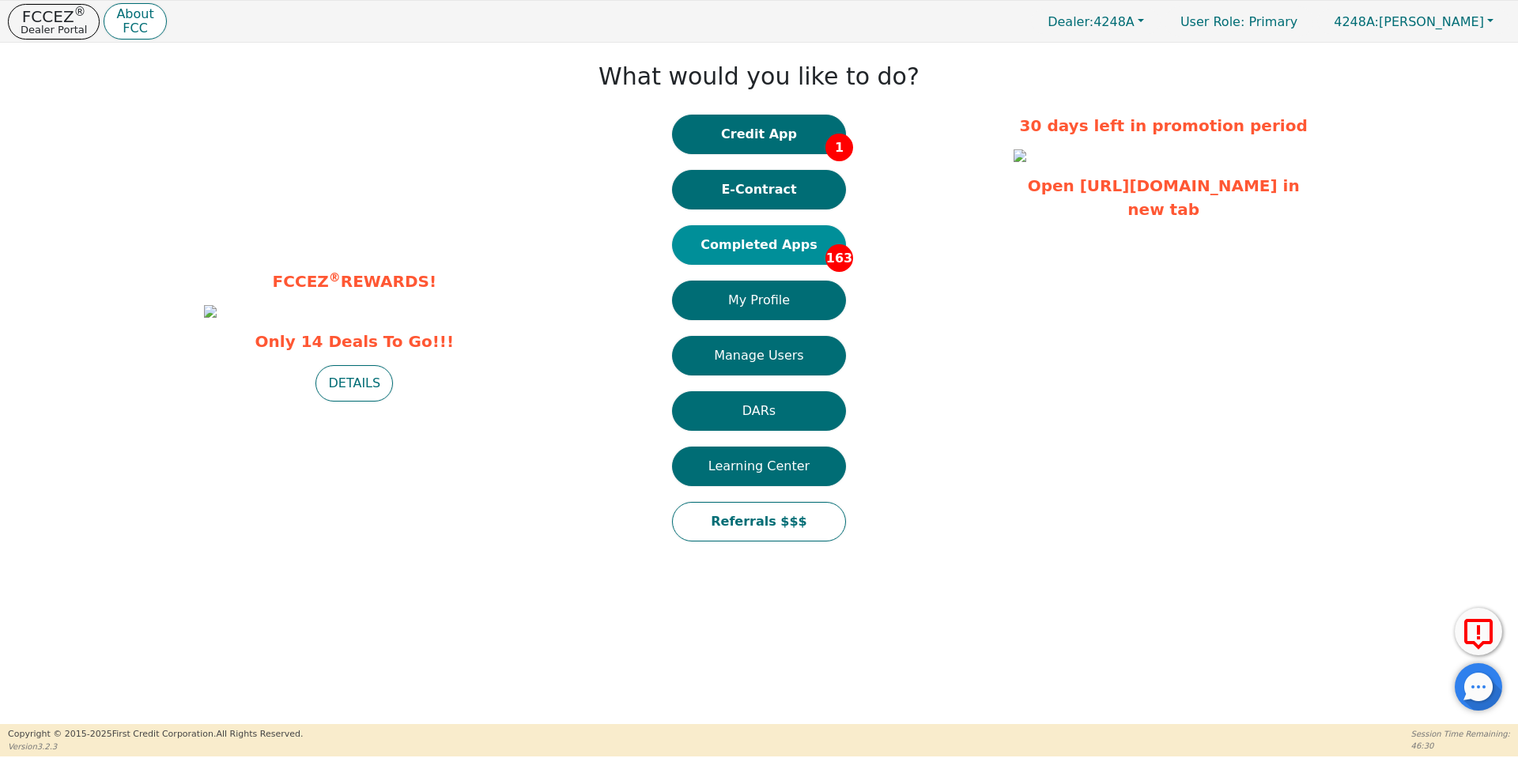
click at [739, 252] on button "Completed Apps 163" at bounding box center [759, 245] width 174 height 40
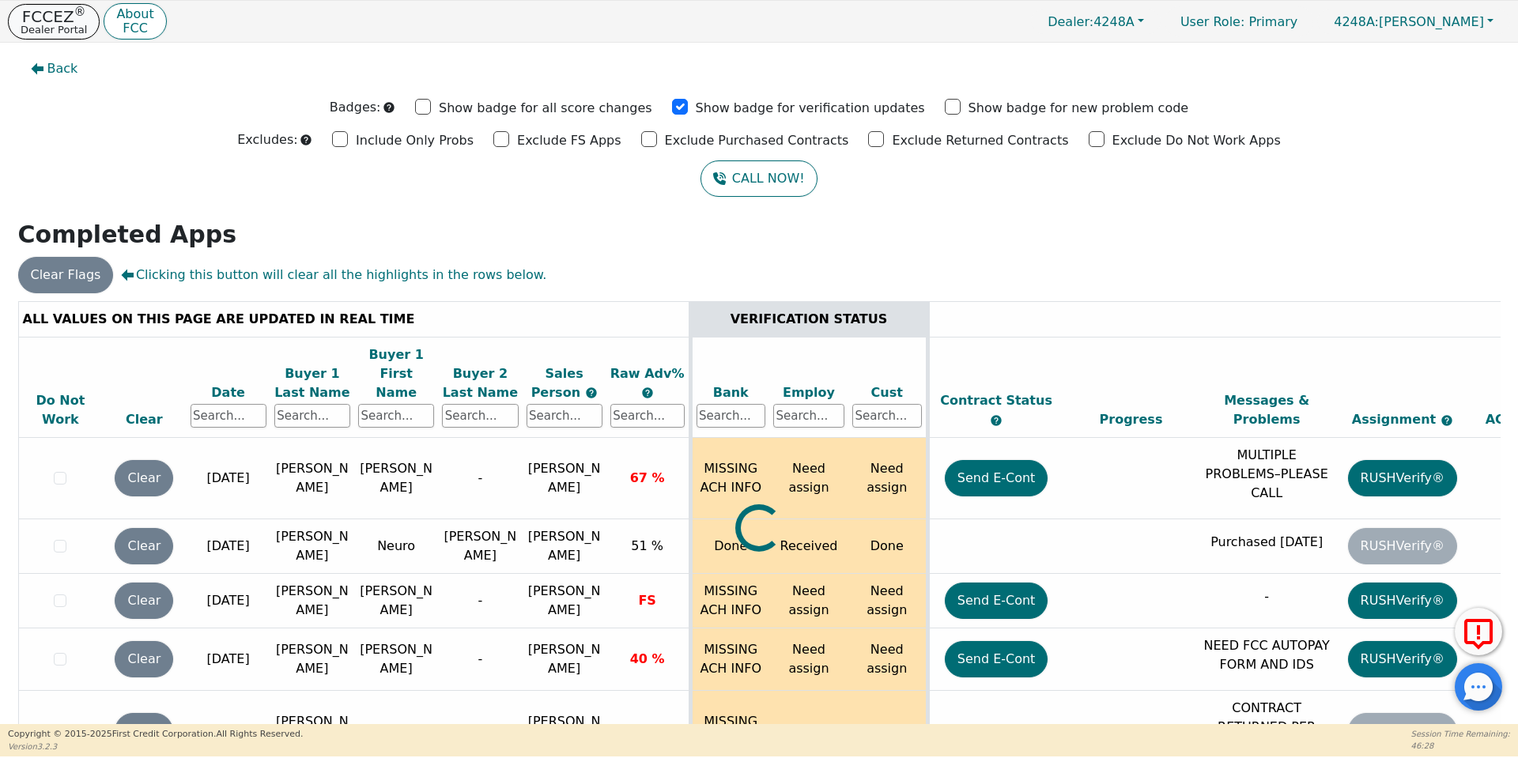
click at [45, 25] on p "Dealer Portal" at bounding box center [54, 30] width 66 height 10
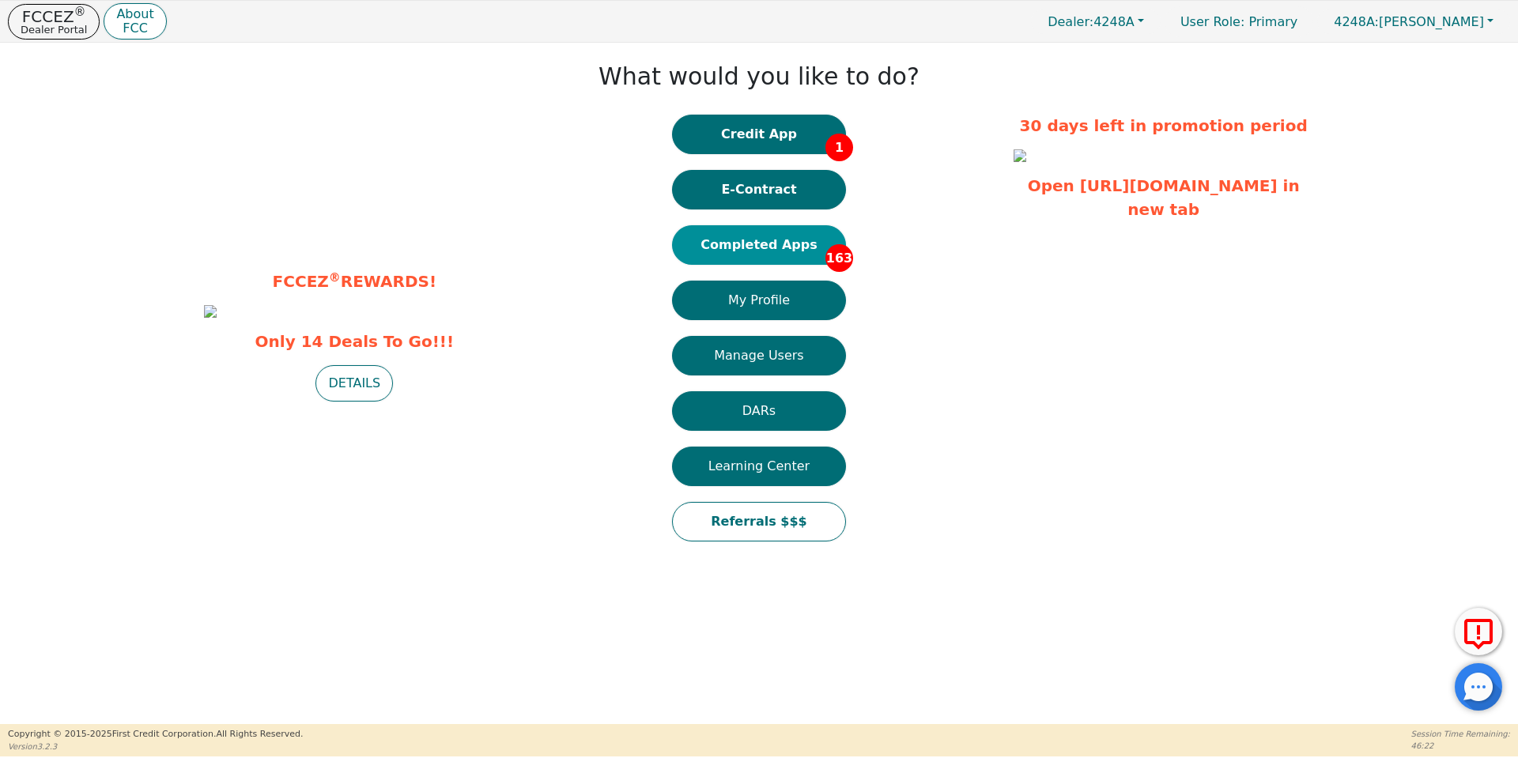
click at [783, 229] on button "Completed Apps 163" at bounding box center [759, 245] width 174 height 40
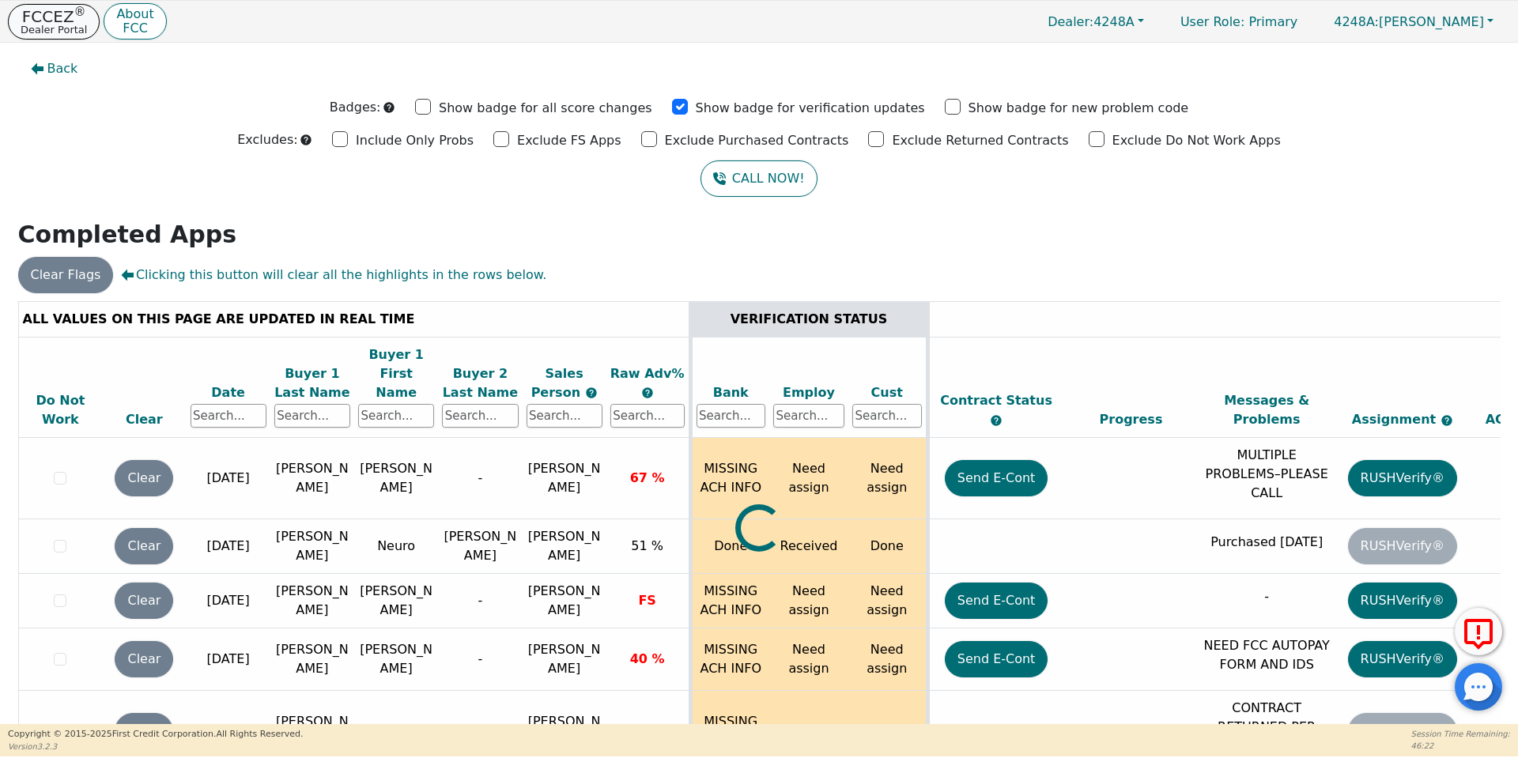
click at [69, 21] on p "FCCEZ ®" at bounding box center [54, 17] width 66 height 16
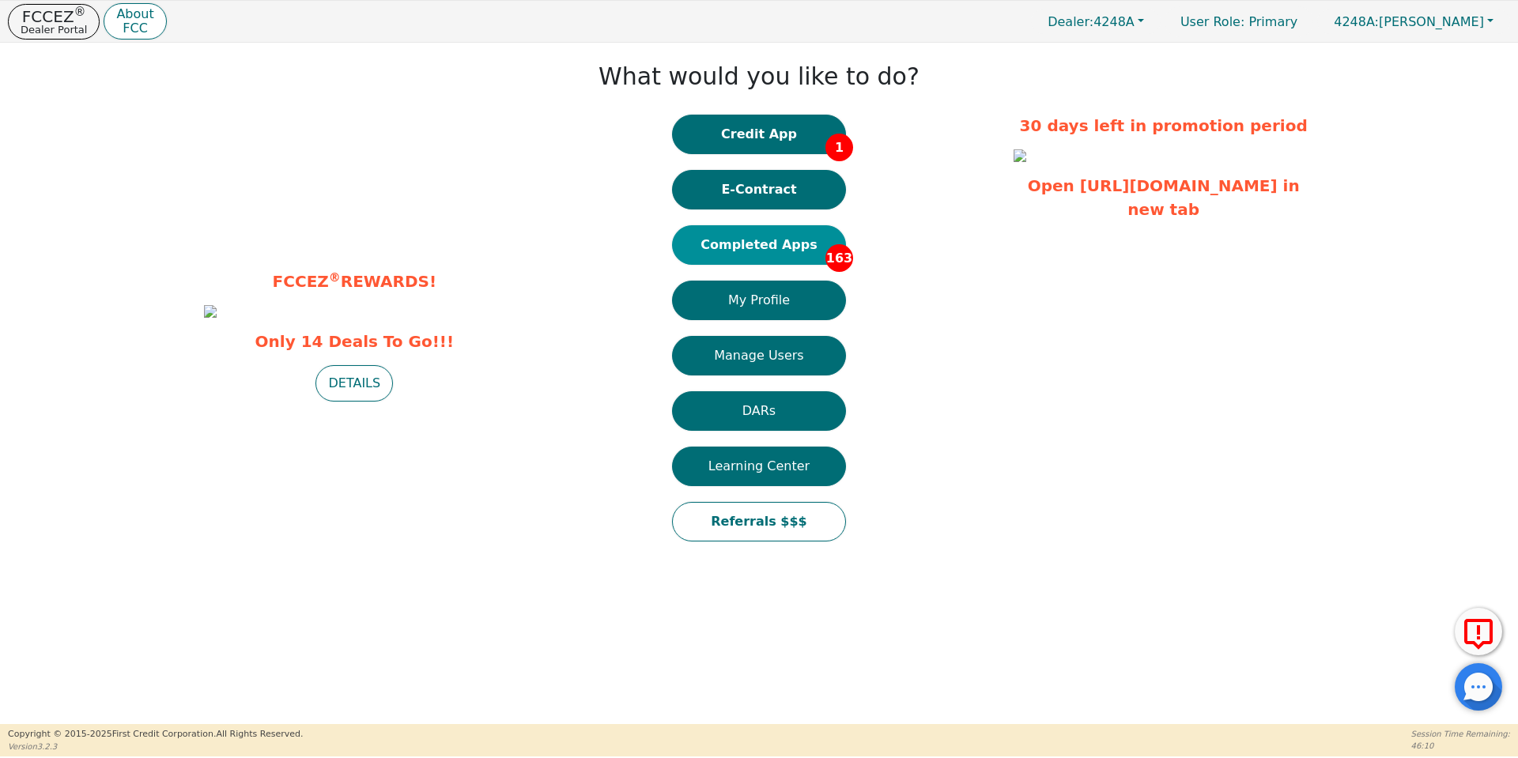
click at [807, 236] on button "Completed Apps 163" at bounding box center [759, 245] width 174 height 40
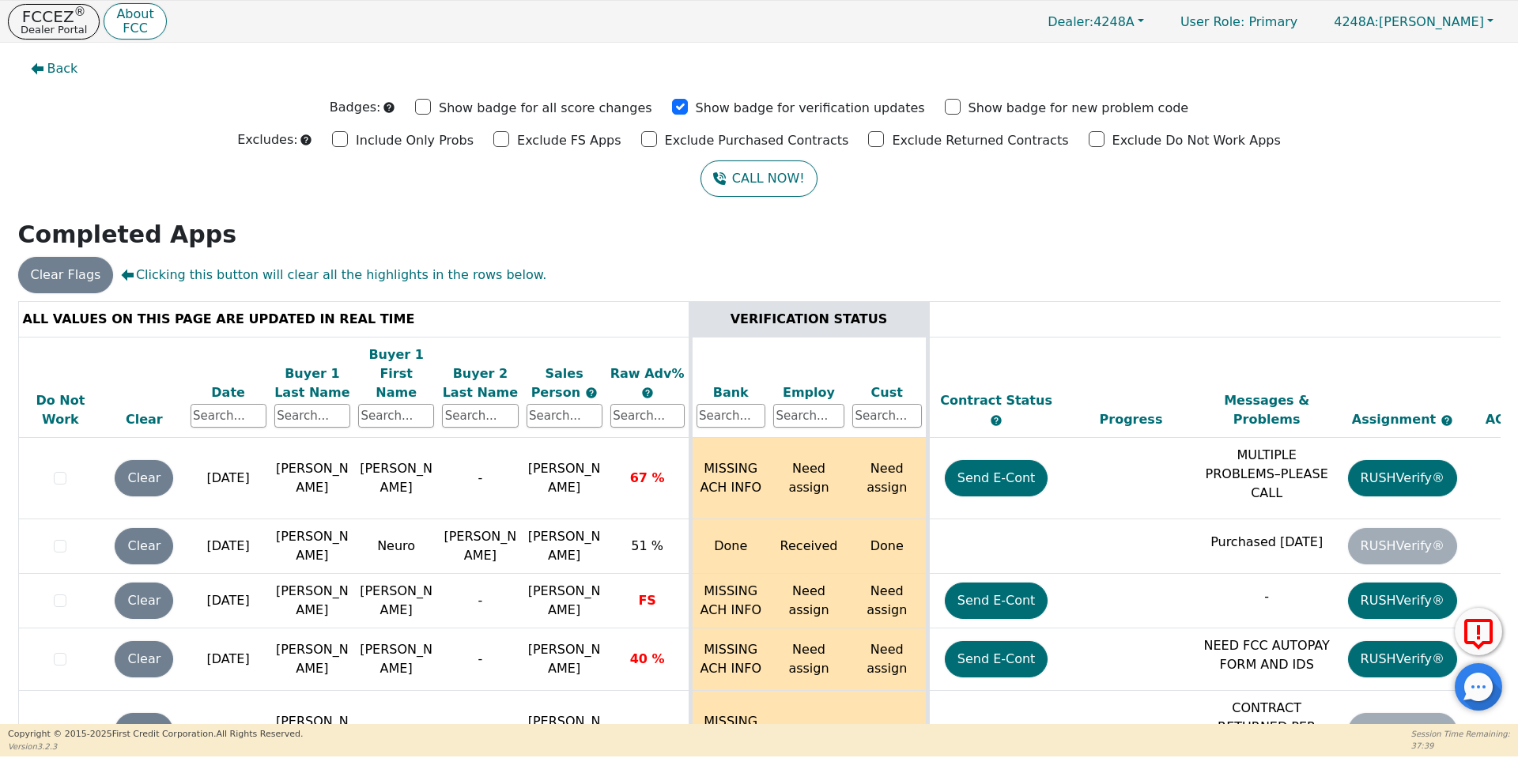
click at [486, 377] on div "Buyer 2 Last Name" at bounding box center [480, 384] width 76 height 38
